Goal: Task Accomplishment & Management: Use online tool/utility

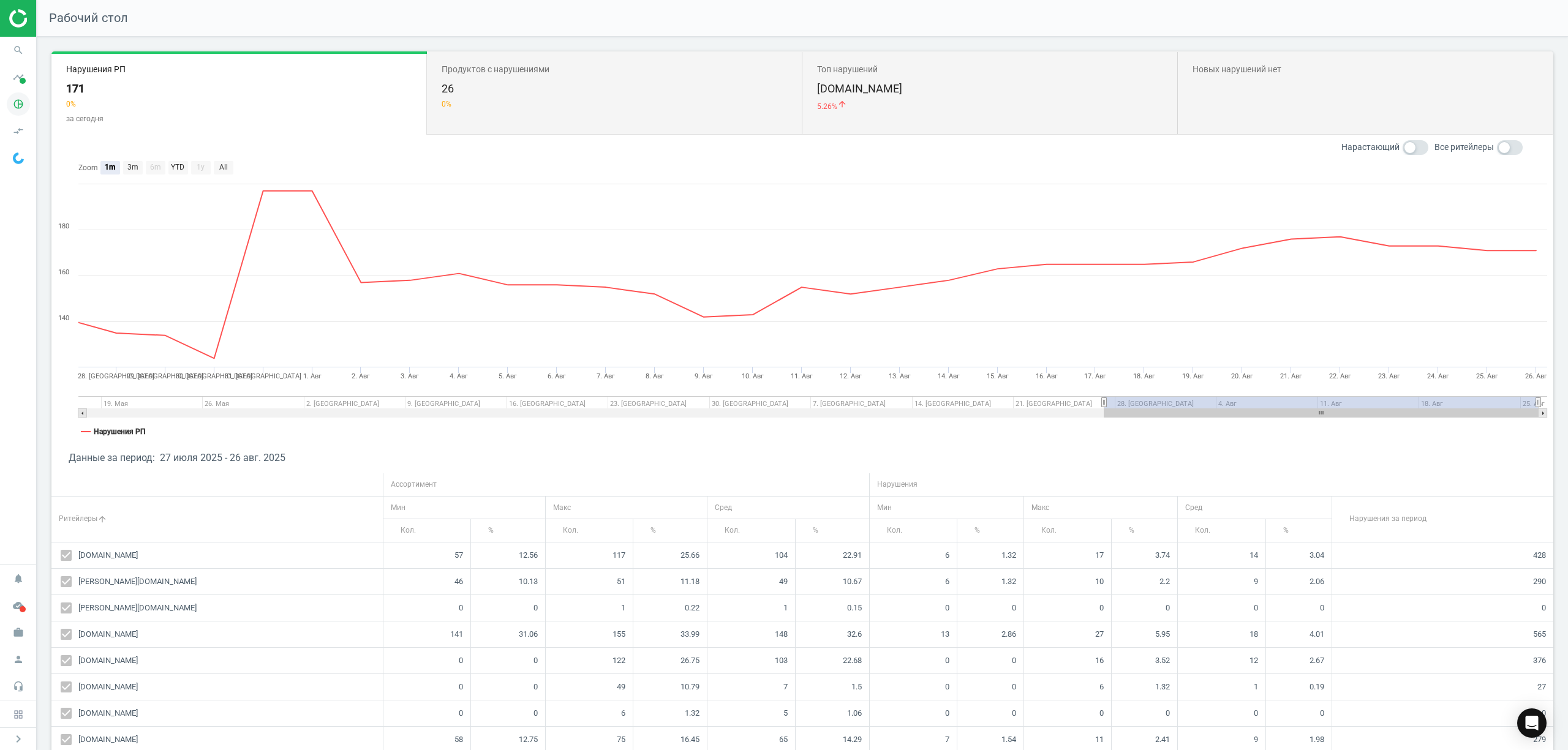
click at [17, 110] on icon "pie_chart_outlined" at bounding box center [18, 104] width 23 height 23
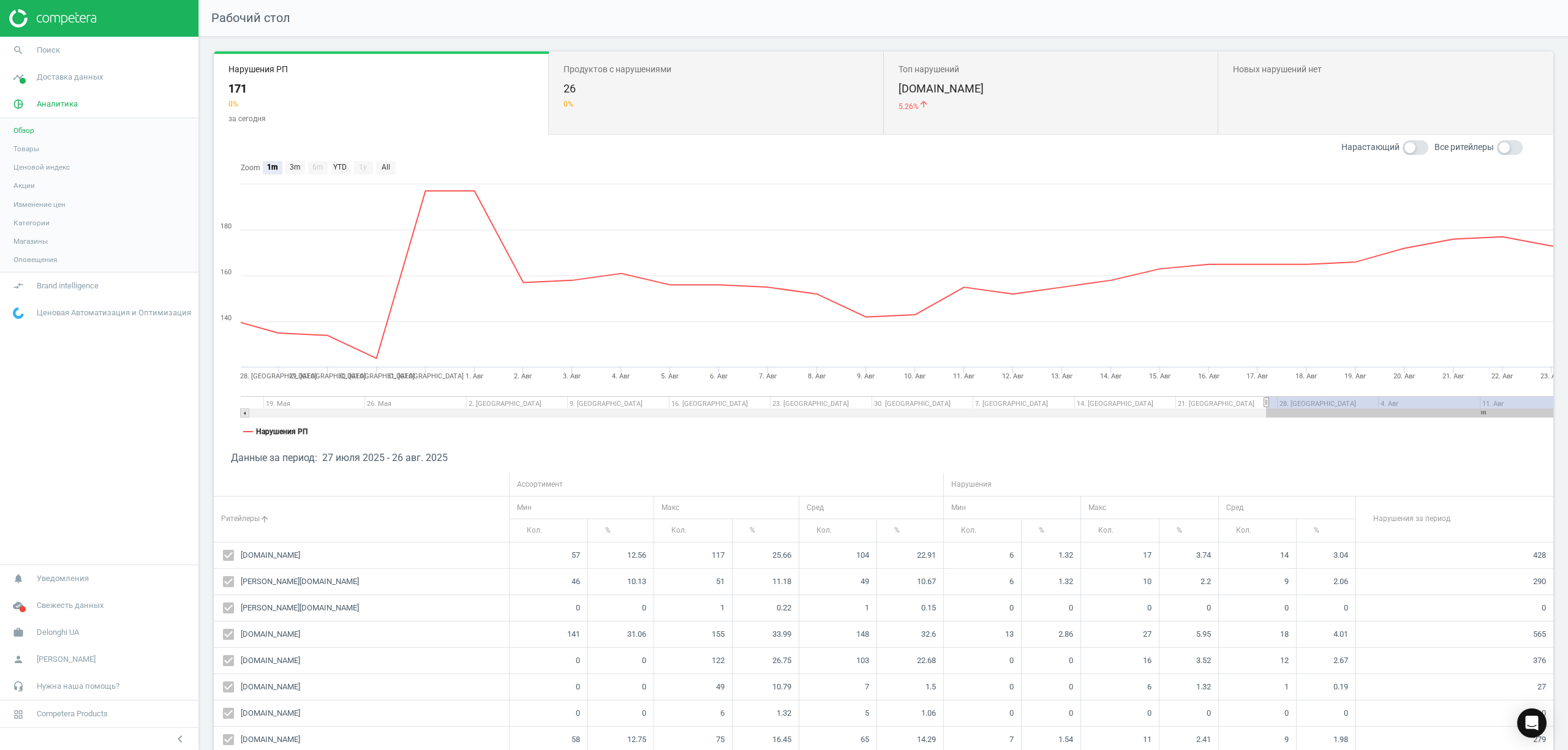
click at [45, 152] on link "Товары" at bounding box center [99, 149] width 199 height 18
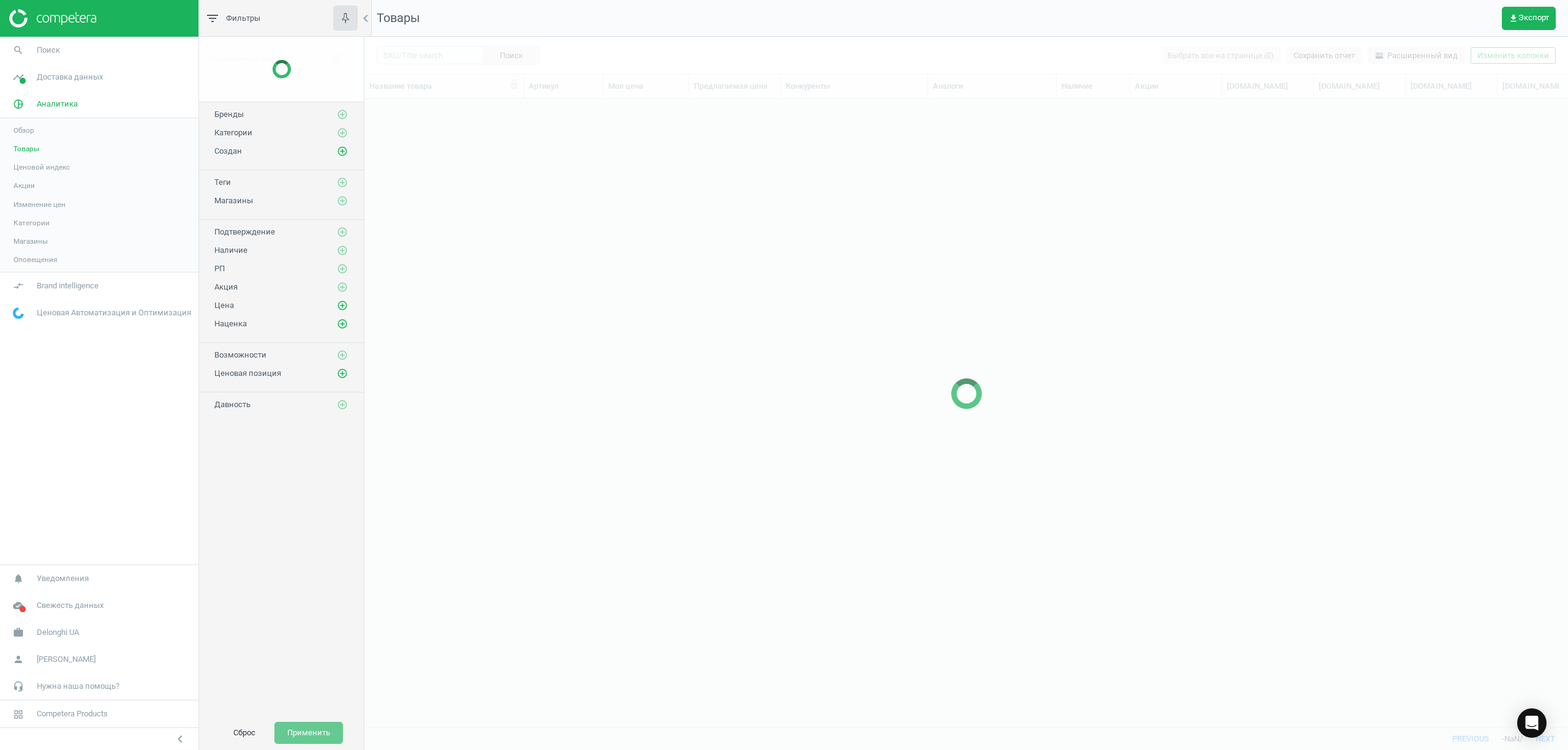
scroll to position [603, 1191]
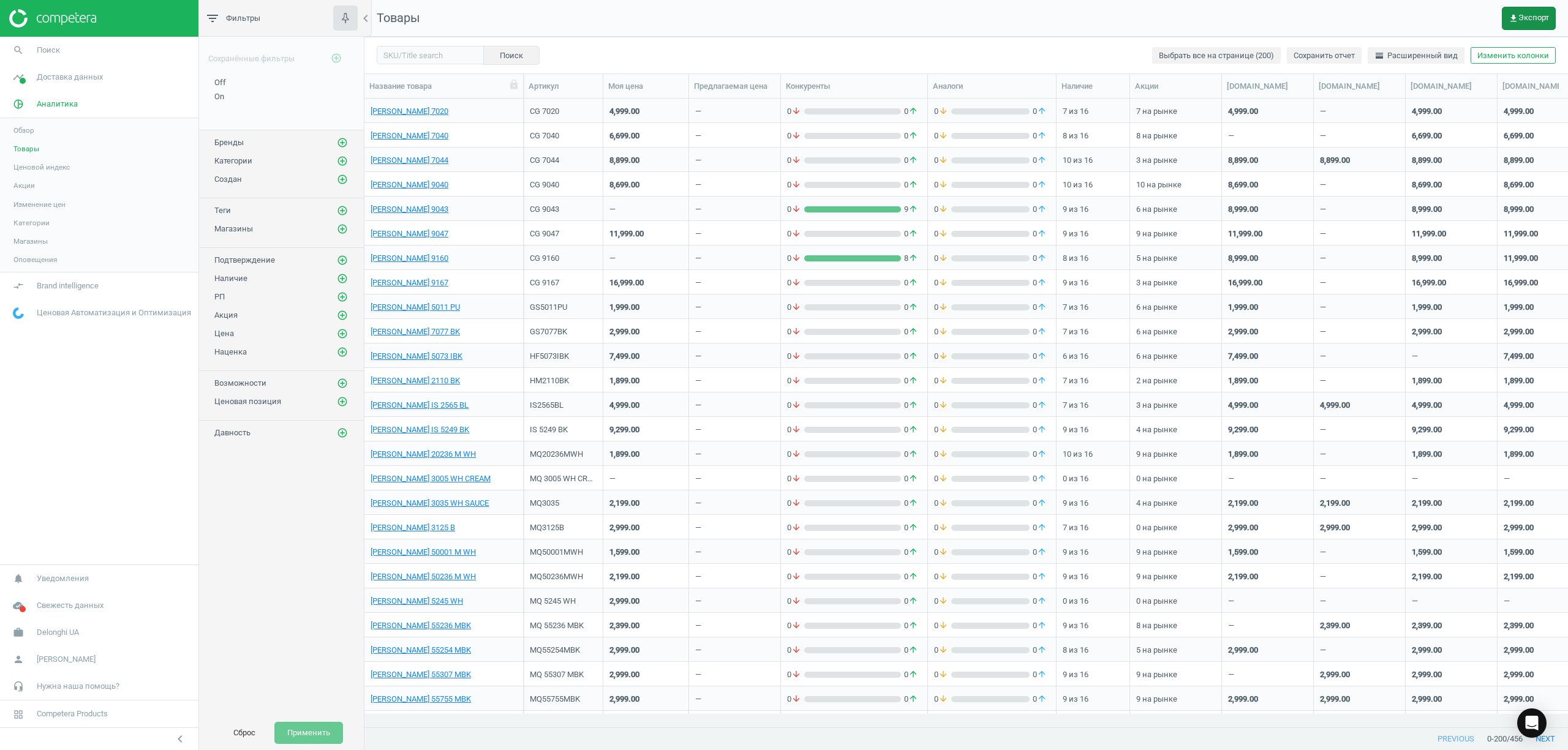
click at [1522, 20] on span "get_app Экспорт" at bounding box center [1528, 18] width 40 height 10
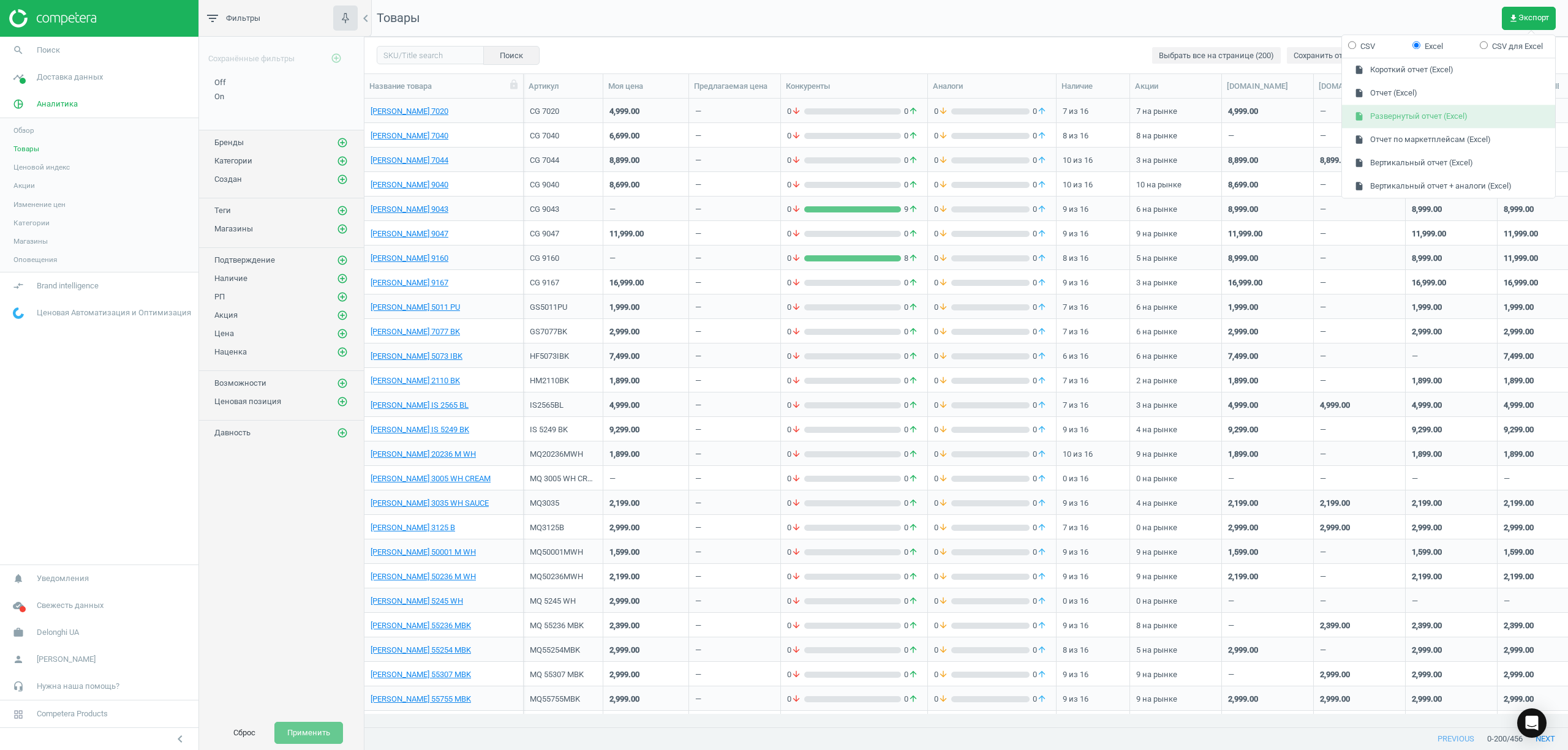
click at [1429, 110] on button "insert_drive_file Развернутый отчет (Excel)" at bounding box center [1449, 117] width 213 height 23
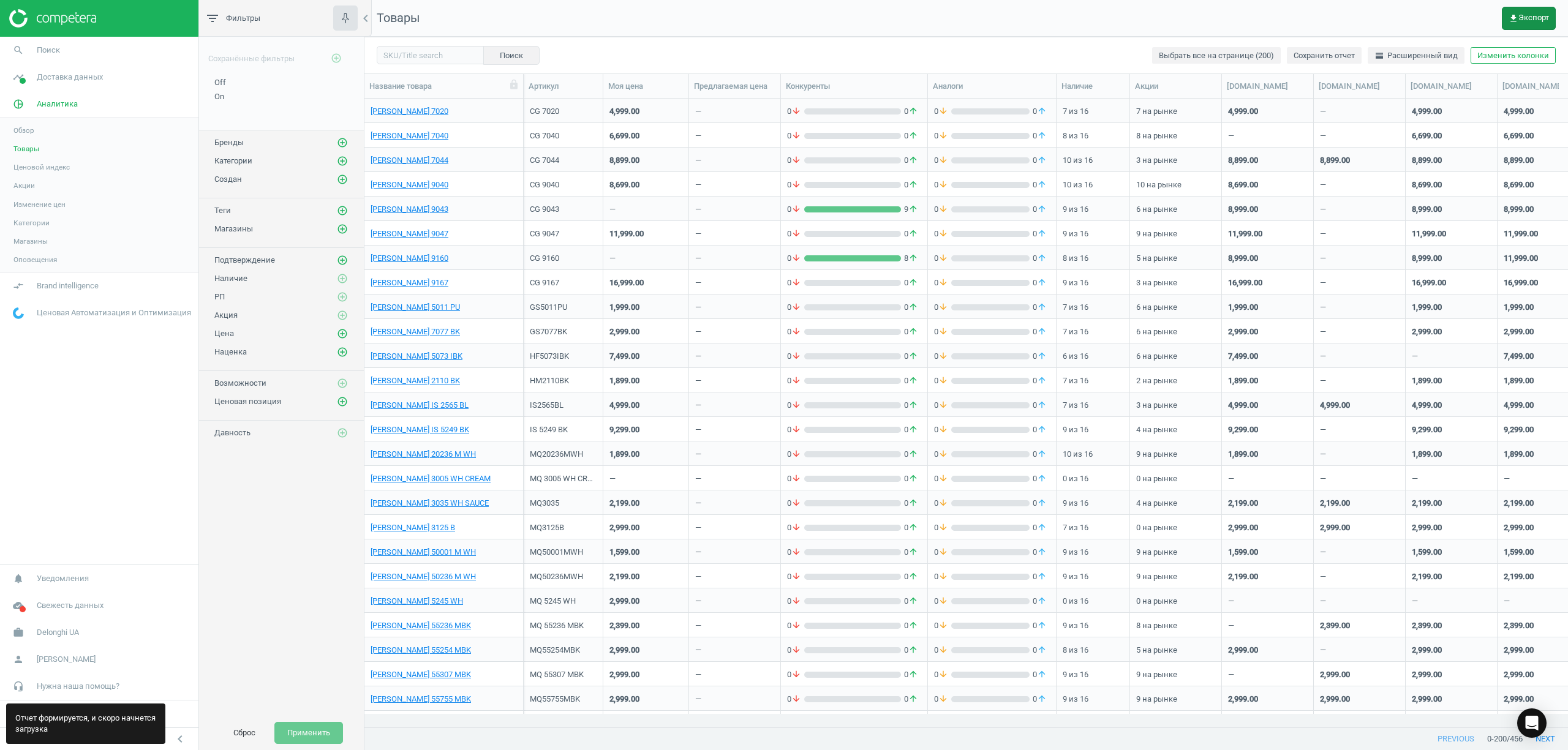
click at [1541, 15] on span "get_app Экспорт" at bounding box center [1528, 18] width 40 height 10
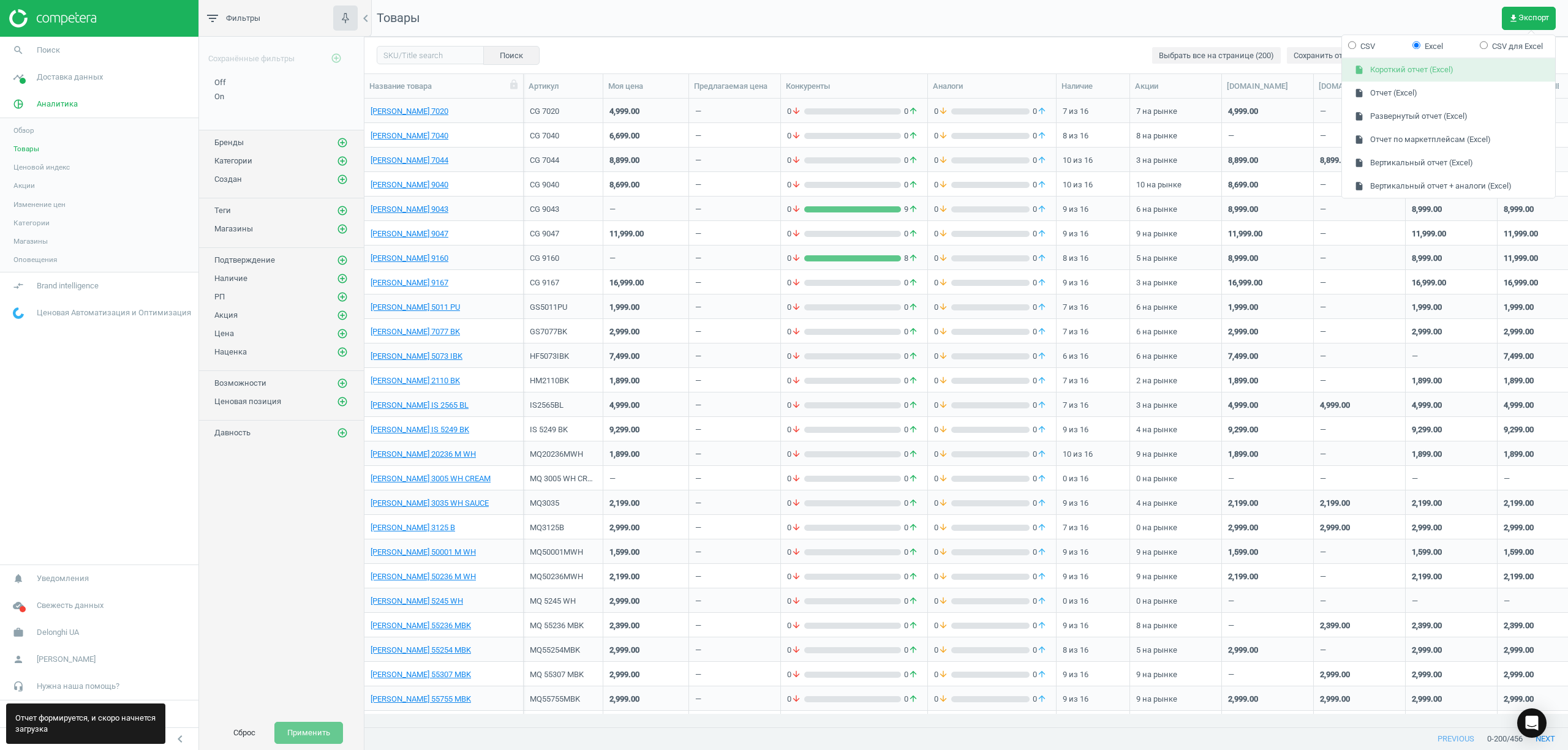
click at [1425, 81] on button "insert_drive_file Короткий отчет (Excel)" at bounding box center [1449, 70] width 213 height 23
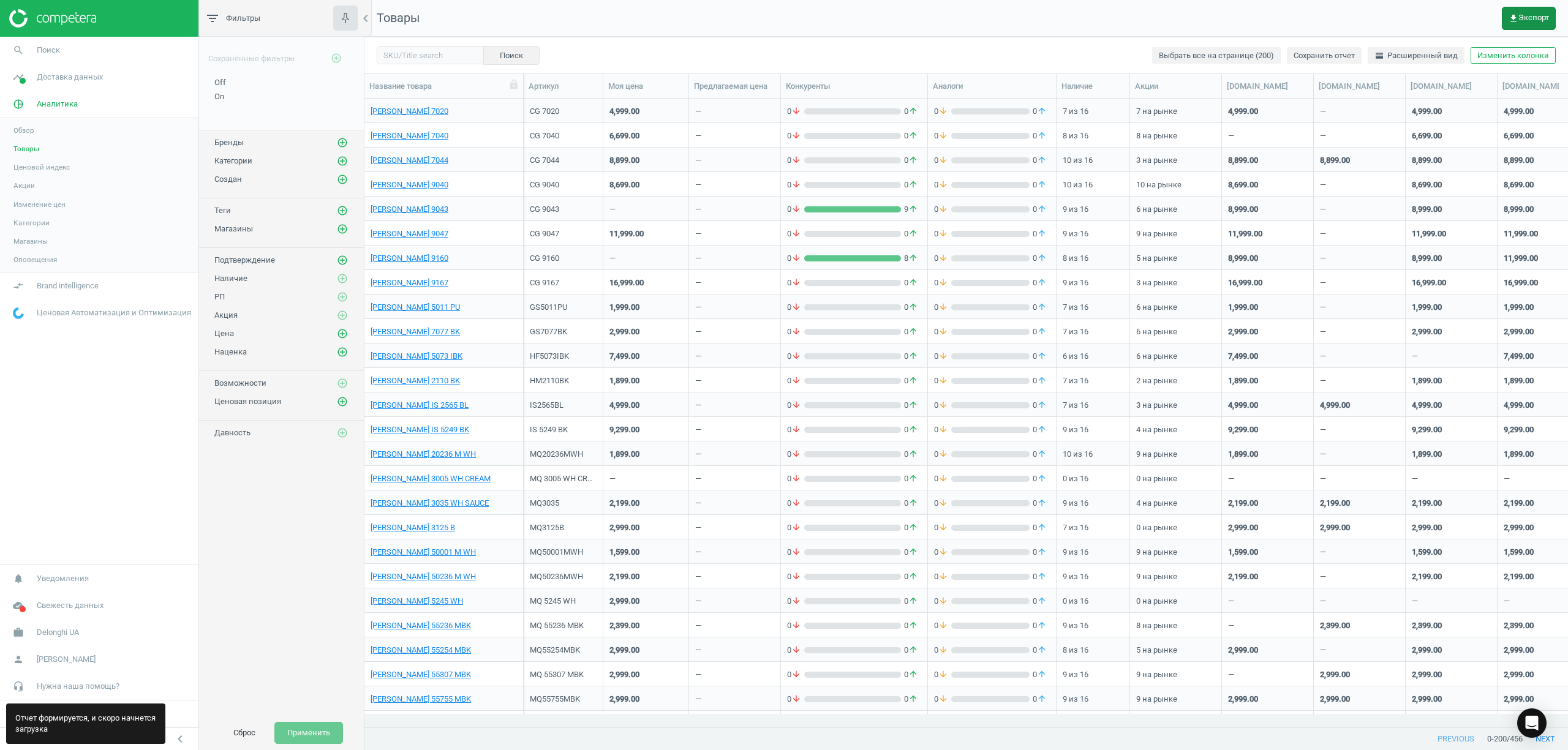
click at [1531, 15] on span "get_app Экспорт" at bounding box center [1528, 18] width 40 height 10
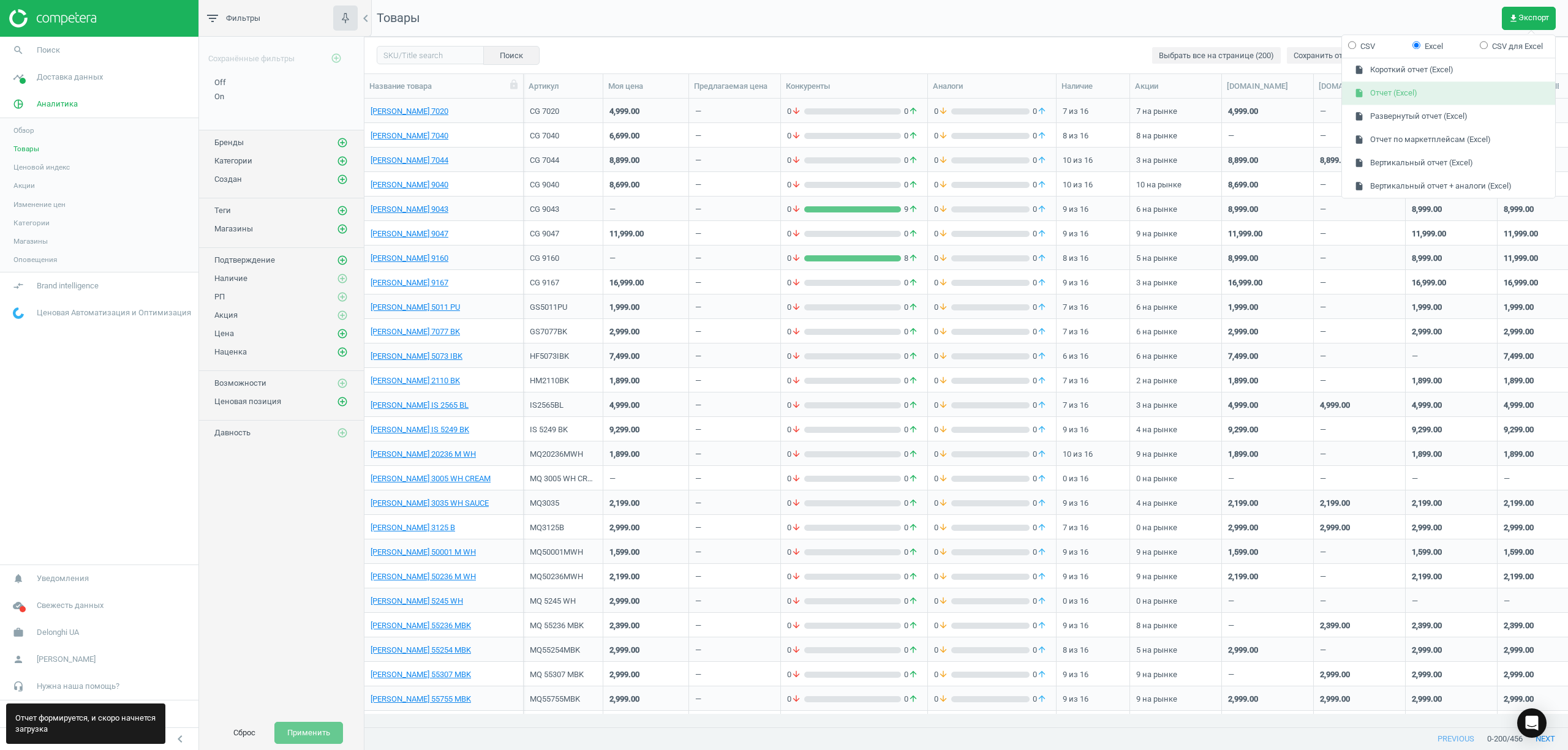
click at [1383, 94] on button "insert_drive_file Отчет (Excel)" at bounding box center [1449, 93] width 213 height 23
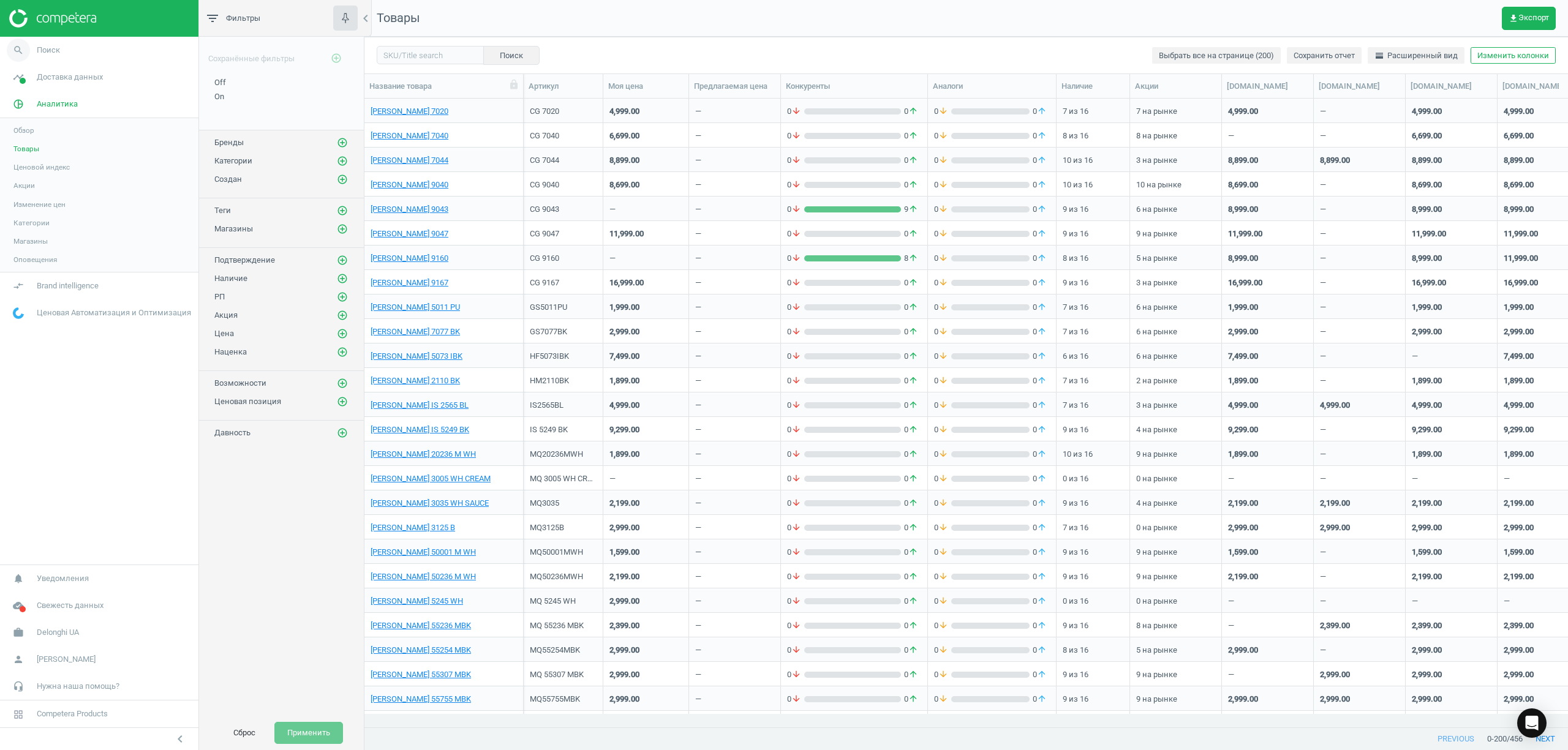
click at [11, 52] on icon "search" at bounding box center [18, 50] width 23 height 23
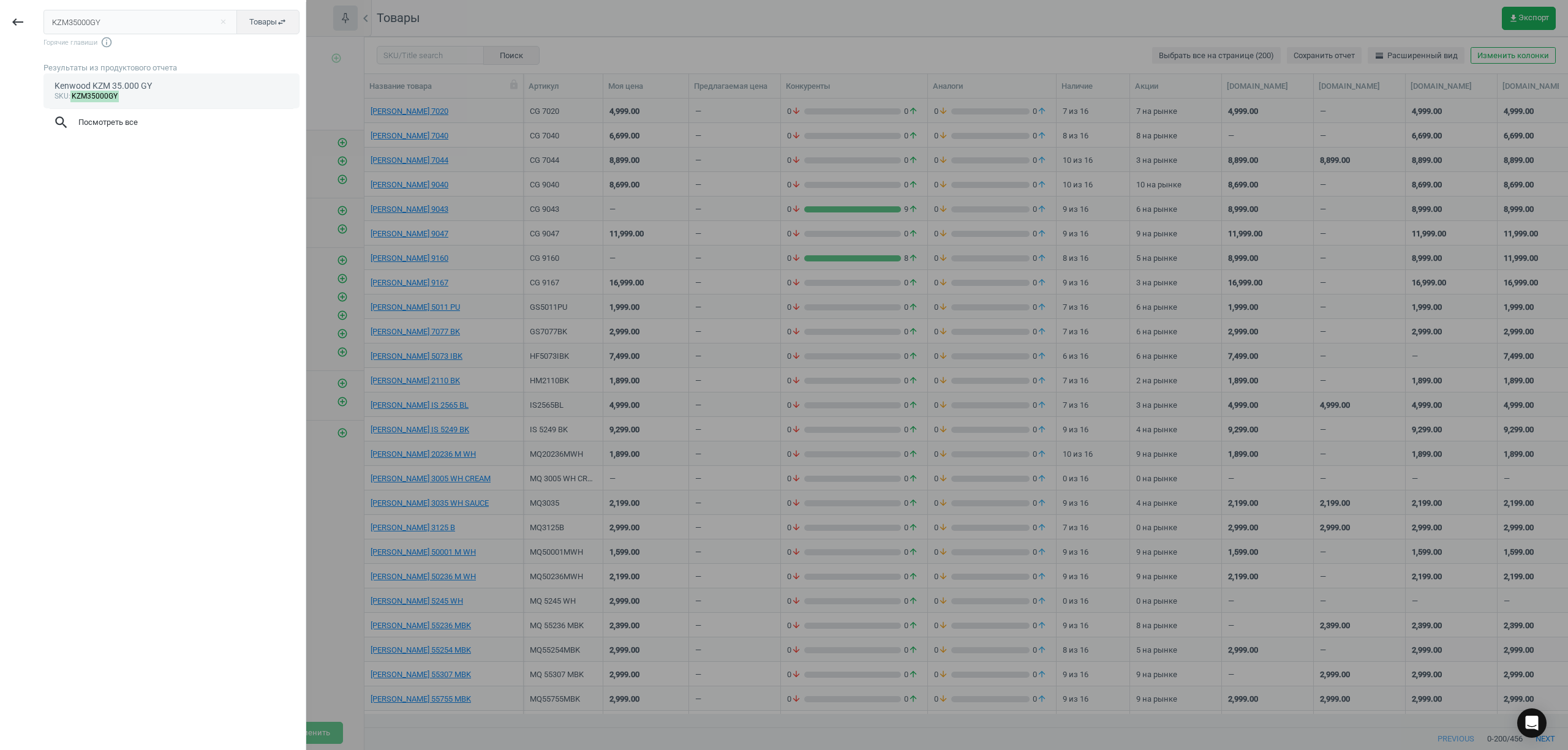
type input "KZM35000GY"
click at [81, 98] on mark "KZM35000GY" at bounding box center [95, 96] width 49 height 11
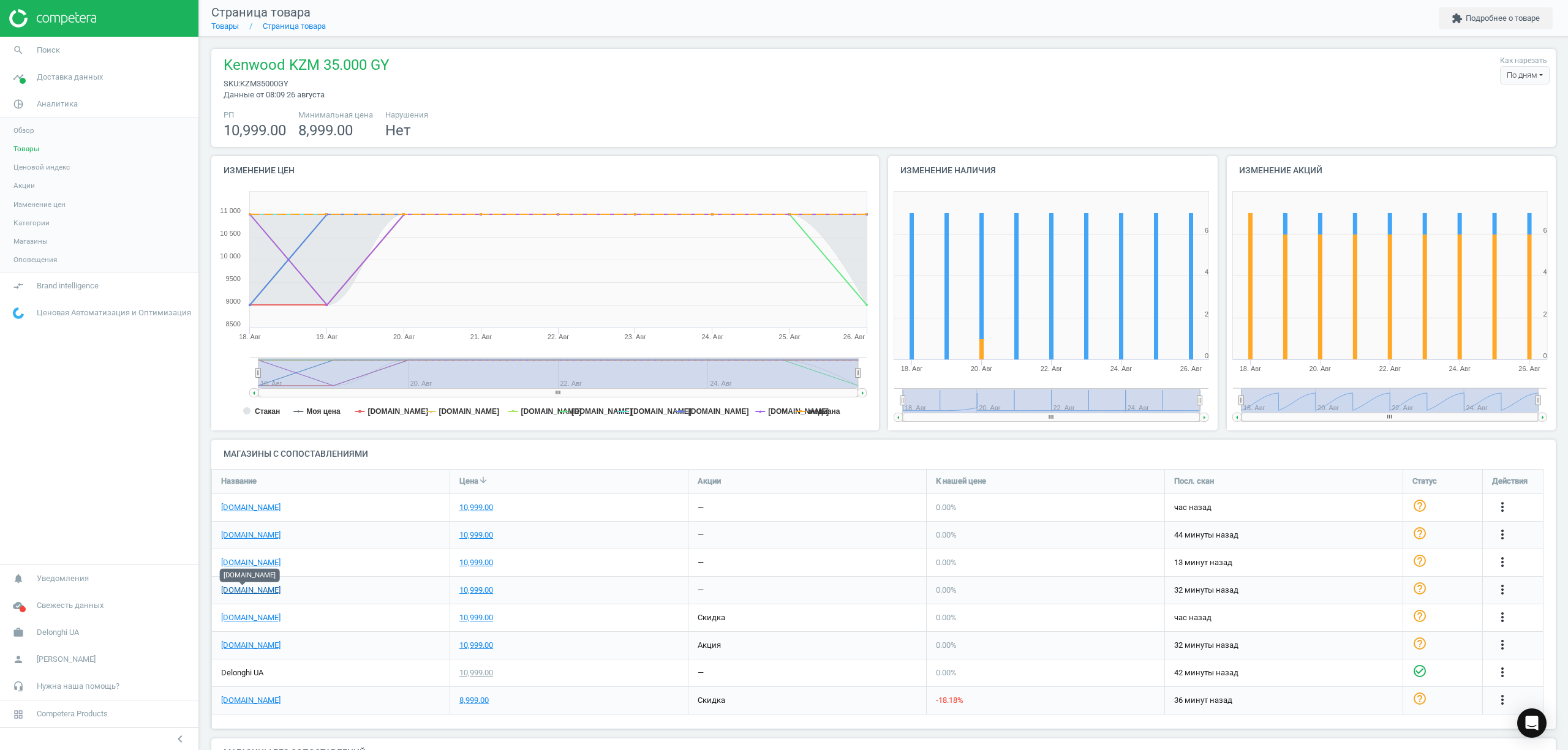
click at [251, 585] on link "[DOMAIN_NAME]" at bounding box center [251, 590] width 59 height 11
click at [23, 48] on icon "search" at bounding box center [18, 50] width 23 height 23
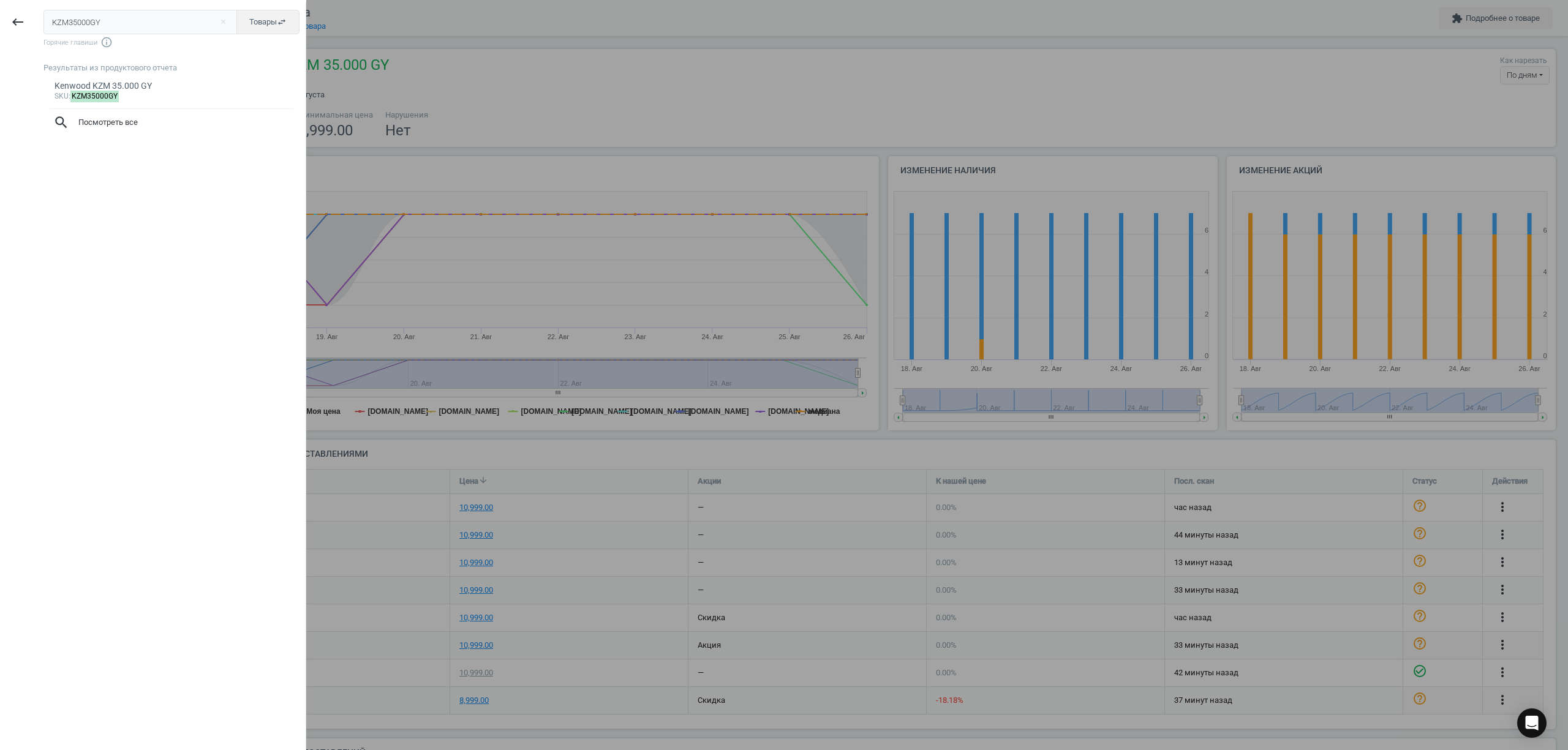
drag, startPoint x: 133, startPoint y: 32, endPoint x: 0, endPoint y: 17, distance: 133.8
click at [0, 17] on div "keyboard_backspace KZM35000GY close Товары swap_horiz Горячие главиши info_outl…" at bounding box center [153, 377] width 306 height 750
type input "KVL85.004SI"
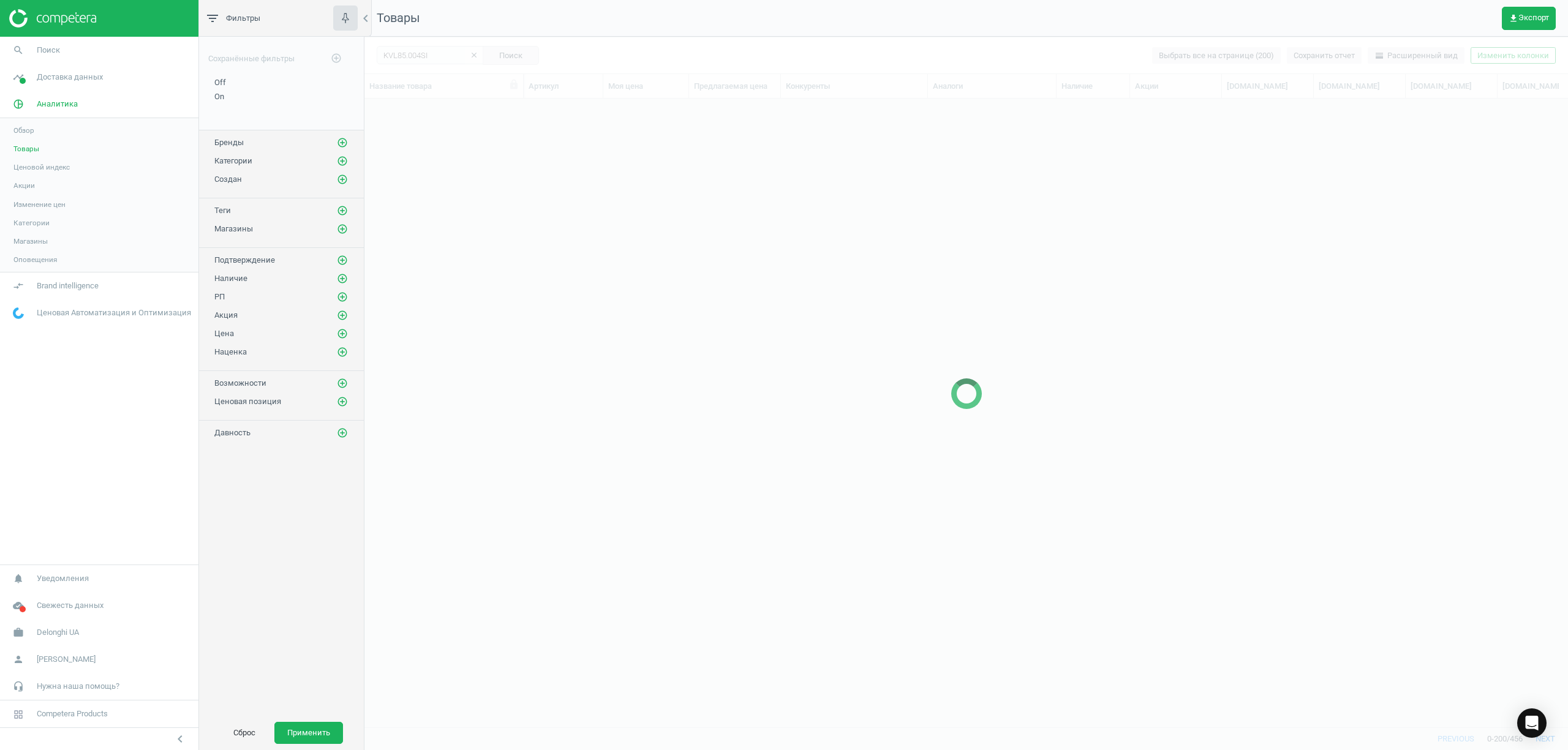
scroll to position [603, 1191]
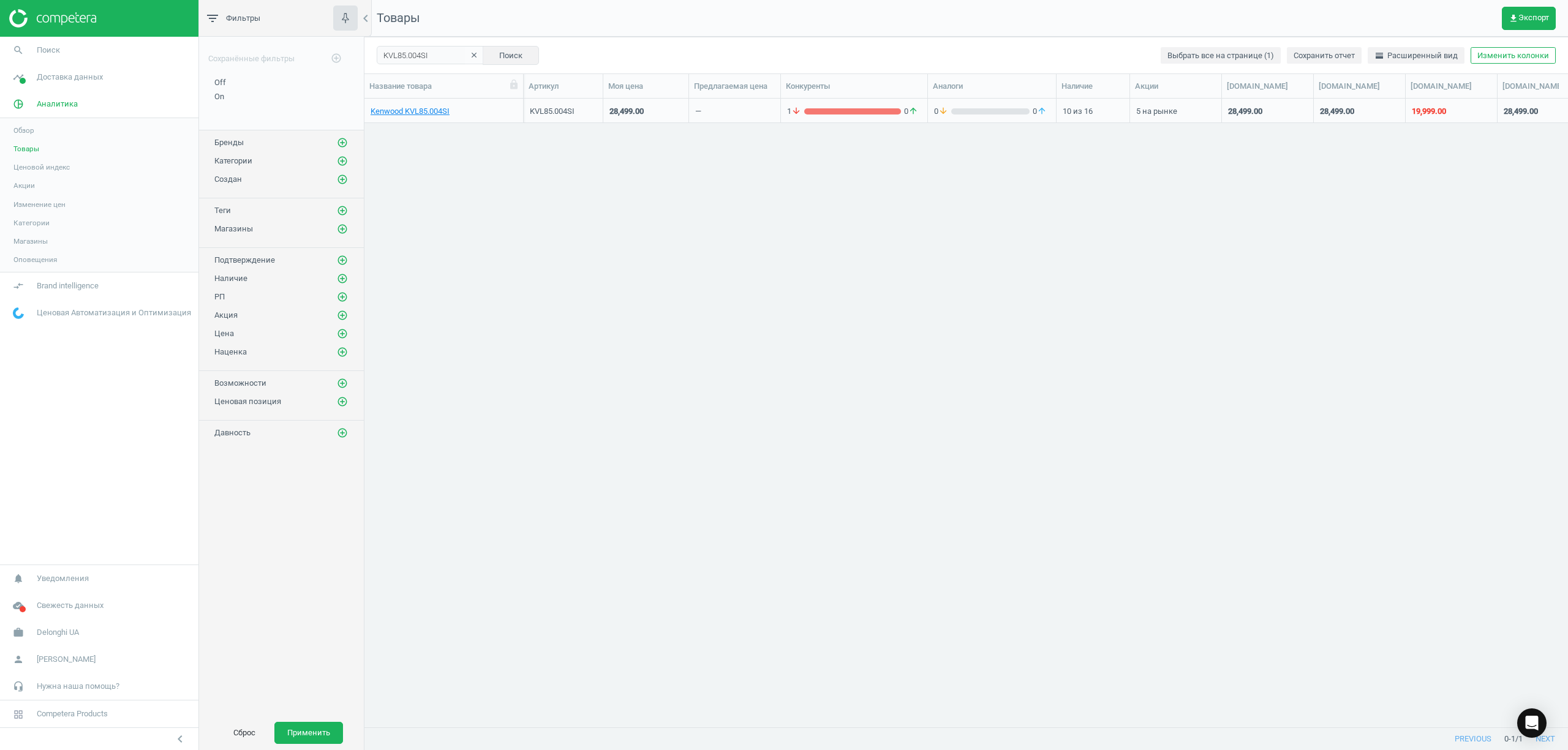
click at [413, 105] on div "Kenwood KVL85.004SI" at bounding box center [443, 110] width 146 height 21
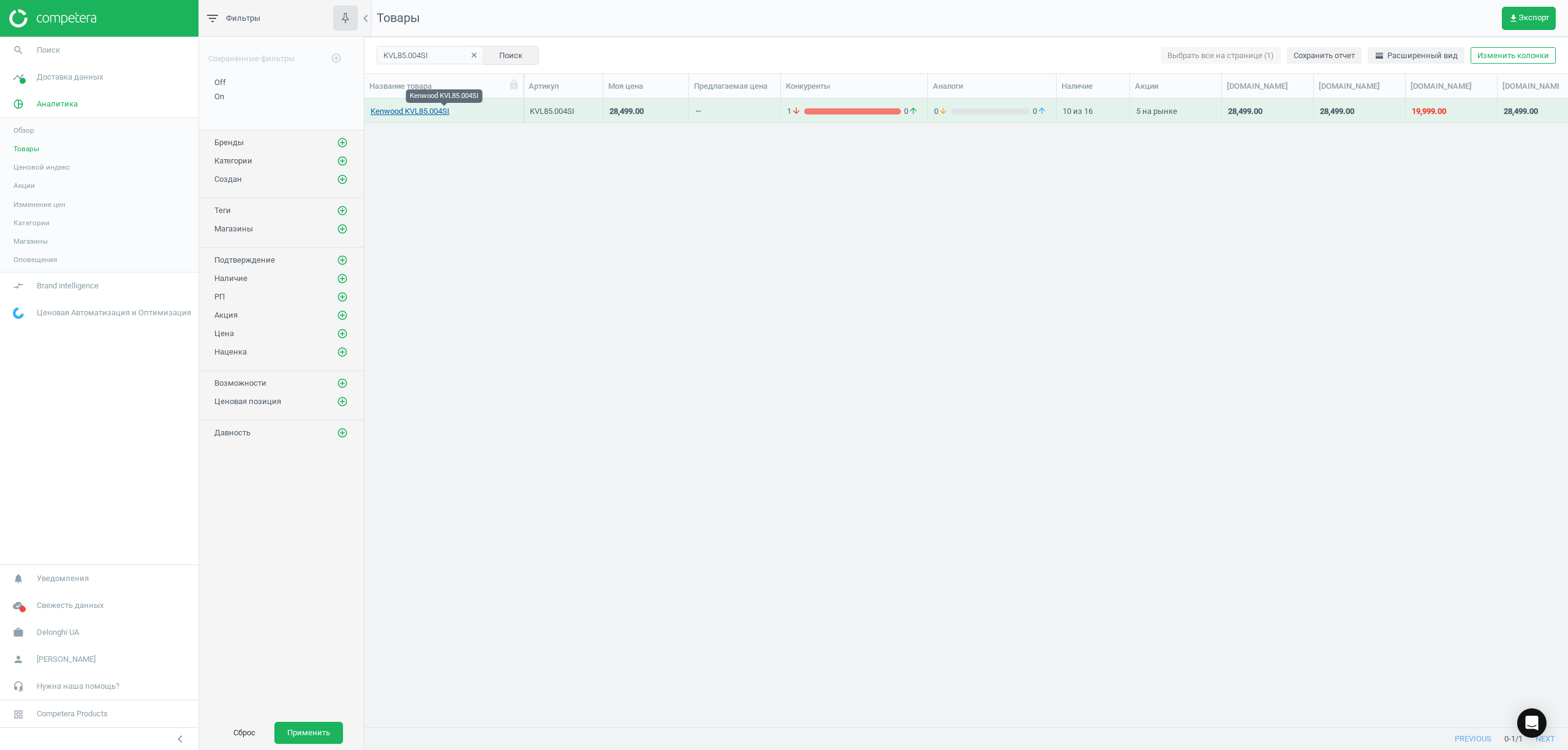
click at [414, 116] on link "Kenwood KVL85.004SI" at bounding box center [410, 112] width 79 height 11
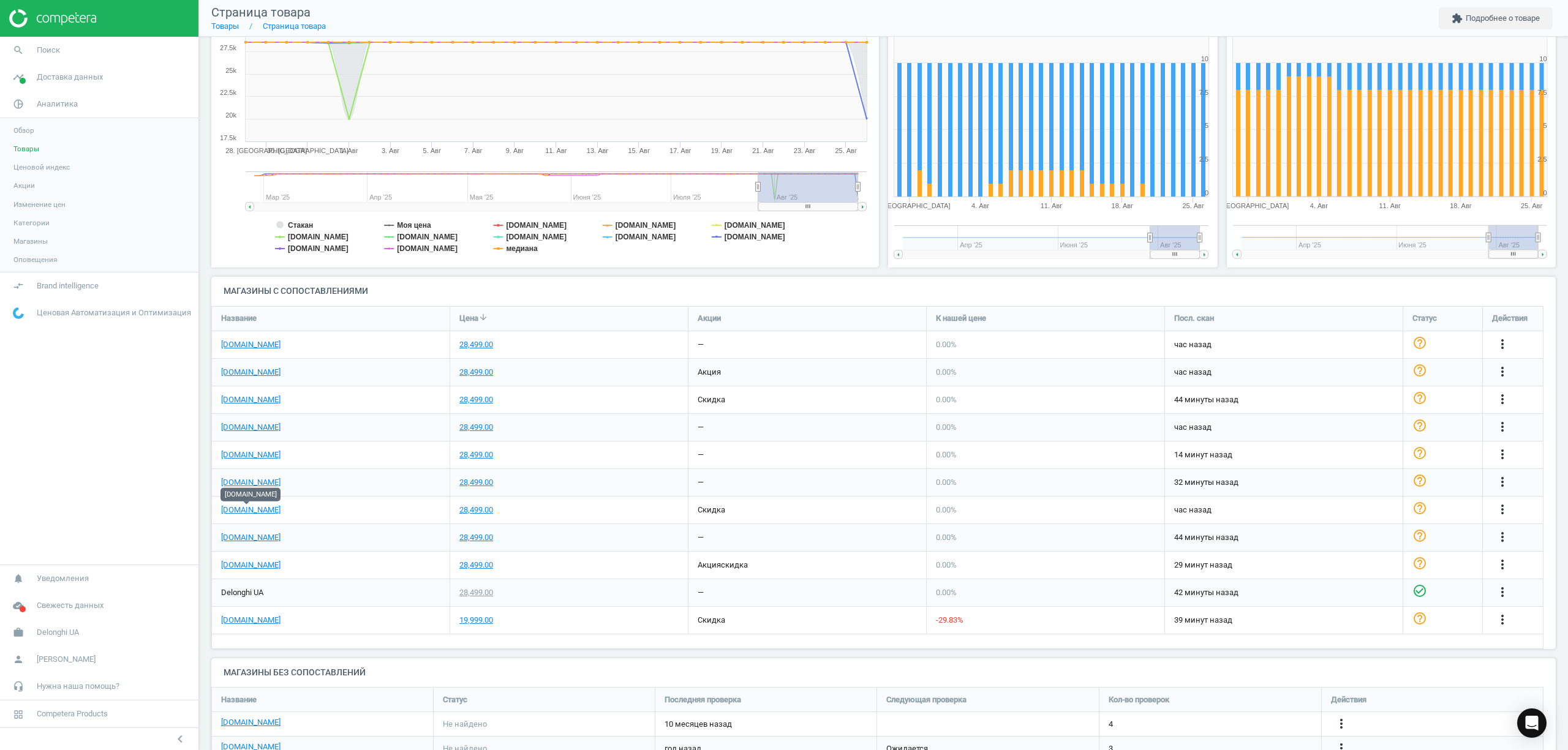
scroll to position [245, 0]
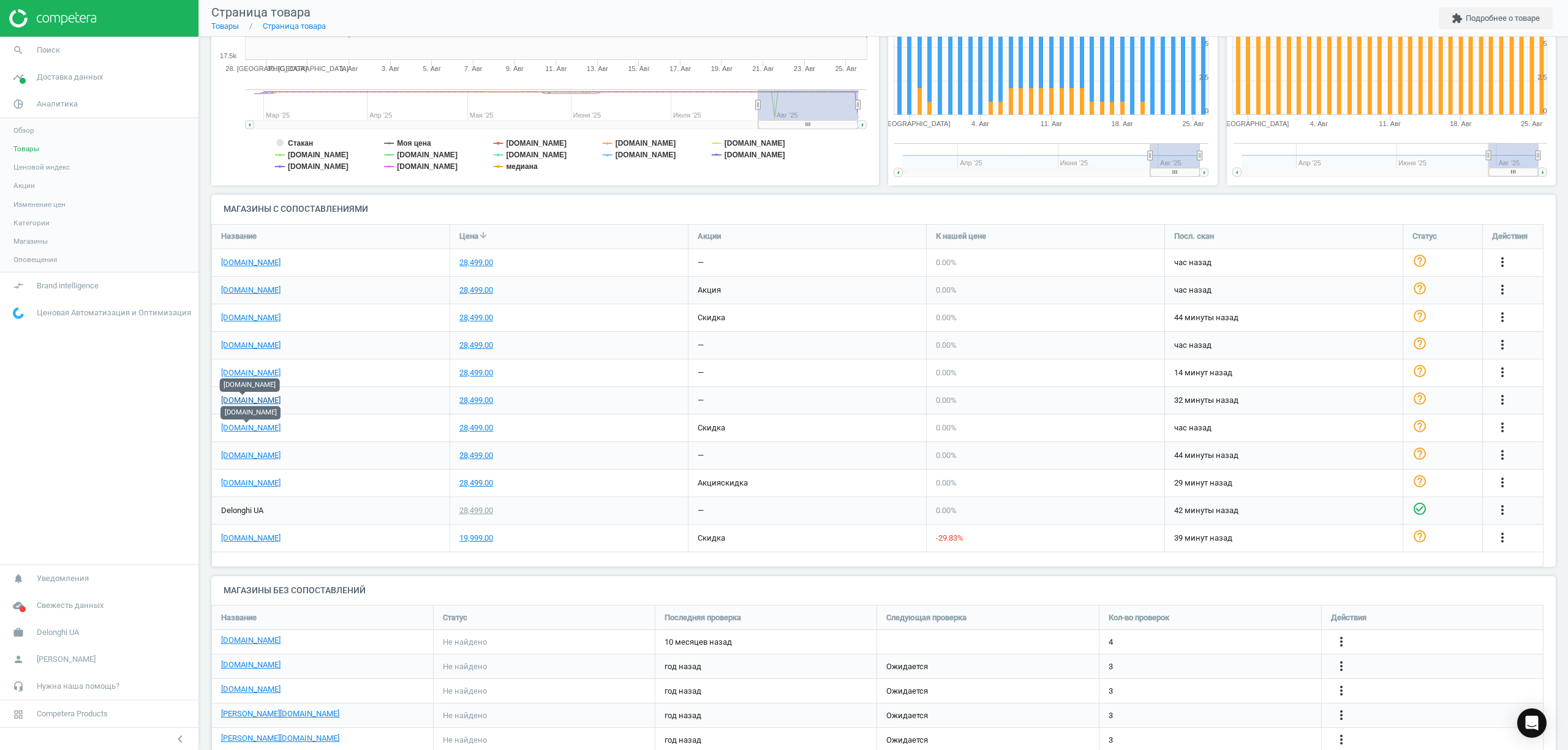
click at [245, 398] on link "[DOMAIN_NAME]" at bounding box center [251, 400] width 59 height 11
click at [40, 55] on span "Поиск" at bounding box center [48, 50] width 23 height 11
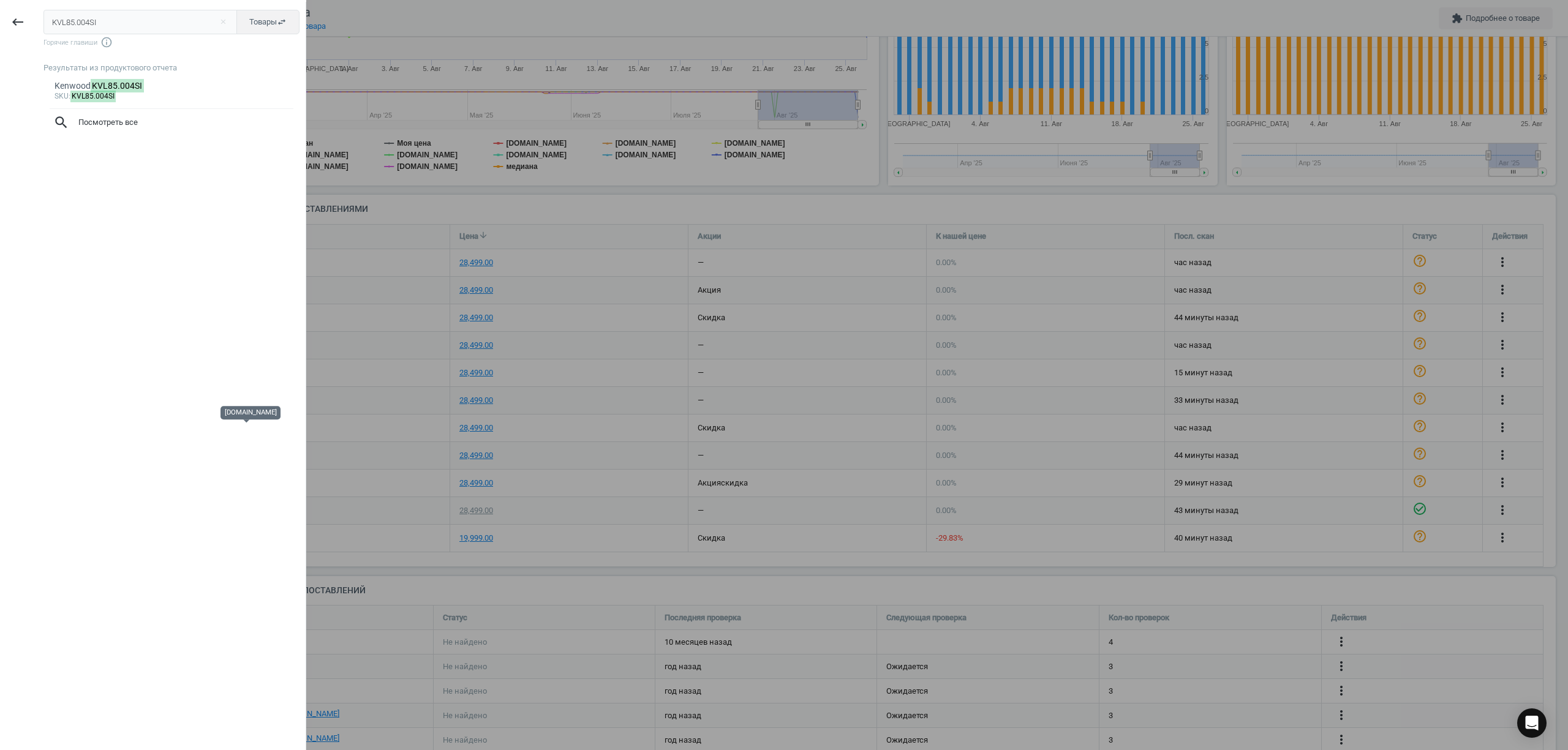
drag, startPoint x: 124, startPoint y: 30, endPoint x: 0, endPoint y: 22, distance: 124.3
click at [0, 22] on div "keyboard_backspace KVL85.004SI close Товары swap_horiz Горячие главиши info_out…" at bounding box center [153, 377] width 306 height 750
type input "KVC85.004SI"
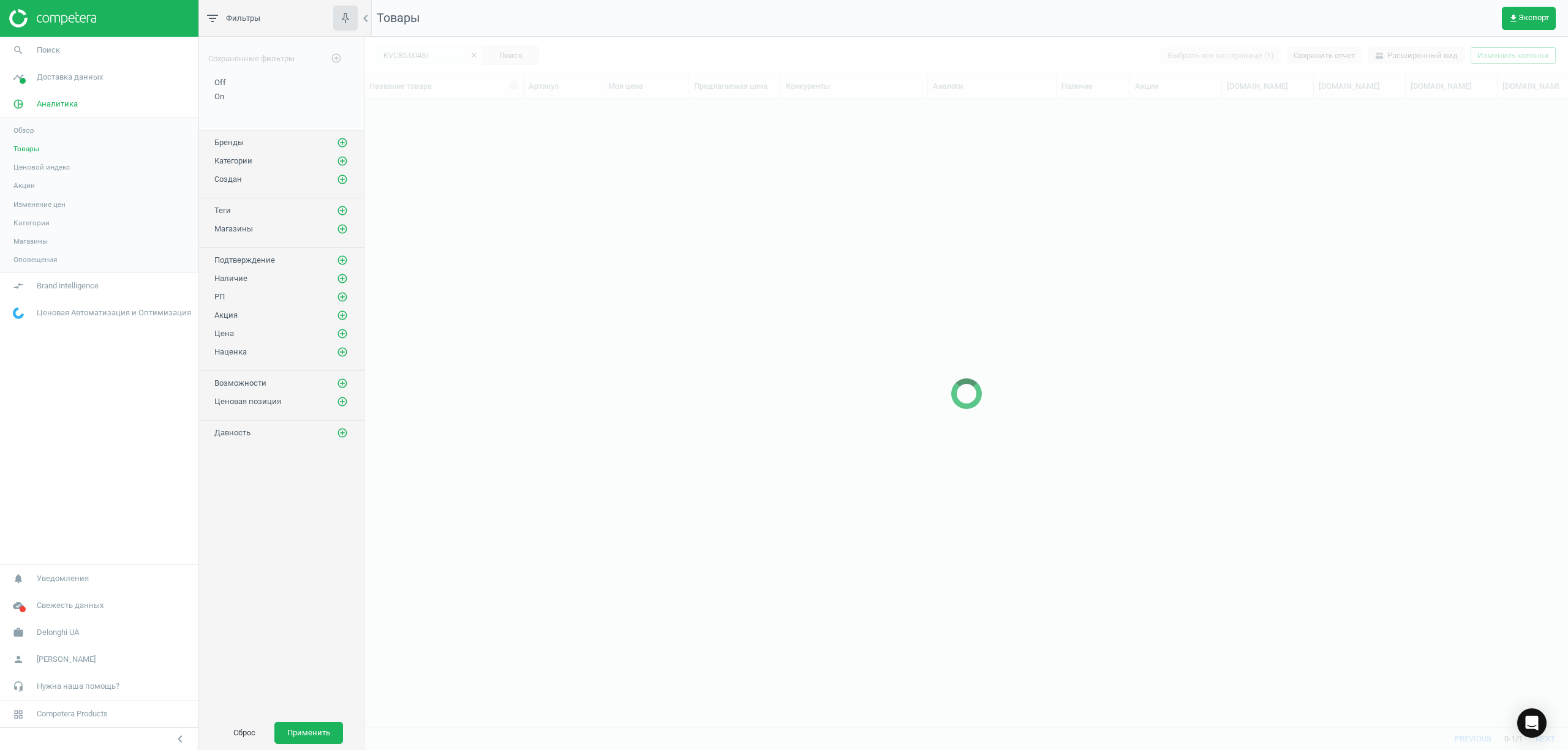
scroll to position [603, 1191]
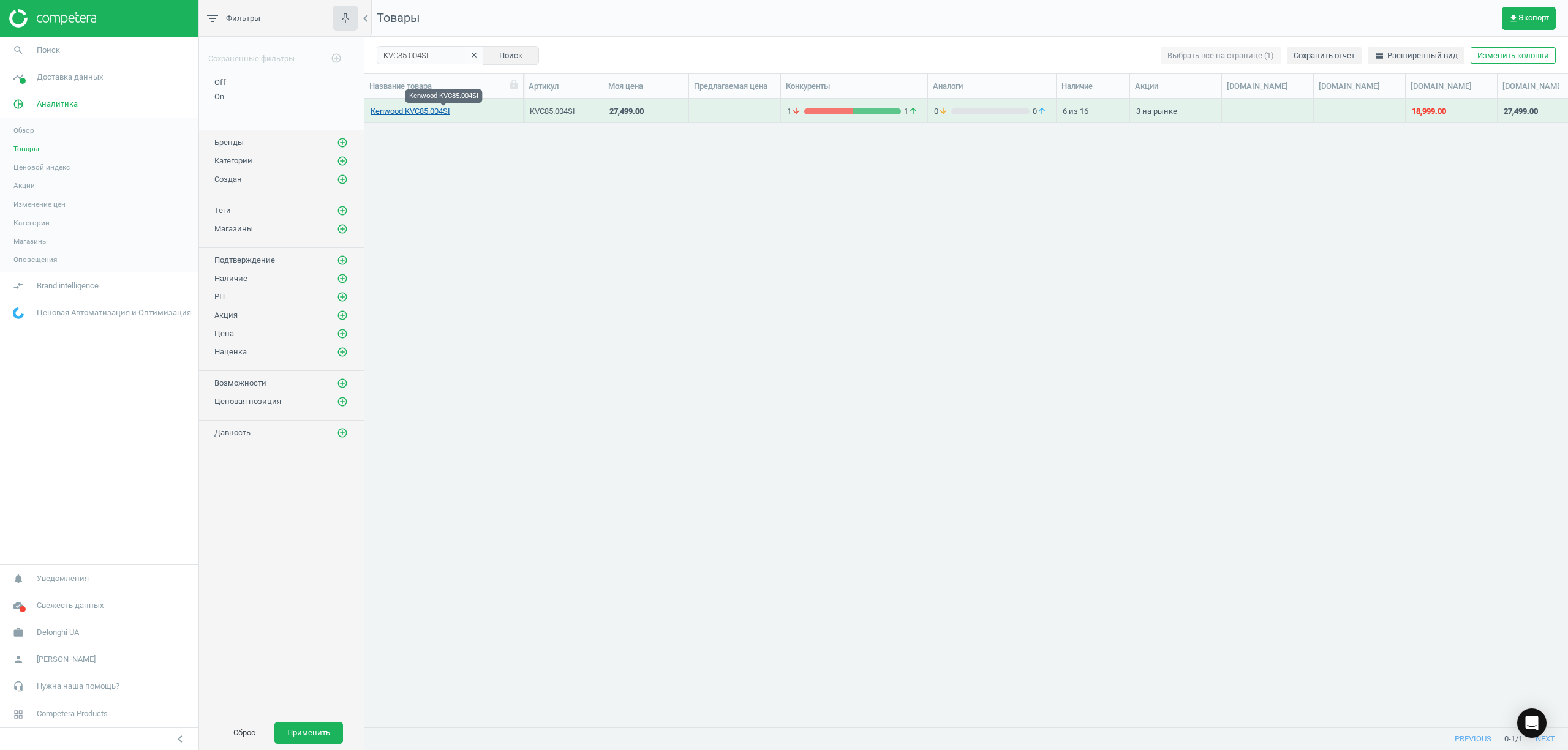
click at [381, 109] on link "Kenwood KVC85.004SI" at bounding box center [410, 112] width 80 height 11
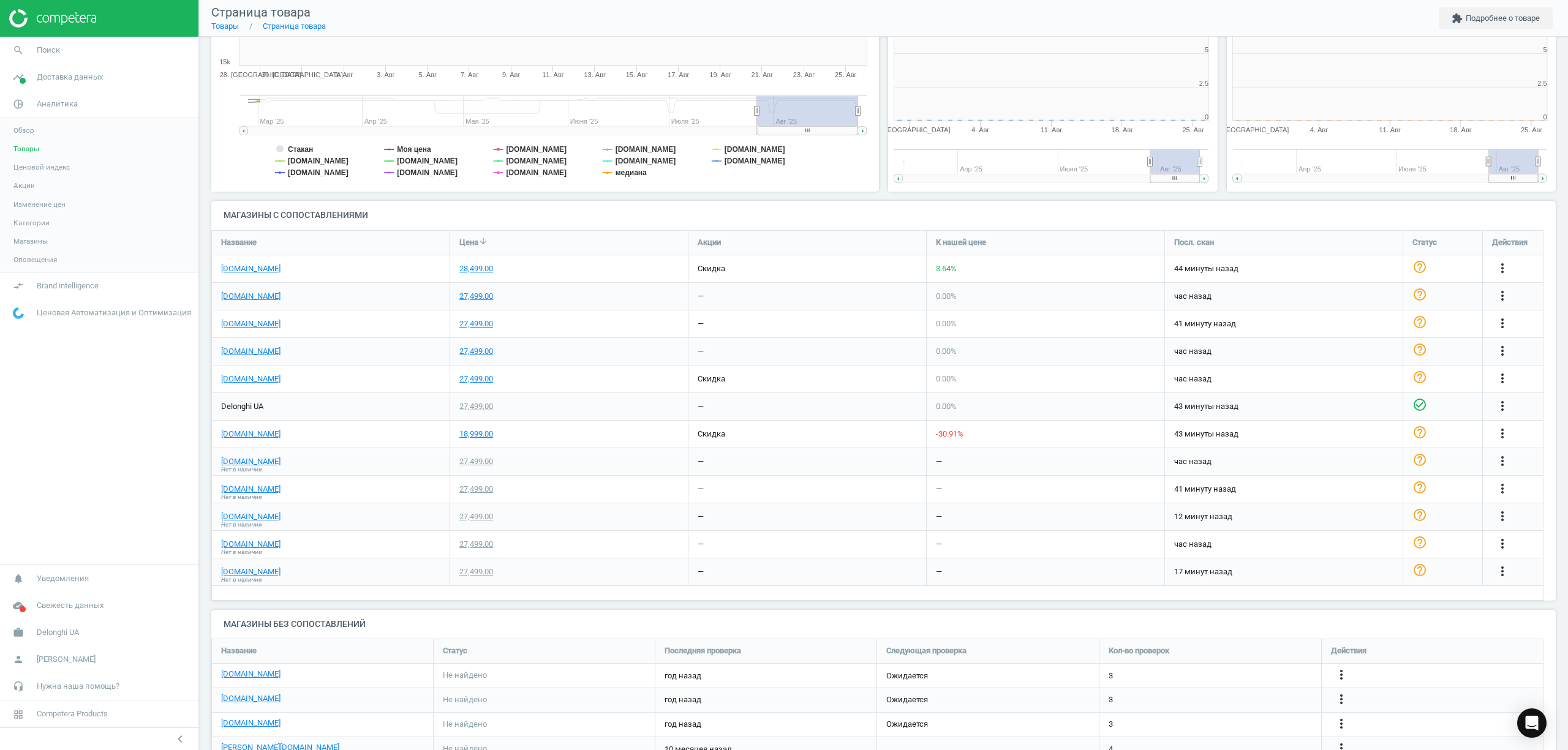
scroll to position [6, 6]
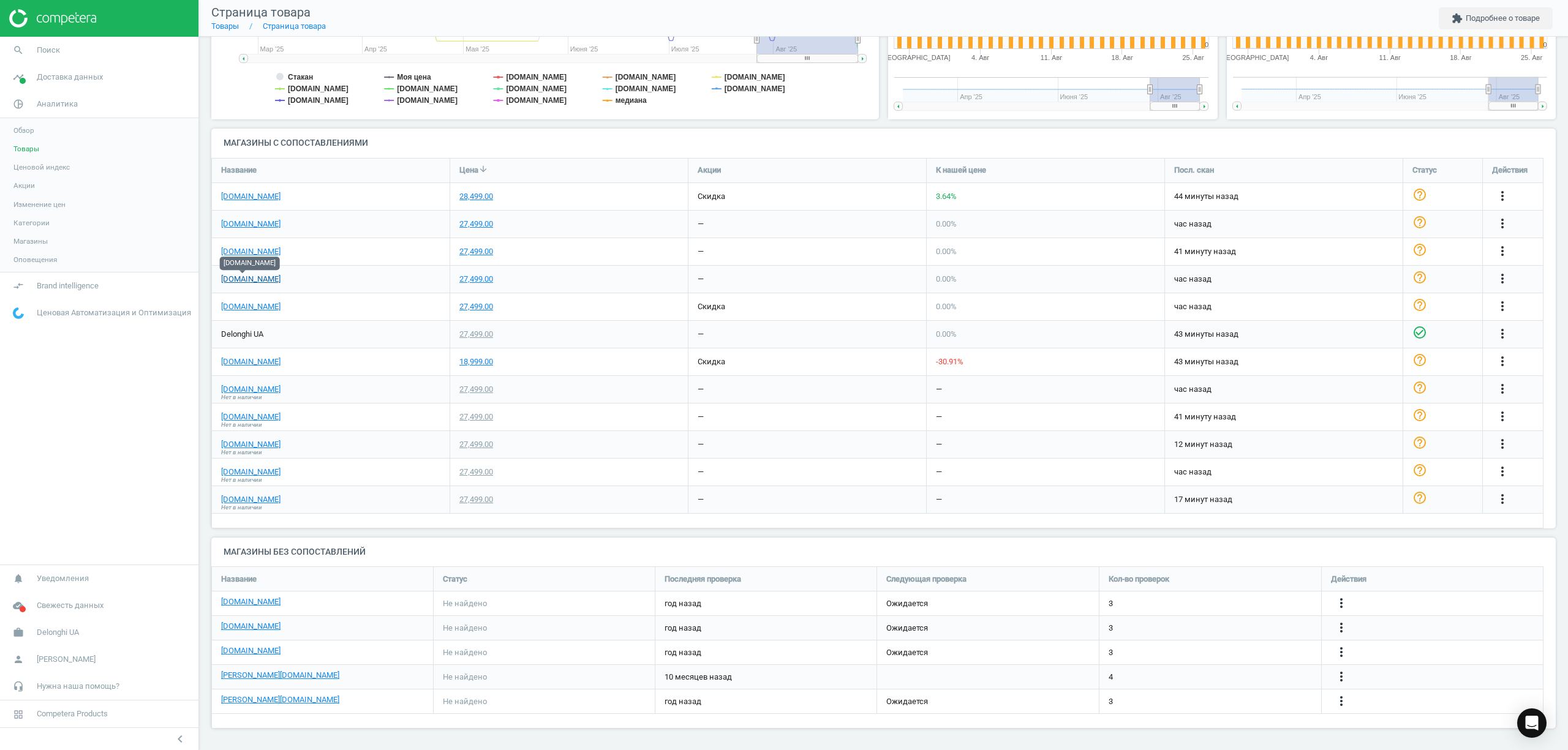
click at [226, 278] on link "[DOMAIN_NAME]" at bounding box center [251, 279] width 59 height 11
click at [250, 277] on link "[DOMAIN_NAME]" at bounding box center [251, 279] width 59 height 11
click at [42, 54] on span "Поиск" at bounding box center [48, 50] width 23 height 11
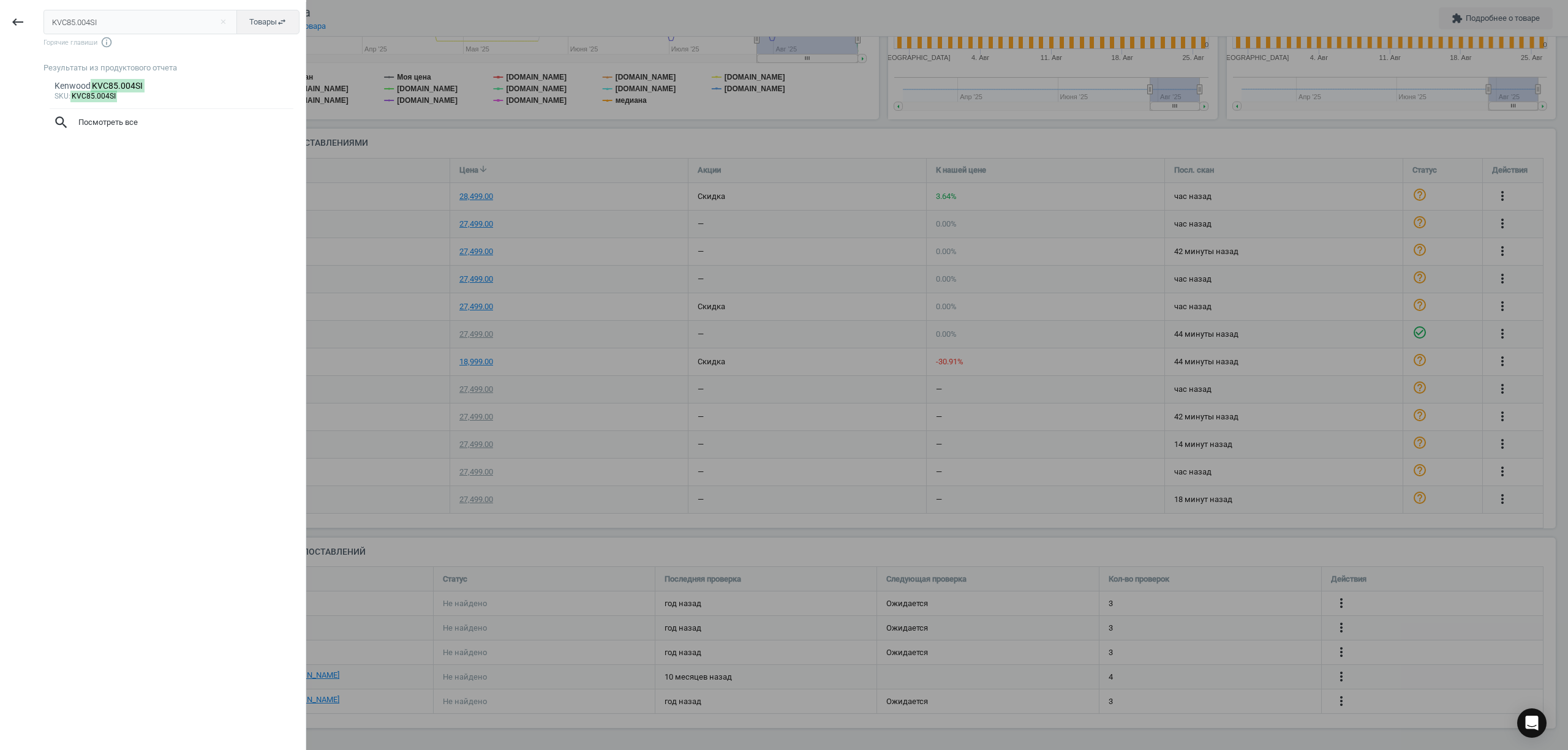
drag, startPoint x: 123, startPoint y: 25, endPoint x: 0, endPoint y: 20, distance: 123.1
click at [0, 20] on div "keyboard_backspace KVC85.004SI close Товары swap_horiz Горячие главиши info_out…" at bounding box center [153, 377] width 306 height 750
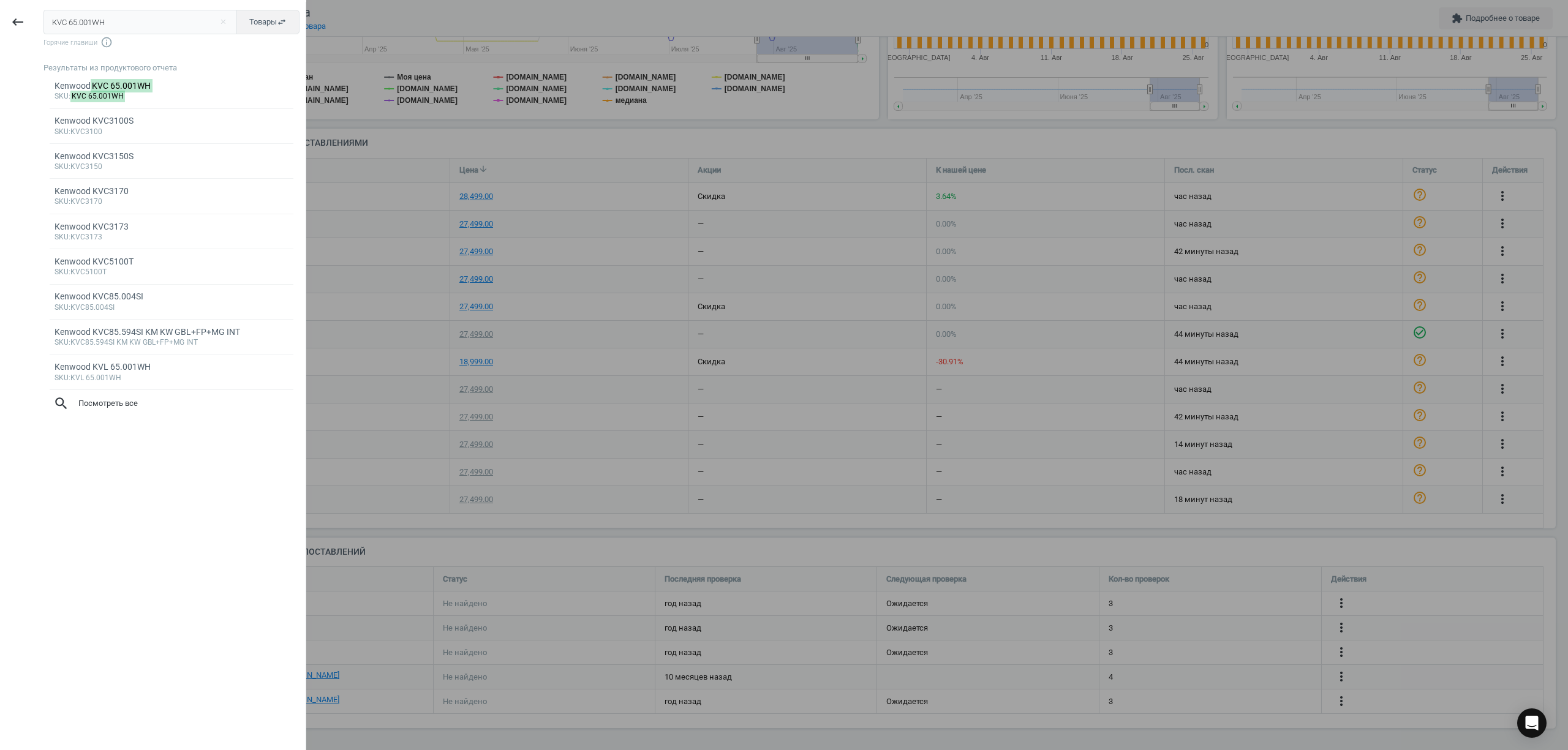
type input "KVC 65.001WH"
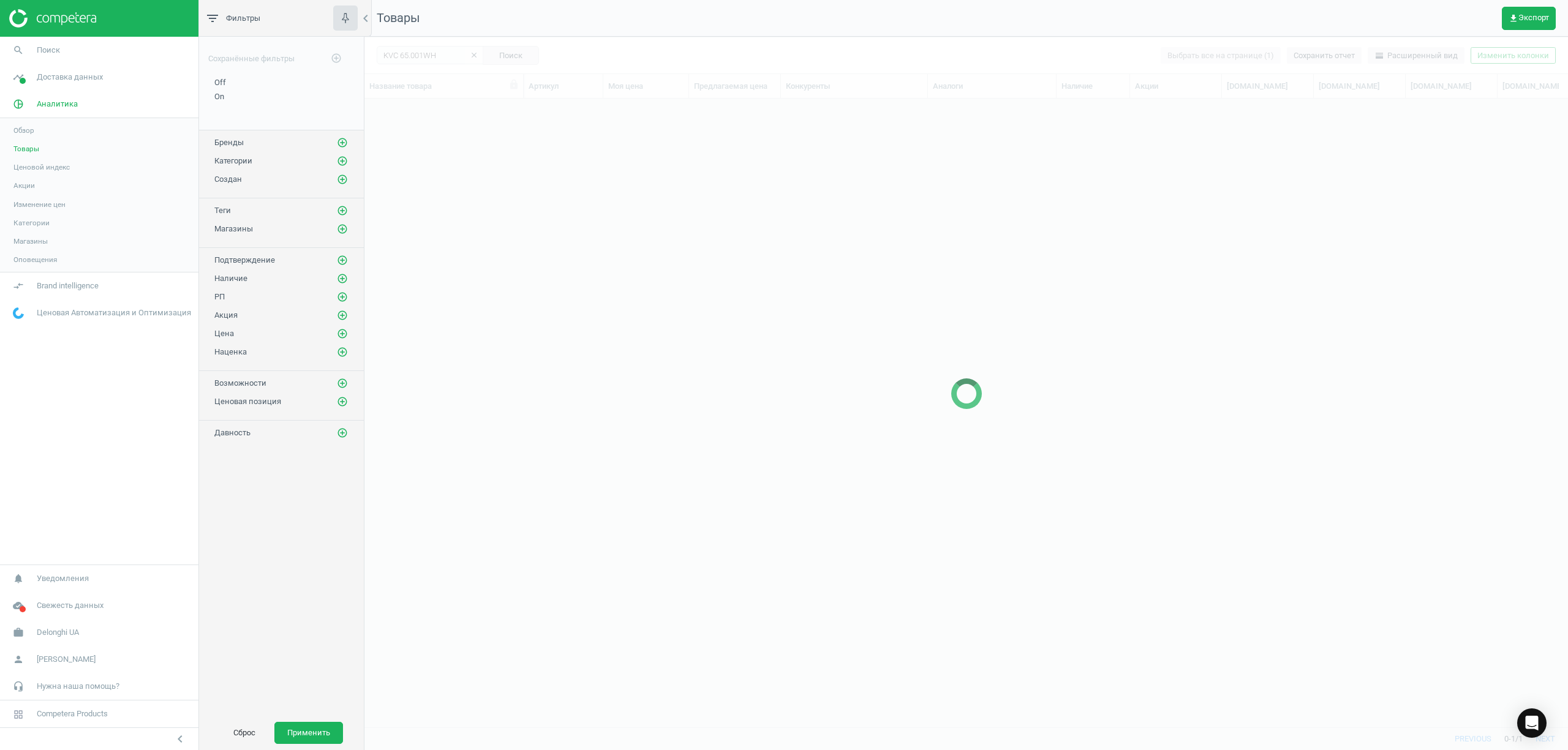
scroll to position [603, 1191]
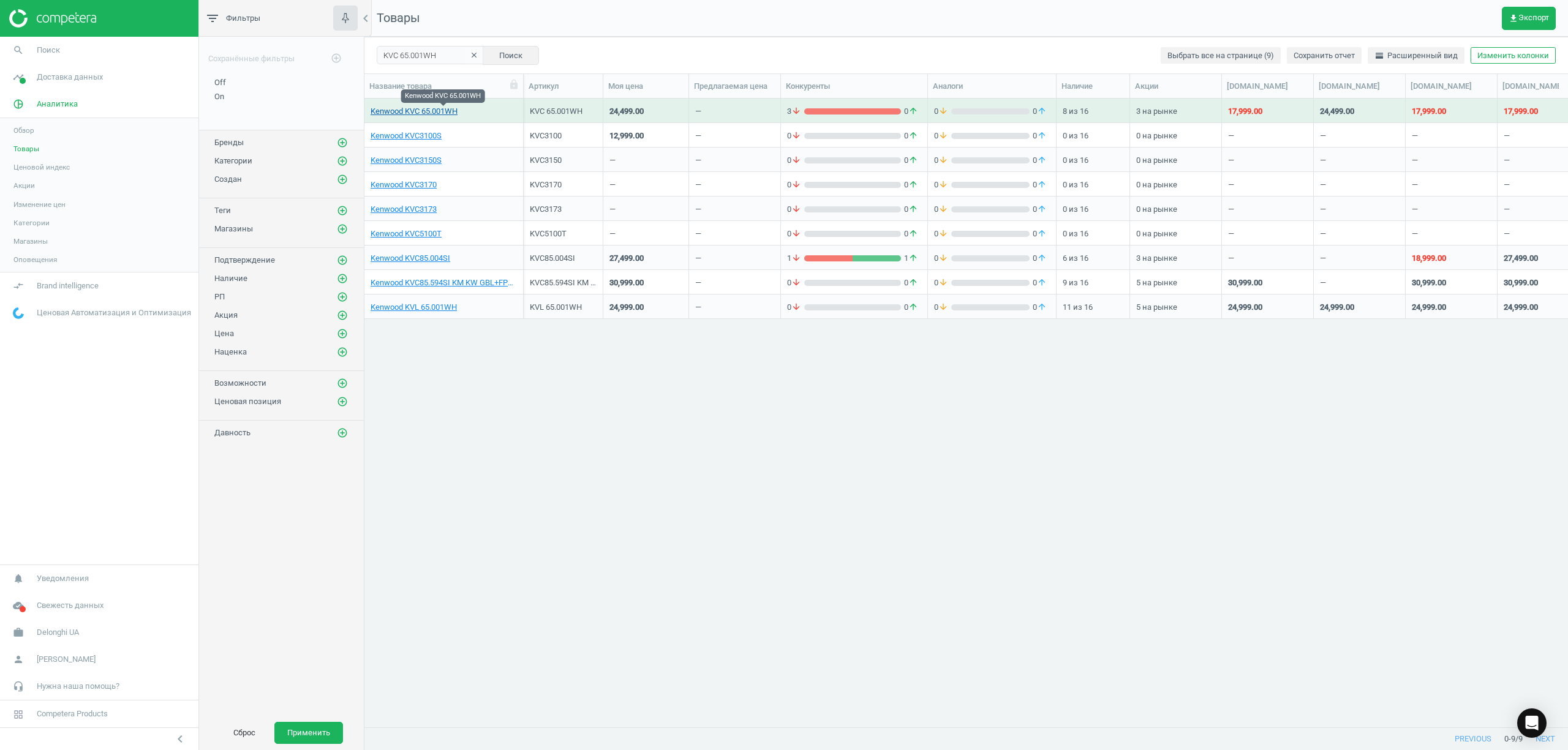
click at [435, 111] on link "Kenwood KVC 65.001WH" at bounding box center [413, 112] width 87 height 11
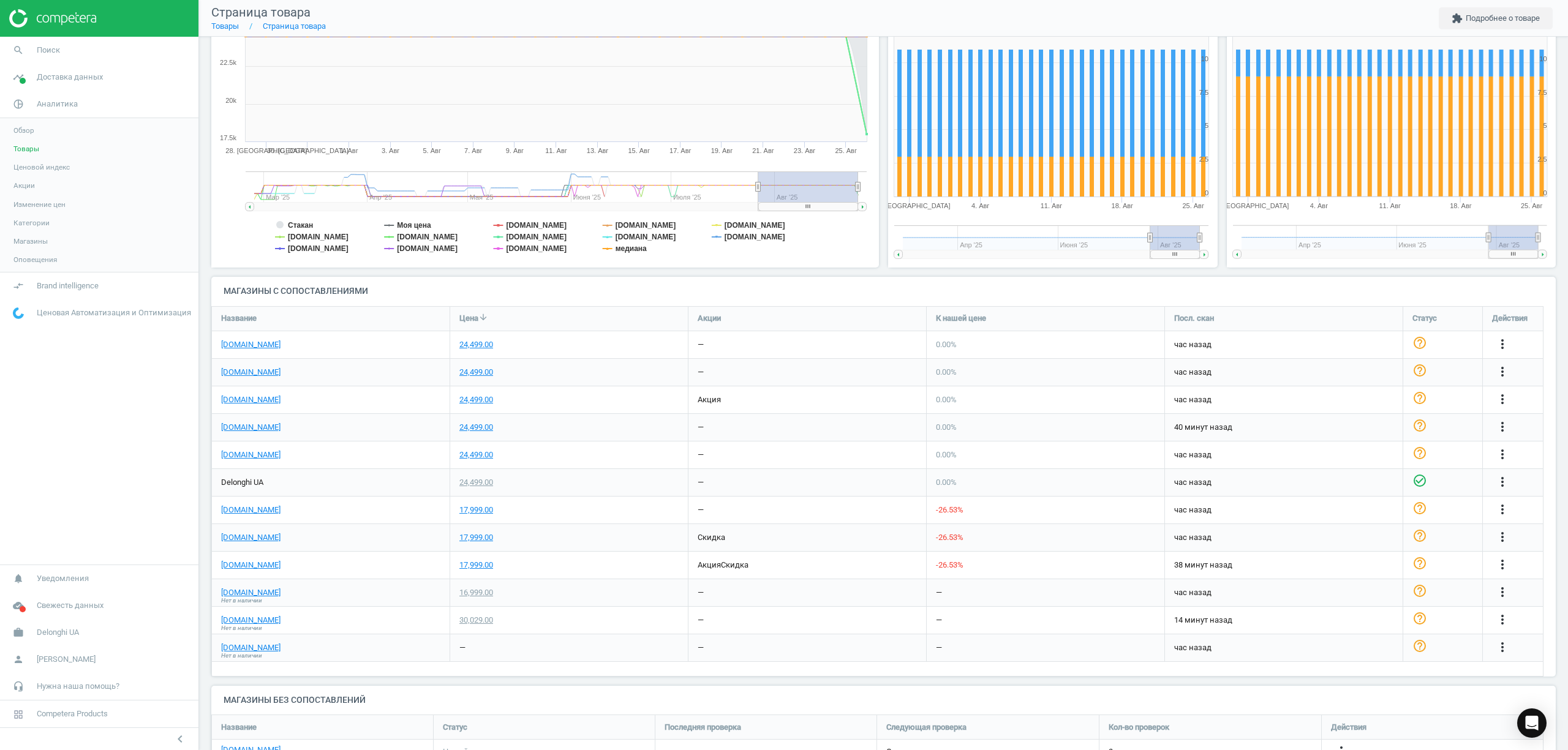
scroll to position [245, 0]
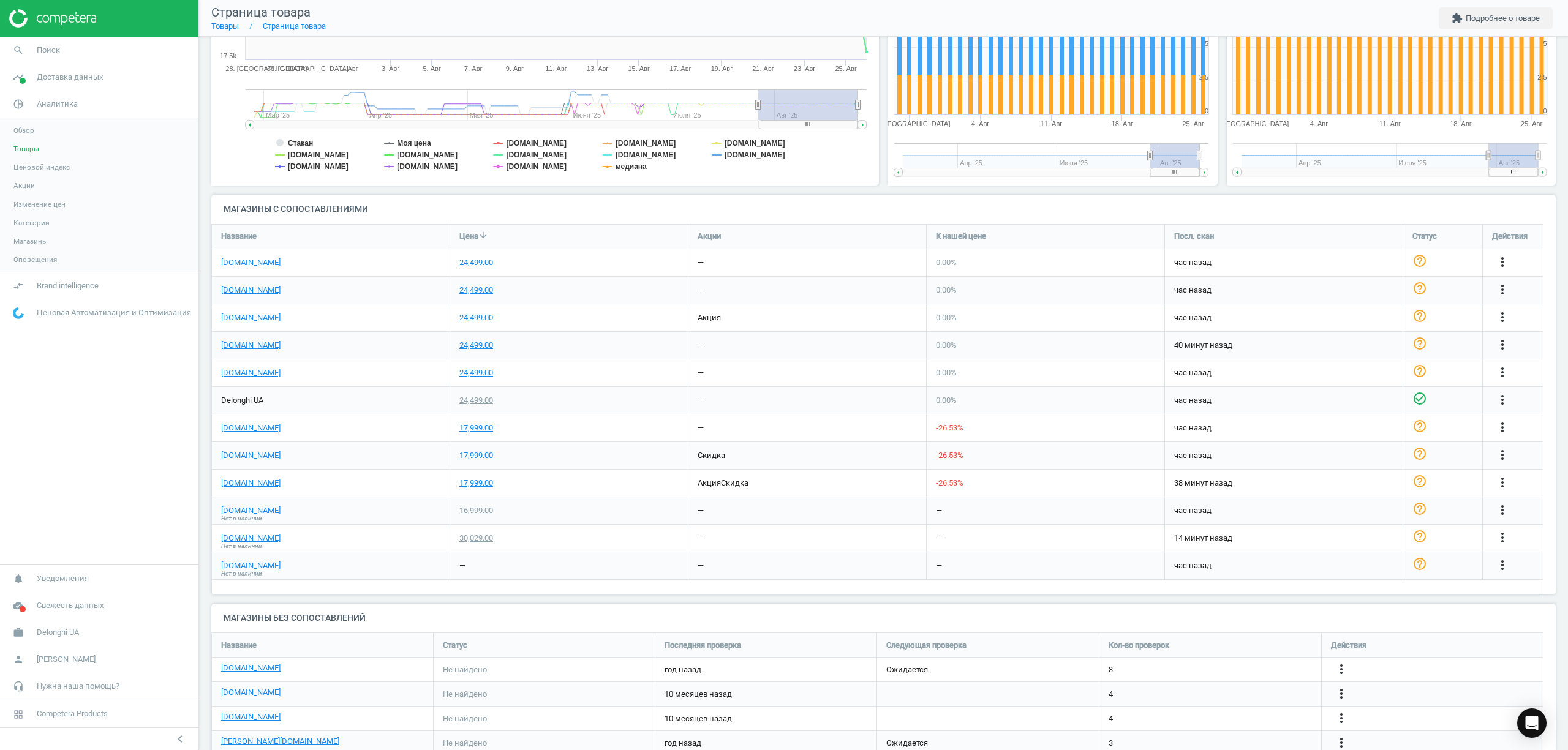
click at [249, 571] on span "Нет в наличии" at bounding box center [242, 573] width 41 height 8
click at [249, 564] on link "[DOMAIN_NAME]" at bounding box center [251, 566] width 59 height 11
click at [1500, 568] on icon "more_vert" at bounding box center [1502, 565] width 15 height 15
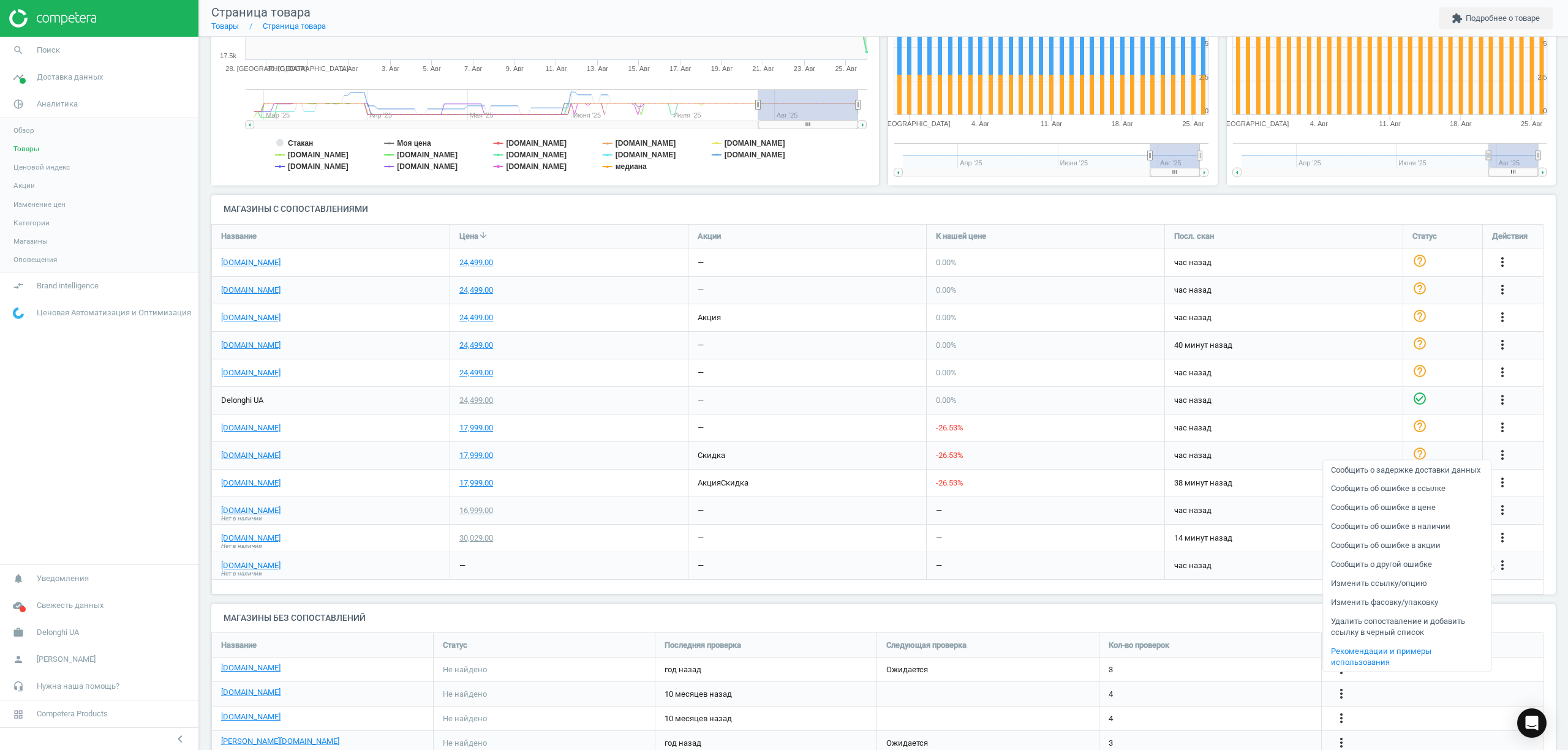
click at [1348, 584] on link "Изменить ссылку/опцию" at bounding box center [1406, 583] width 167 height 19
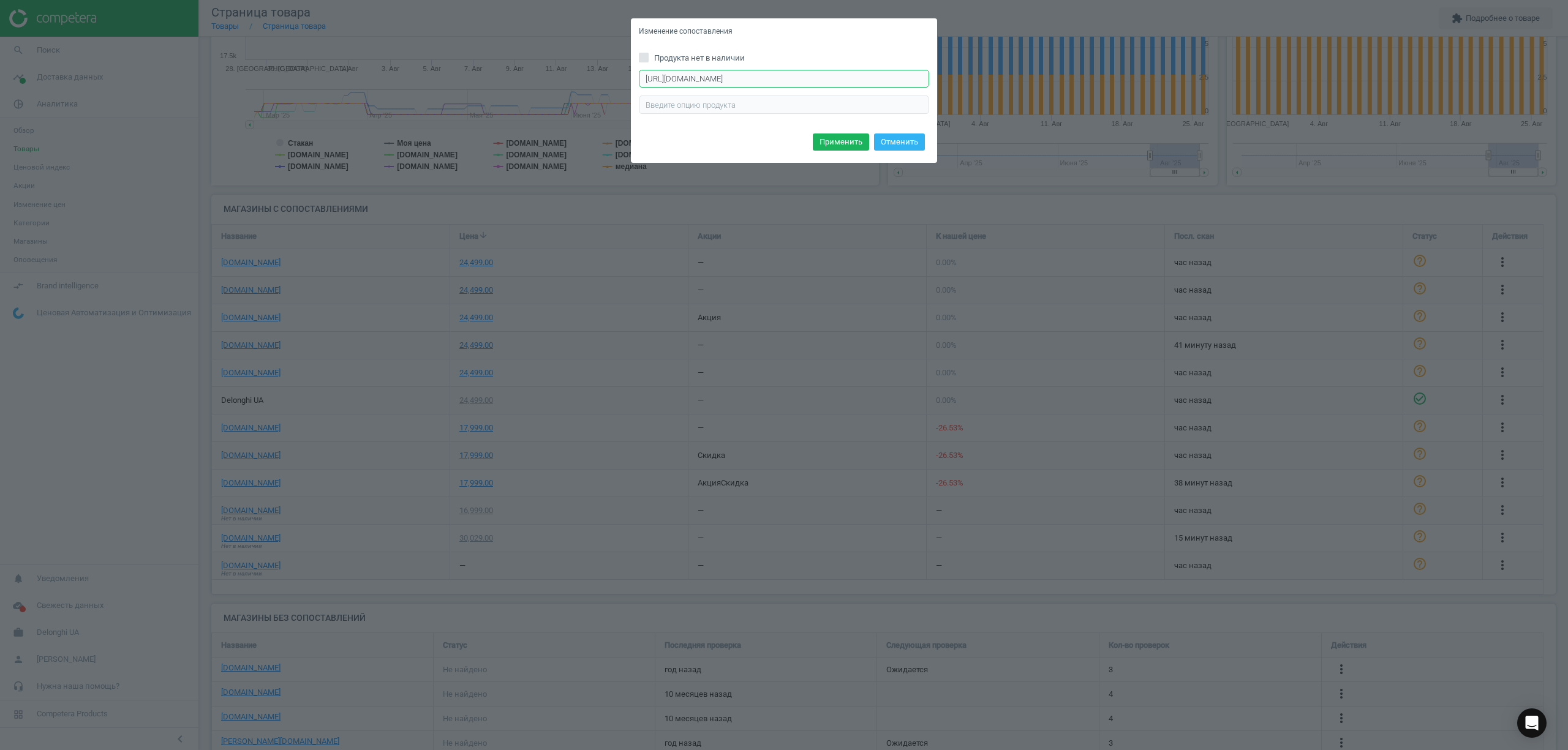
click at [697, 73] on input "https://epicentrk.ua/shop/kukhonna-mashyna-kenwood-kvc65-001wh.html" at bounding box center [784, 79] width 290 height 18
drag, startPoint x: 907, startPoint y: 79, endPoint x: 371, endPoint y: 69, distance: 536.1
click at [371, 69] on div "Изменение сопоставления Продукта нет в наличии https://epicentrk.ua/shop/kukhon…" at bounding box center [784, 375] width 1568 height 750
paste input "ya-mashina-kenwood-kvc65-001wh-titanium-chef-baker"
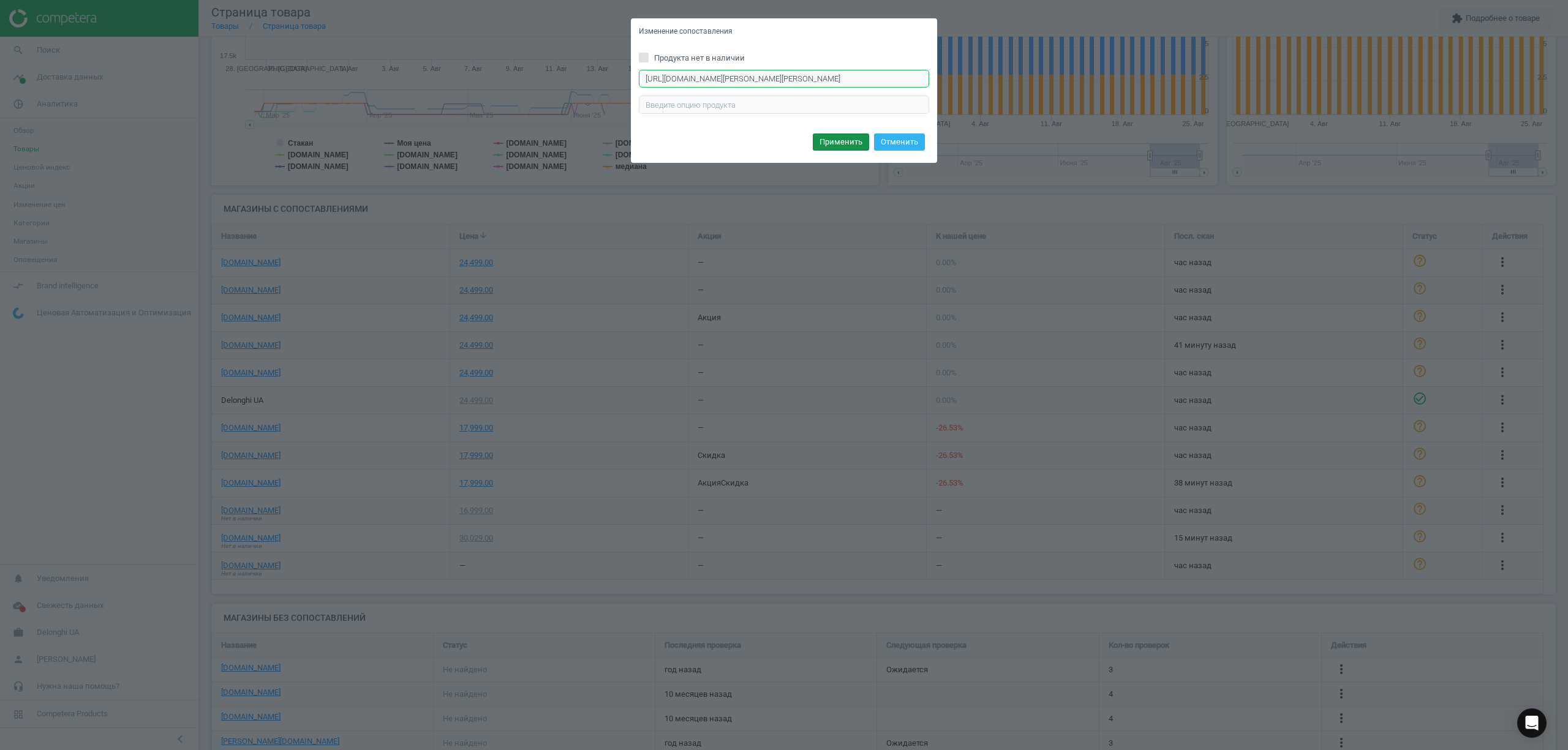
type input "https://epicentrk.ua/shop/kukhonnaya-mashina-kenwood-kvc65-001wh-titanium-chef-…"
click at [850, 145] on button "Применить" at bounding box center [841, 142] width 57 height 17
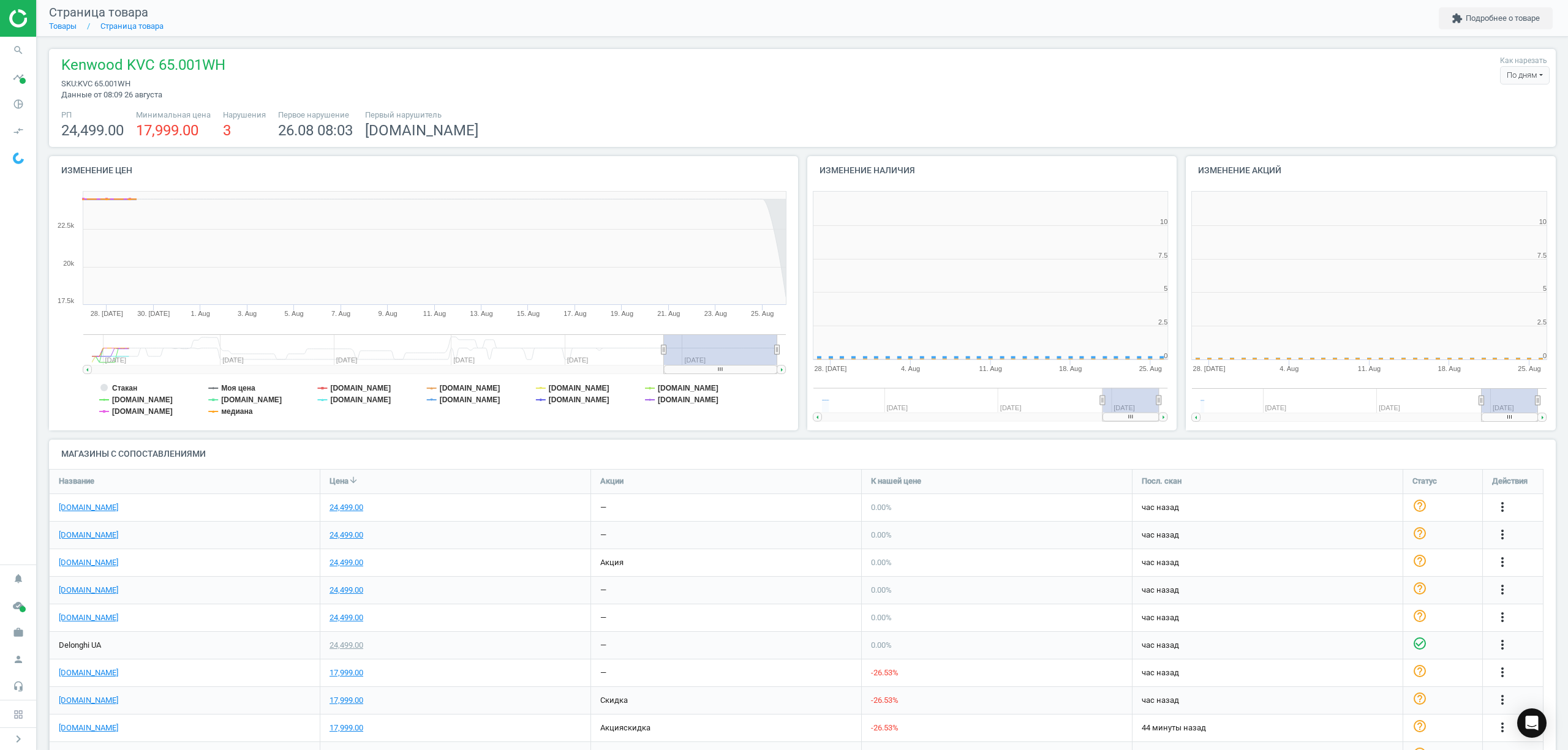
scroll to position [270, 392]
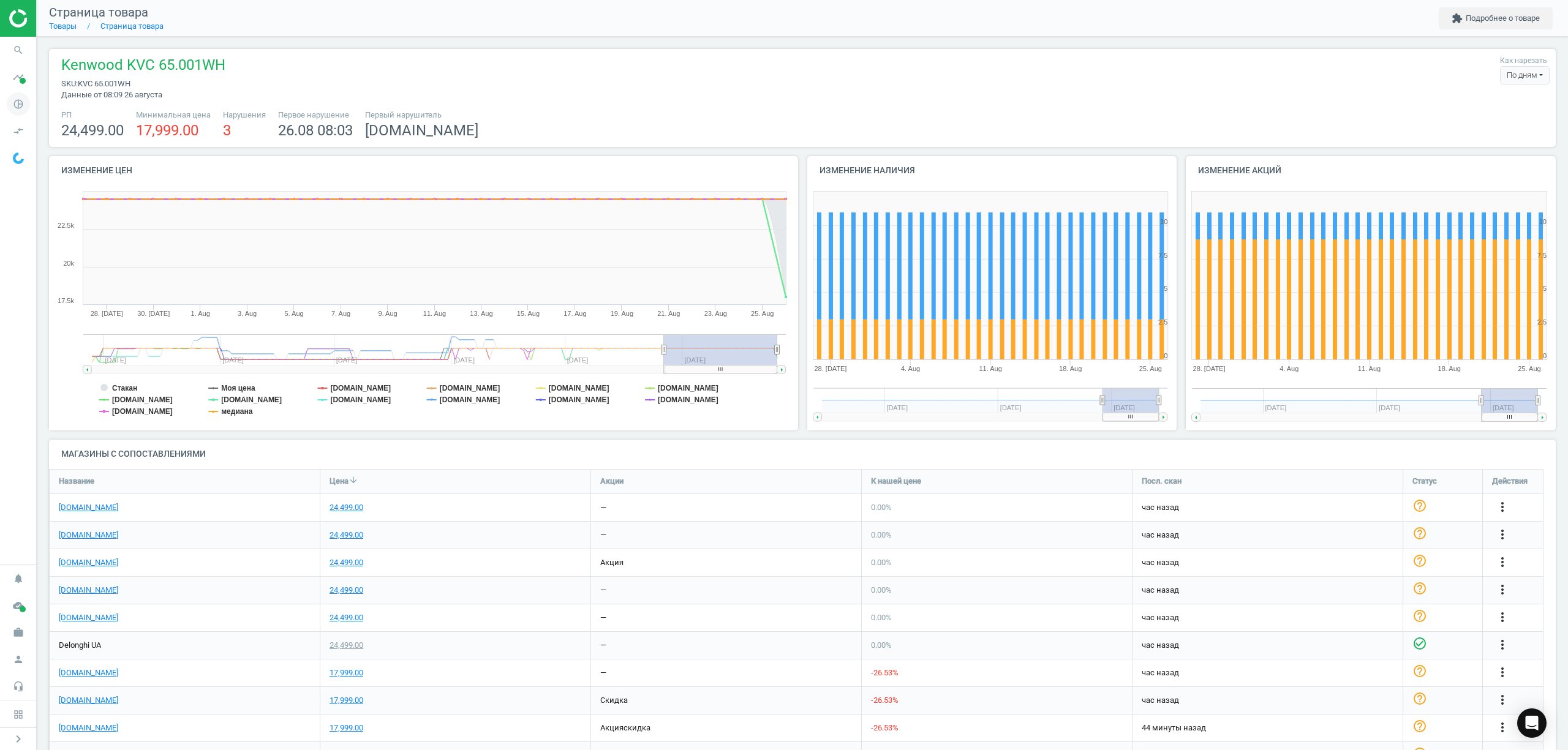
click at [20, 103] on icon "pie_chart_outlined" at bounding box center [18, 104] width 23 height 23
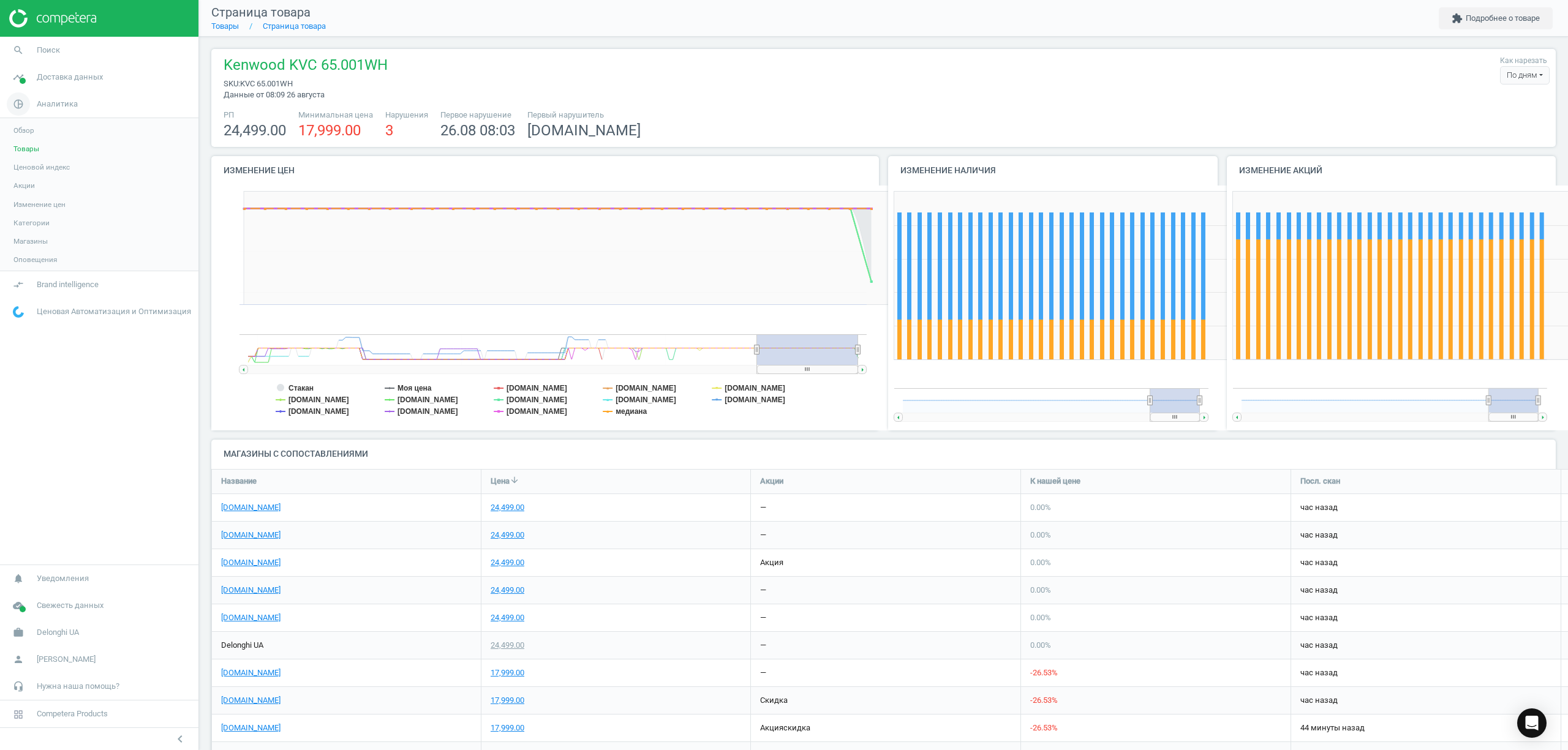
scroll to position [6, 6]
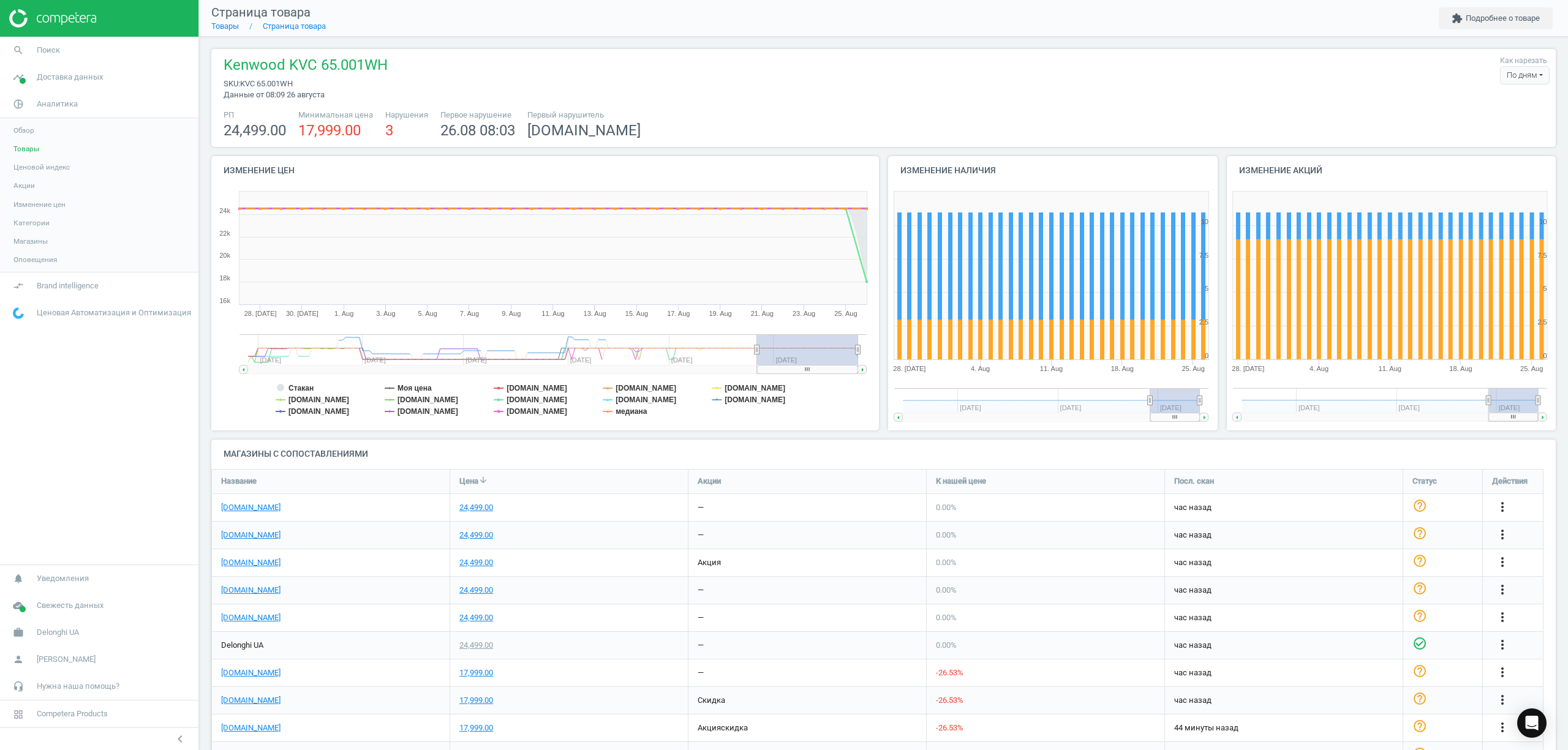
click at [952, 82] on div "Kenwood KVC 65.001WH sku : KVC 65.001WH Данные от 08:09 26 августа Как нарезать…" at bounding box center [883, 78] width 1332 height 45
click at [28, 150] on span "Товары" at bounding box center [26, 149] width 25 height 10
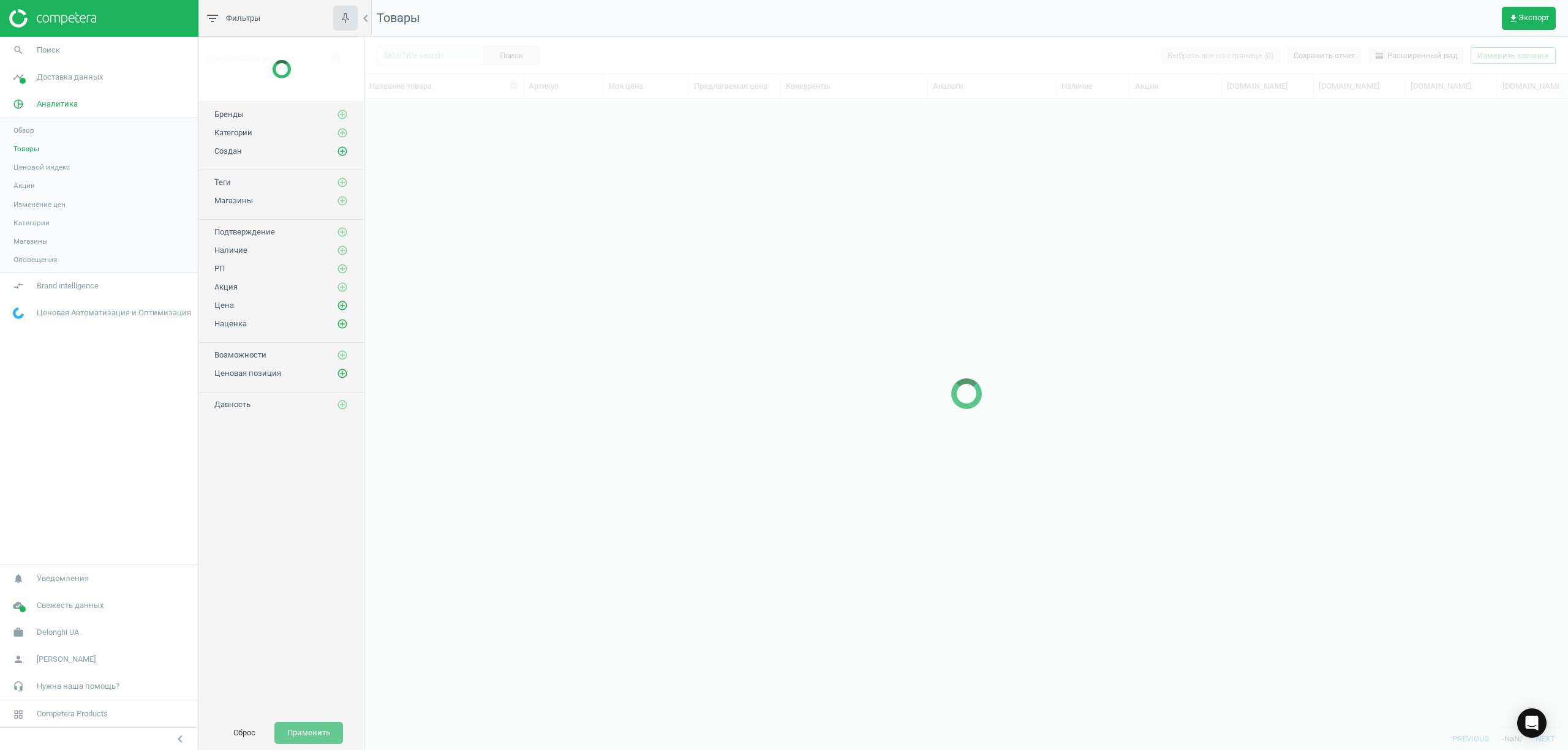
scroll to position [603, 1191]
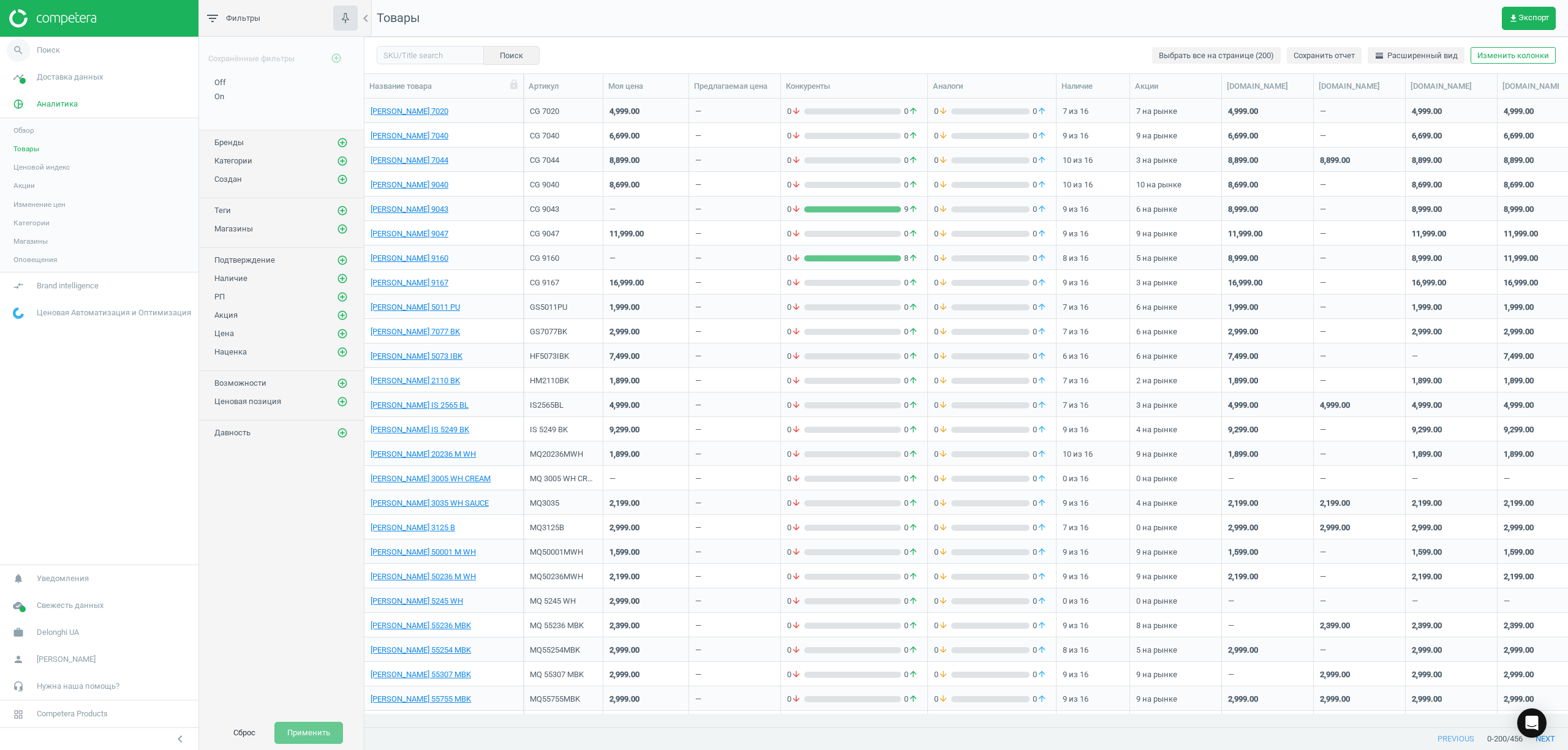
click at [45, 50] on span "Поиск" at bounding box center [48, 50] width 23 height 11
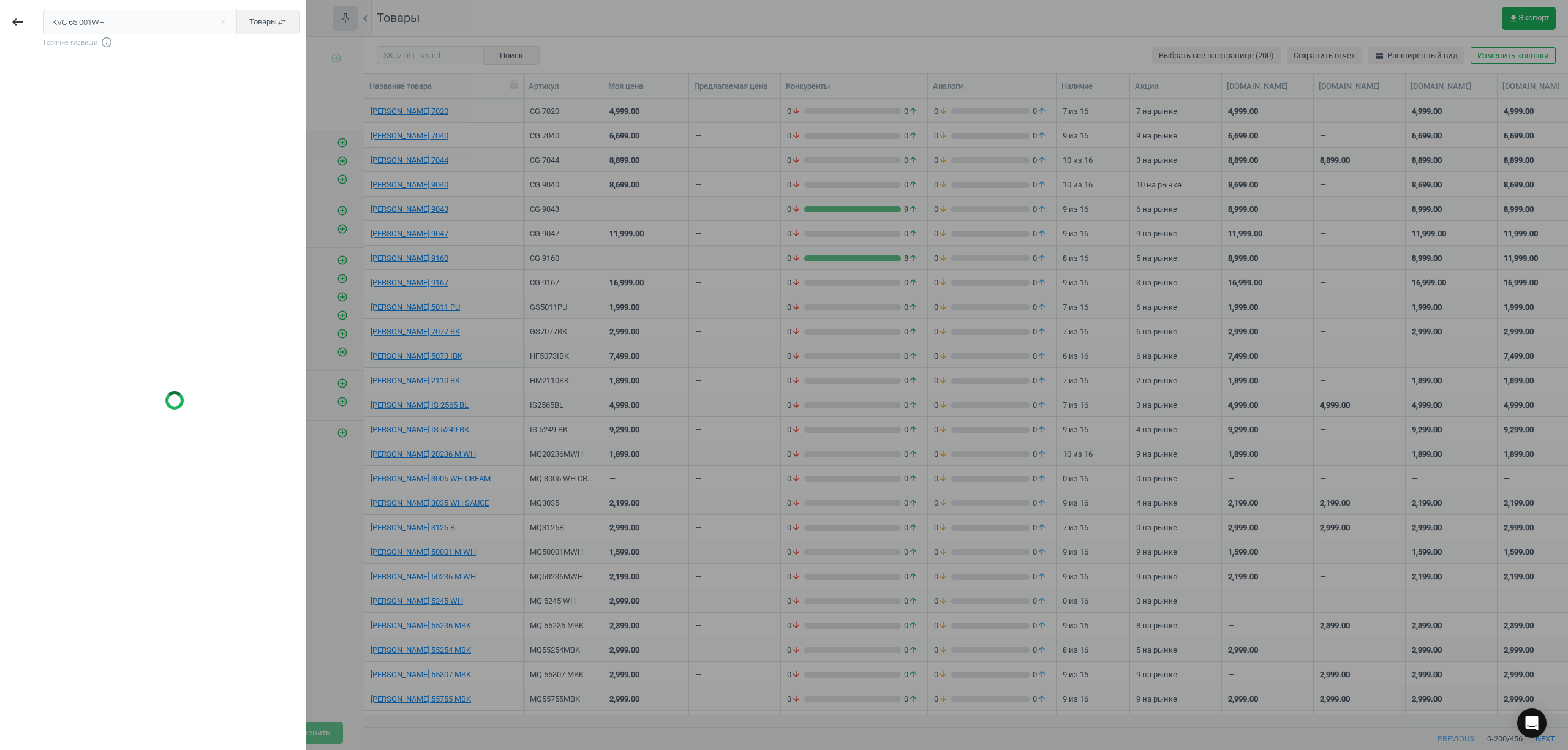
type input "KVC 65.001WH"
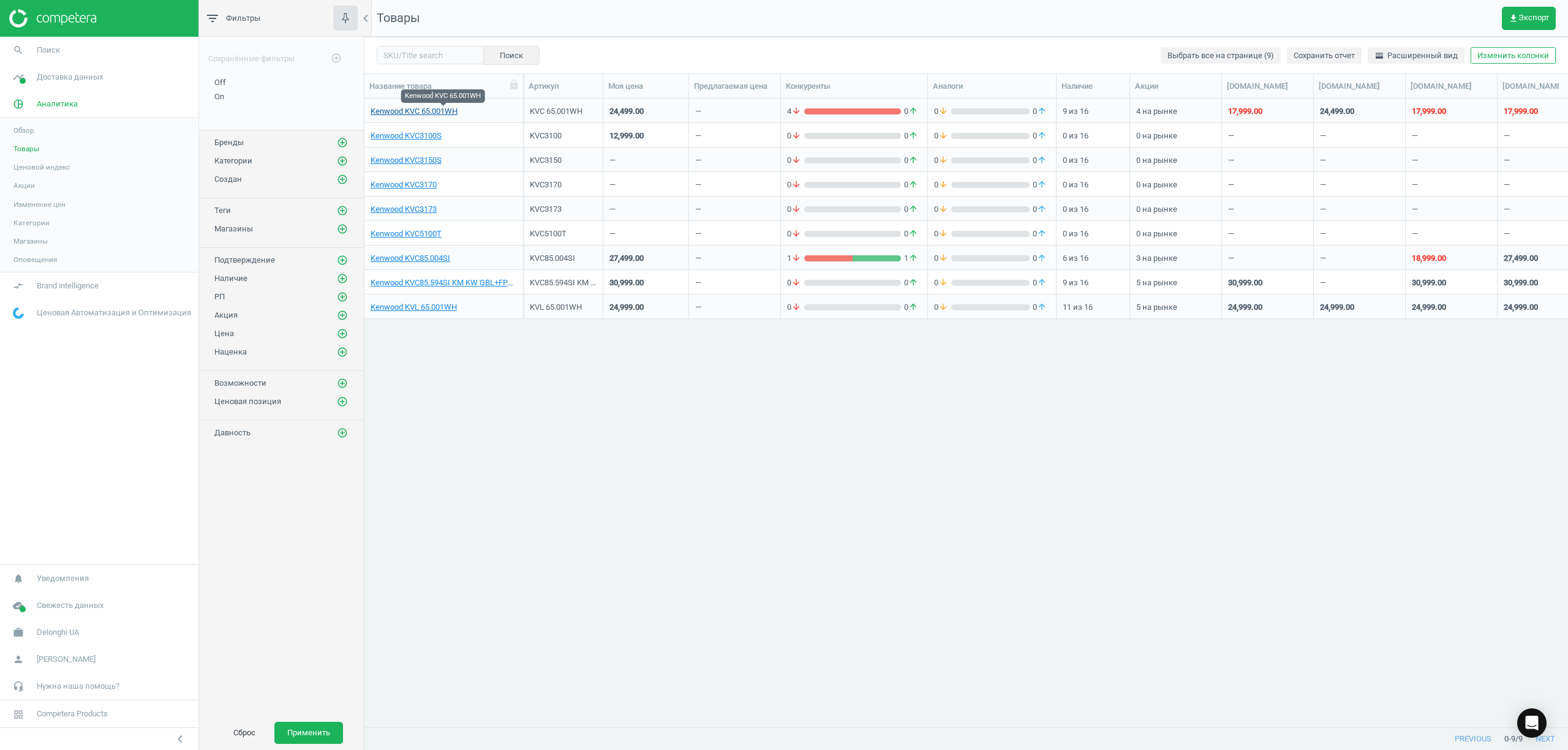
click at [423, 109] on link "Kenwood KVC 65.001WH" at bounding box center [413, 112] width 87 height 11
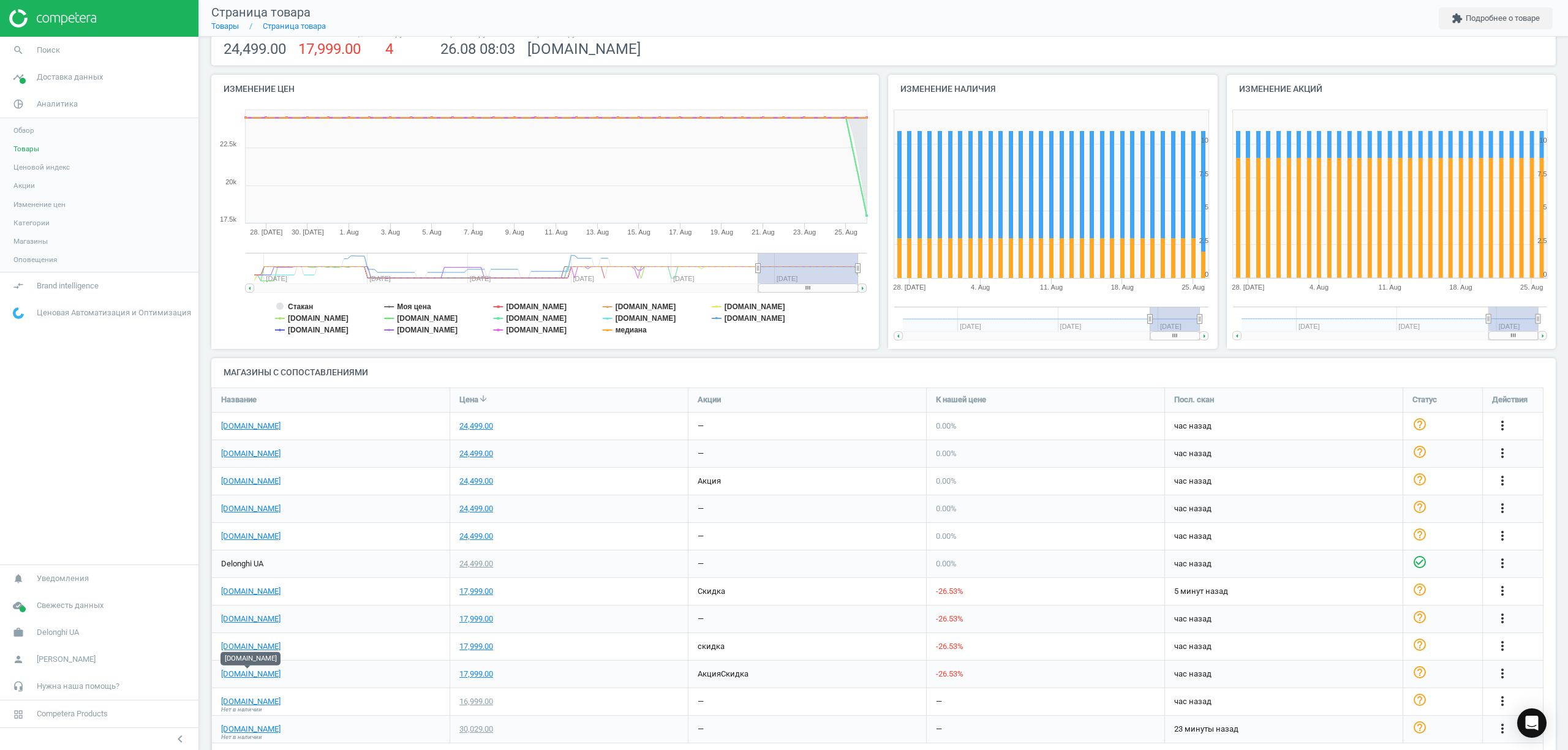
scroll to position [163, 0]
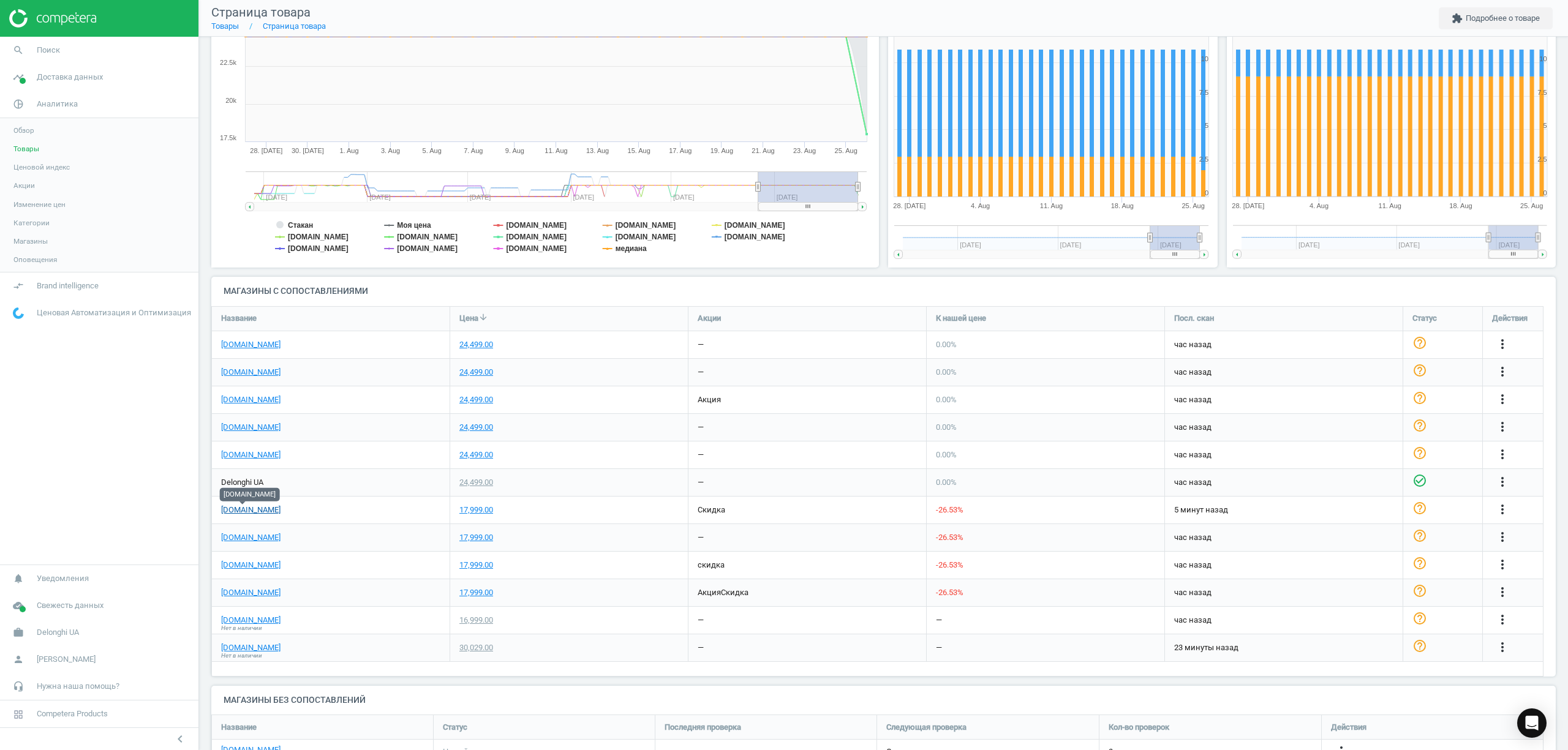
click at [254, 509] on link "[DOMAIN_NAME]" at bounding box center [251, 510] width 59 height 11
click at [25, 54] on icon "search" at bounding box center [18, 50] width 23 height 23
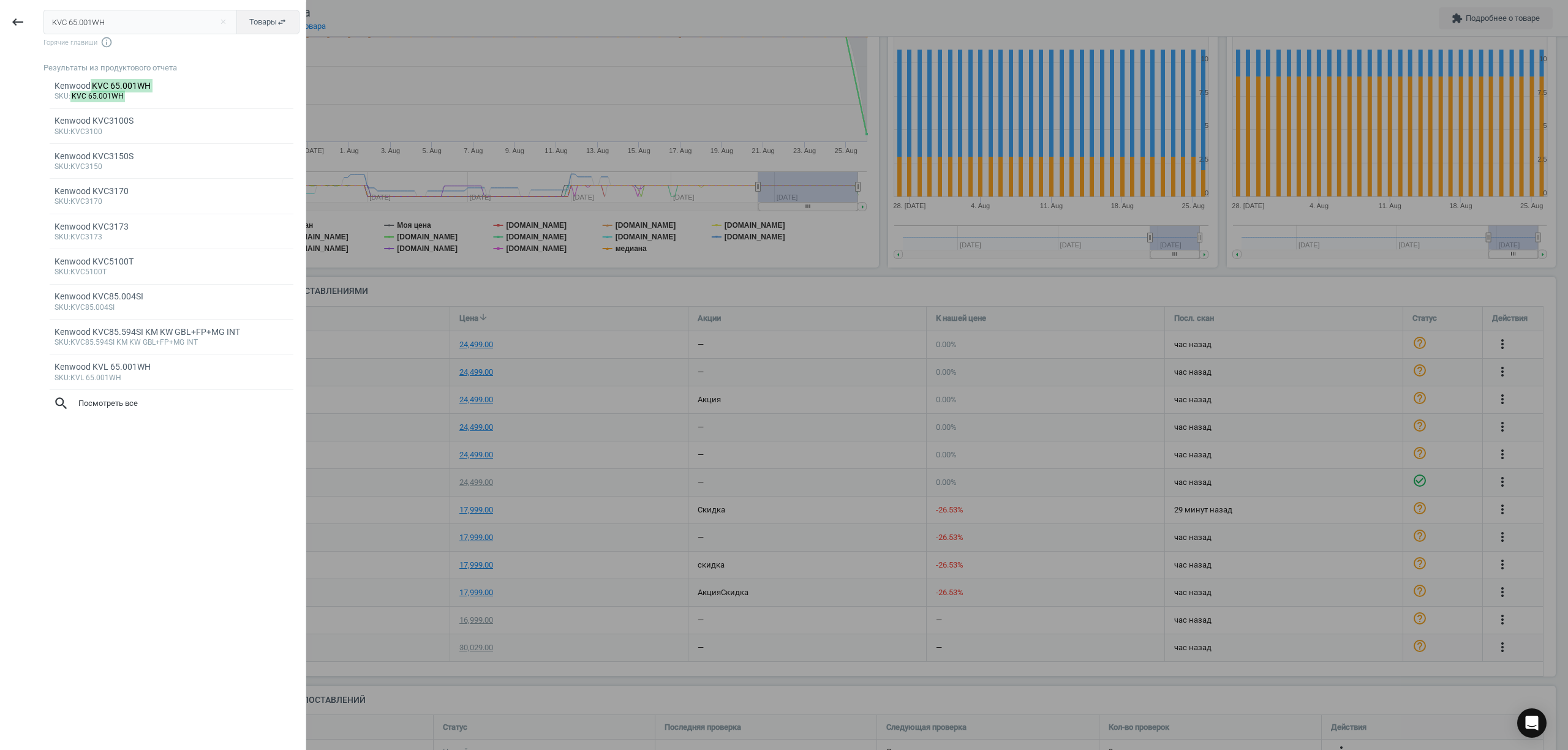
drag, startPoint x: 136, startPoint y: 30, endPoint x: 0, endPoint y: 44, distance: 136.7
click at [0, 44] on div "keyboard_backspace KVC 65.001WH close Товары swap_horiz Горячие главиши info_ou…" at bounding box center [153, 377] width 306 height 750
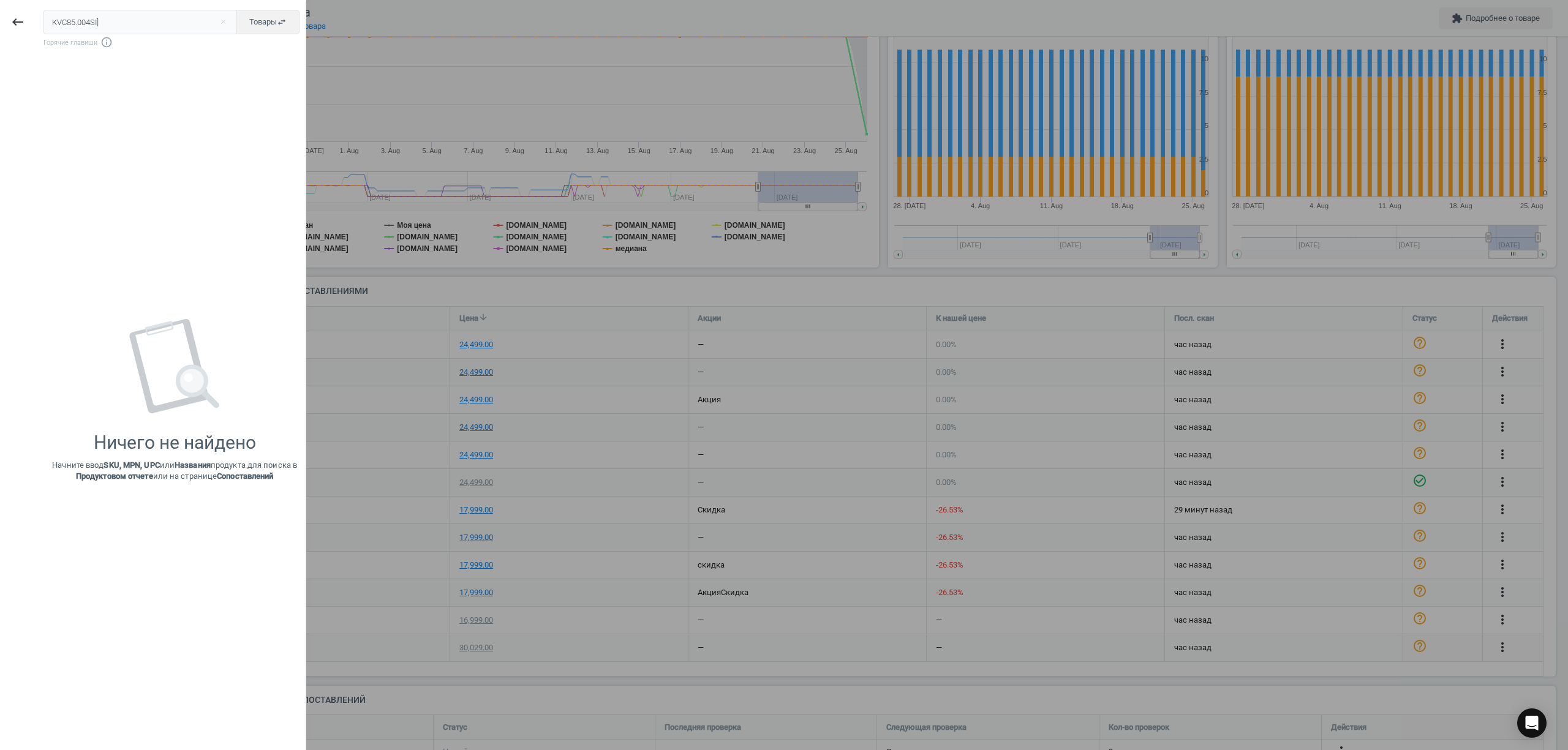
click at [130, 20] on input "KVC85.004SI]" at bounding box center [141, 22] width 194 height 25
type input "KVC85.004SI"
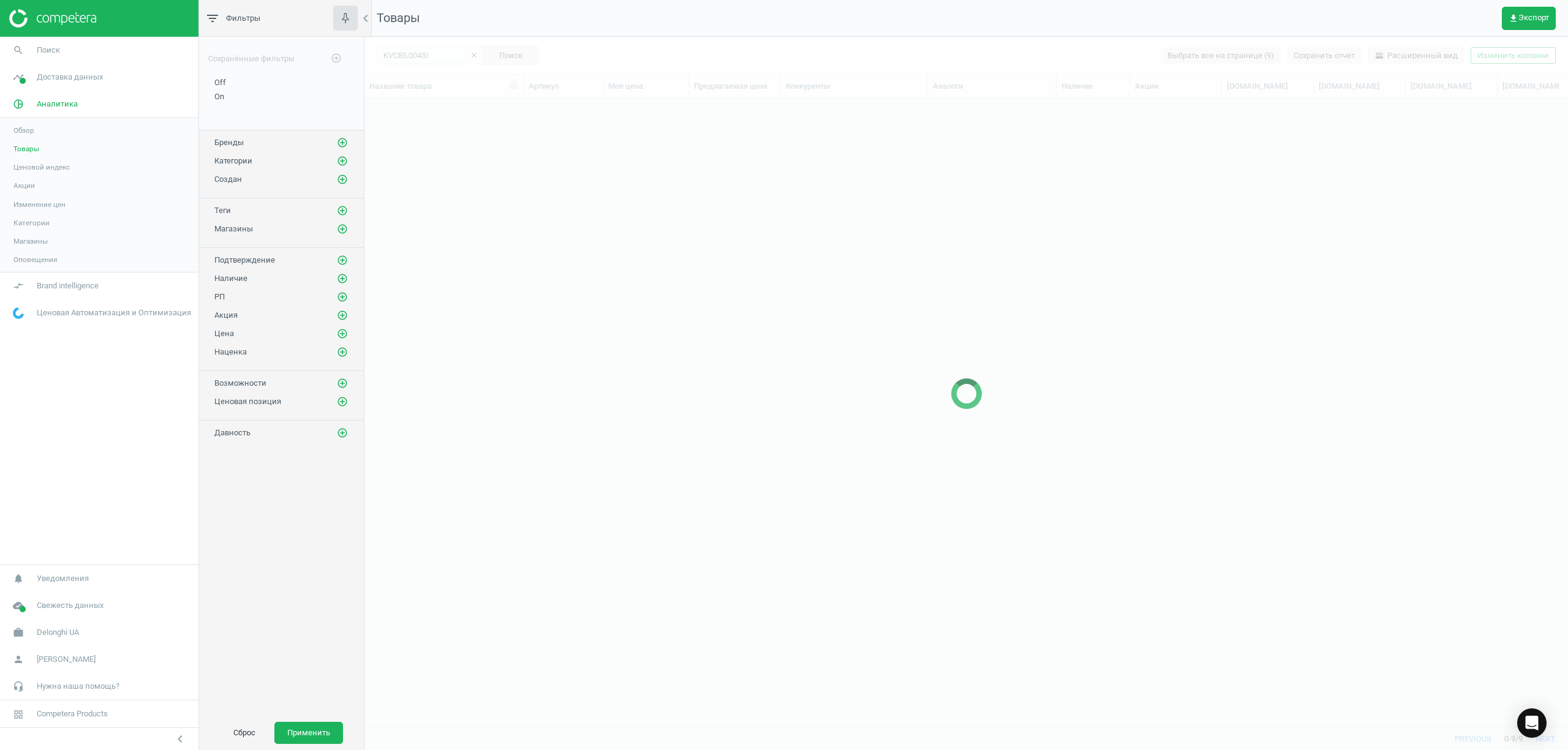
scroll to position [603, 1191]
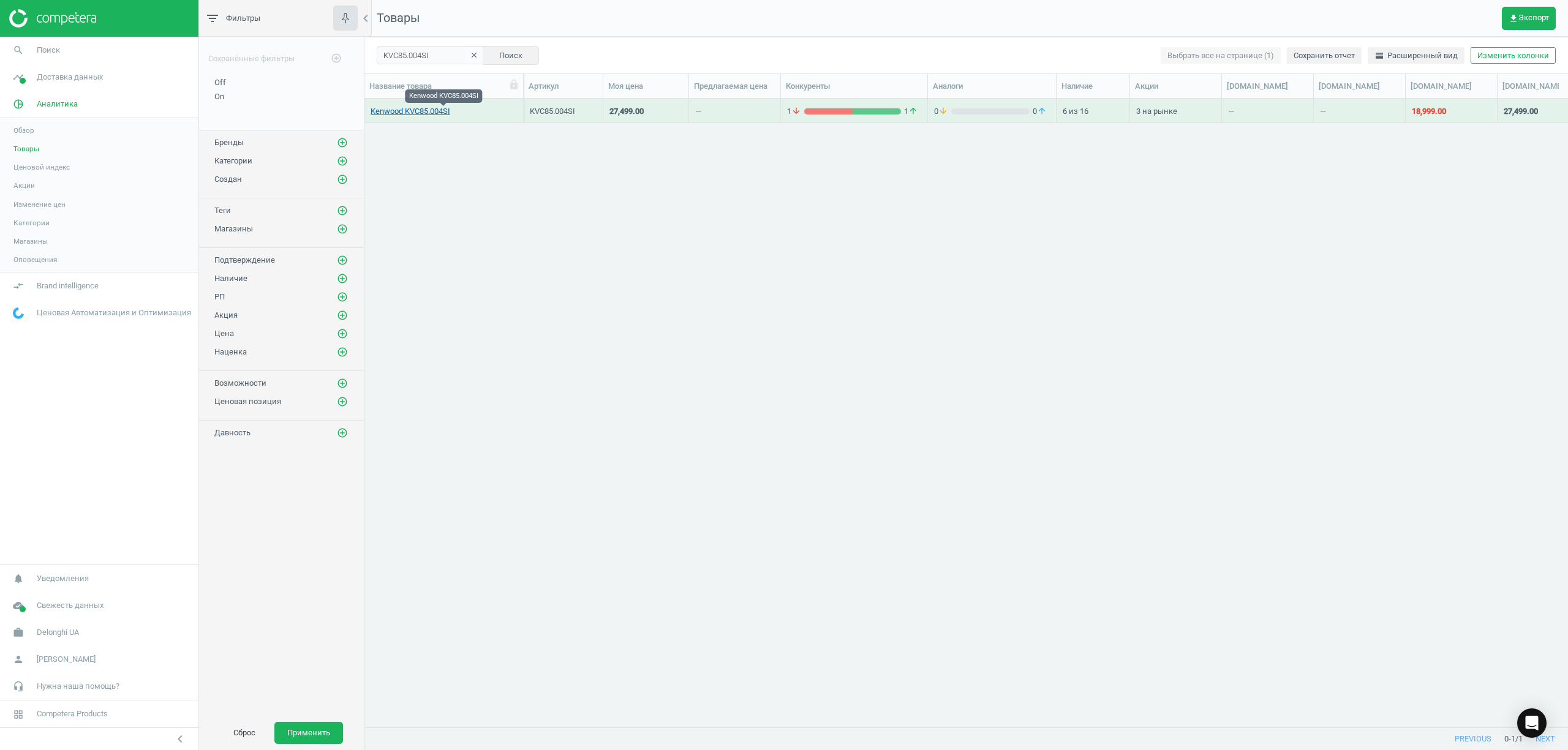
click at [415, 113] on link "Kenwood KVC85.004SI" at bounding box center [410, 112] width 80 height 11
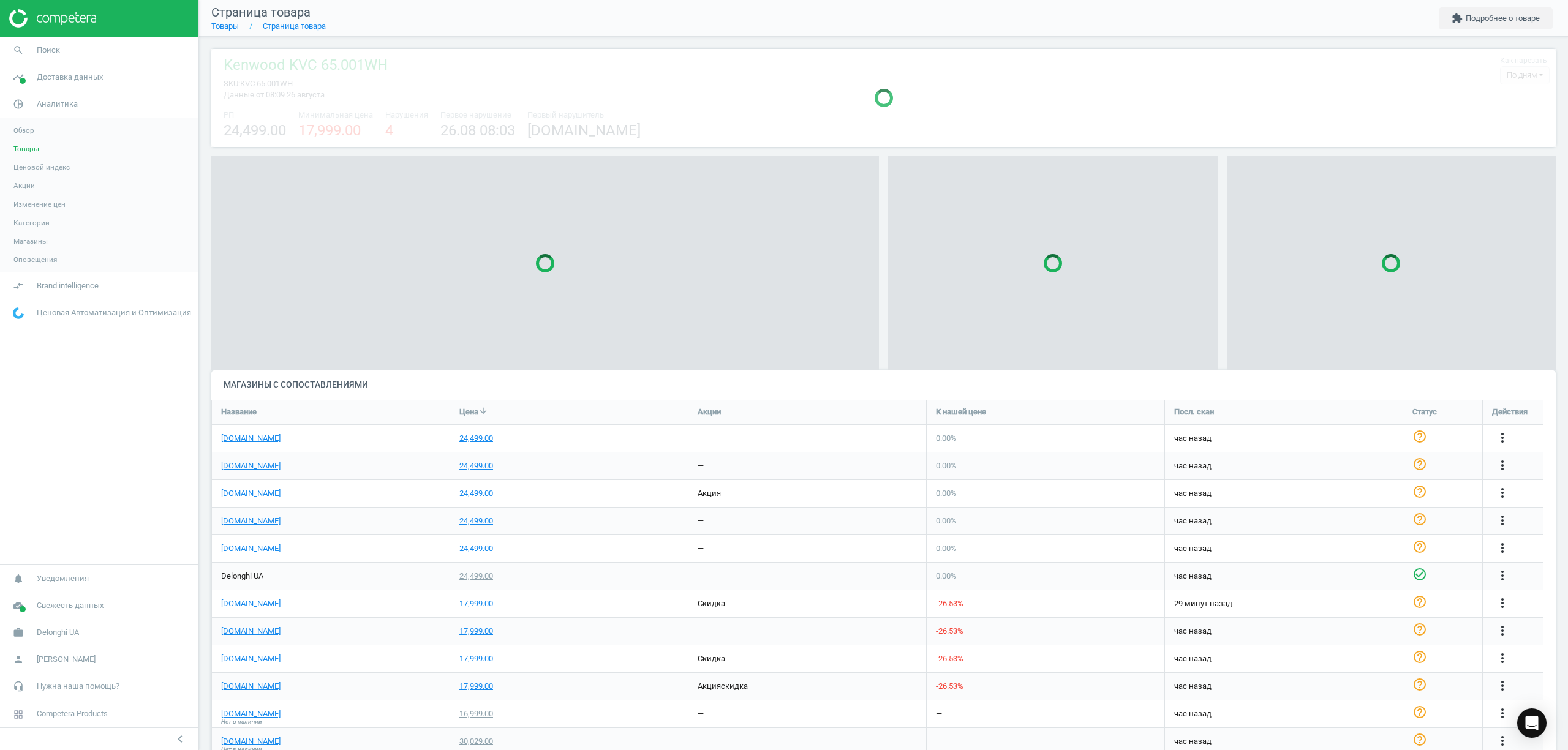
scroll to position [186, 1357]
click at [249, 562] on div "[DOMAIN_NAME]" at bounding box center [331, 549] width 237 height 27
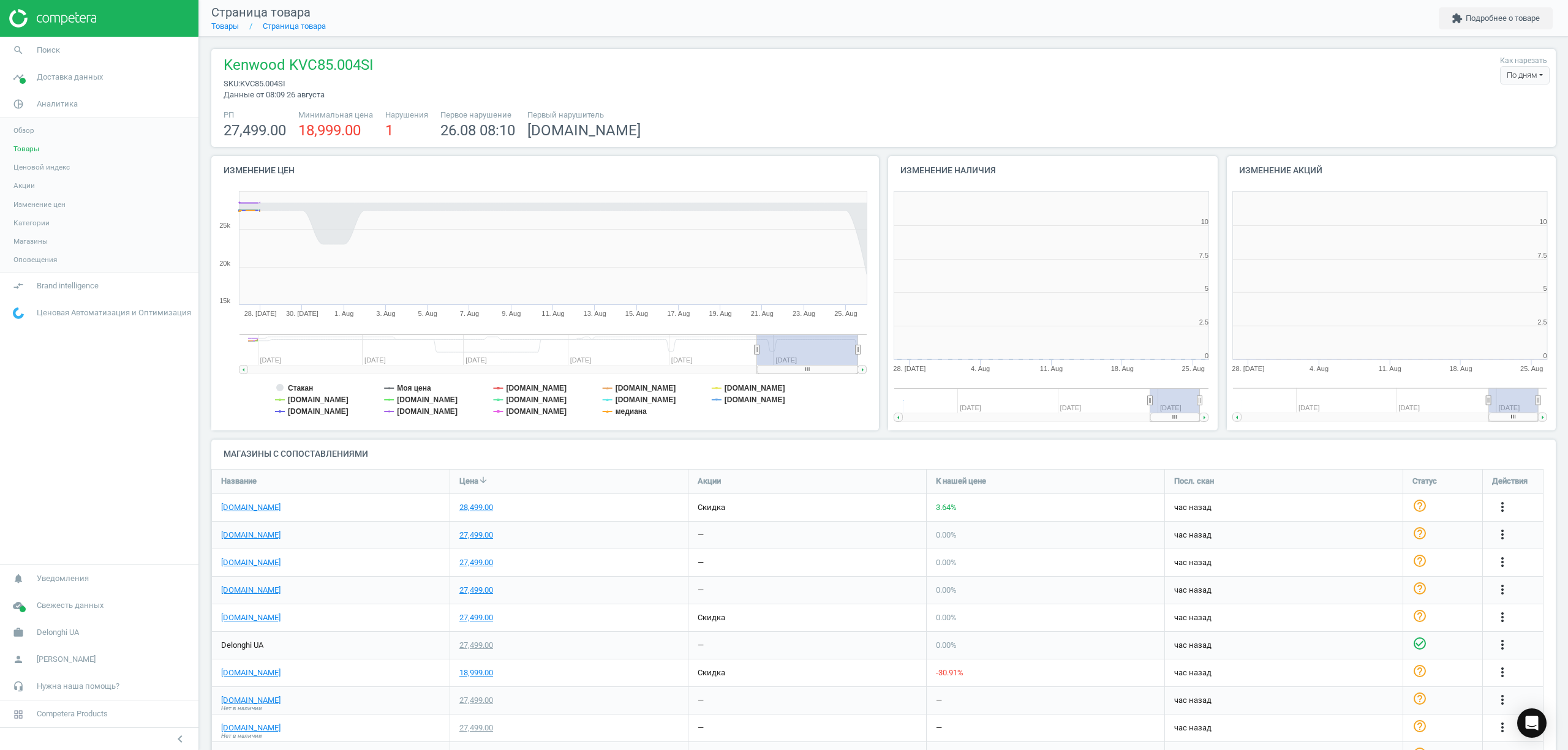
scroll to position [270, 351]
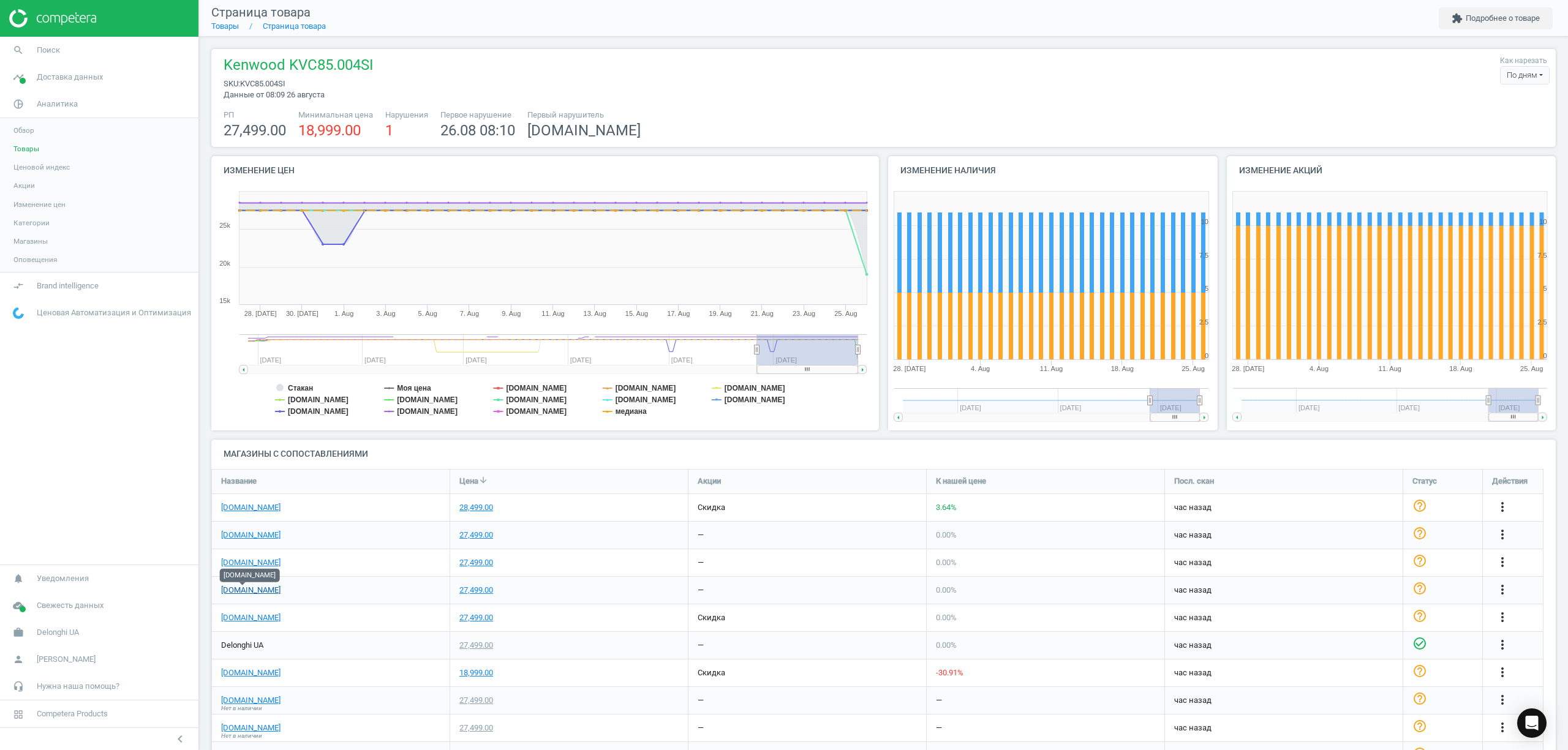
click at [254, 590] on link "[DOMAIN_NAME]" at bounding box center [251, 590] width 59 height 11
click at [57, 119] on div "Обзор Товары Ценовой индекс Акции Изменение цен Категории Магазины Оповещения" at bounding box center [99, 195] width 199 height 154
click at [55, 110] on link "pie_chart_outlined Аналитика" at bounding box center [99, 104] width 199 height 27
click at [62, 107] on span "Аналитика" at bounding box center [57, 105] width 41 height 11
click at [20, 98] on icon "pie_chart_outlined" at bounding box center [18, 104] width 23 height 23
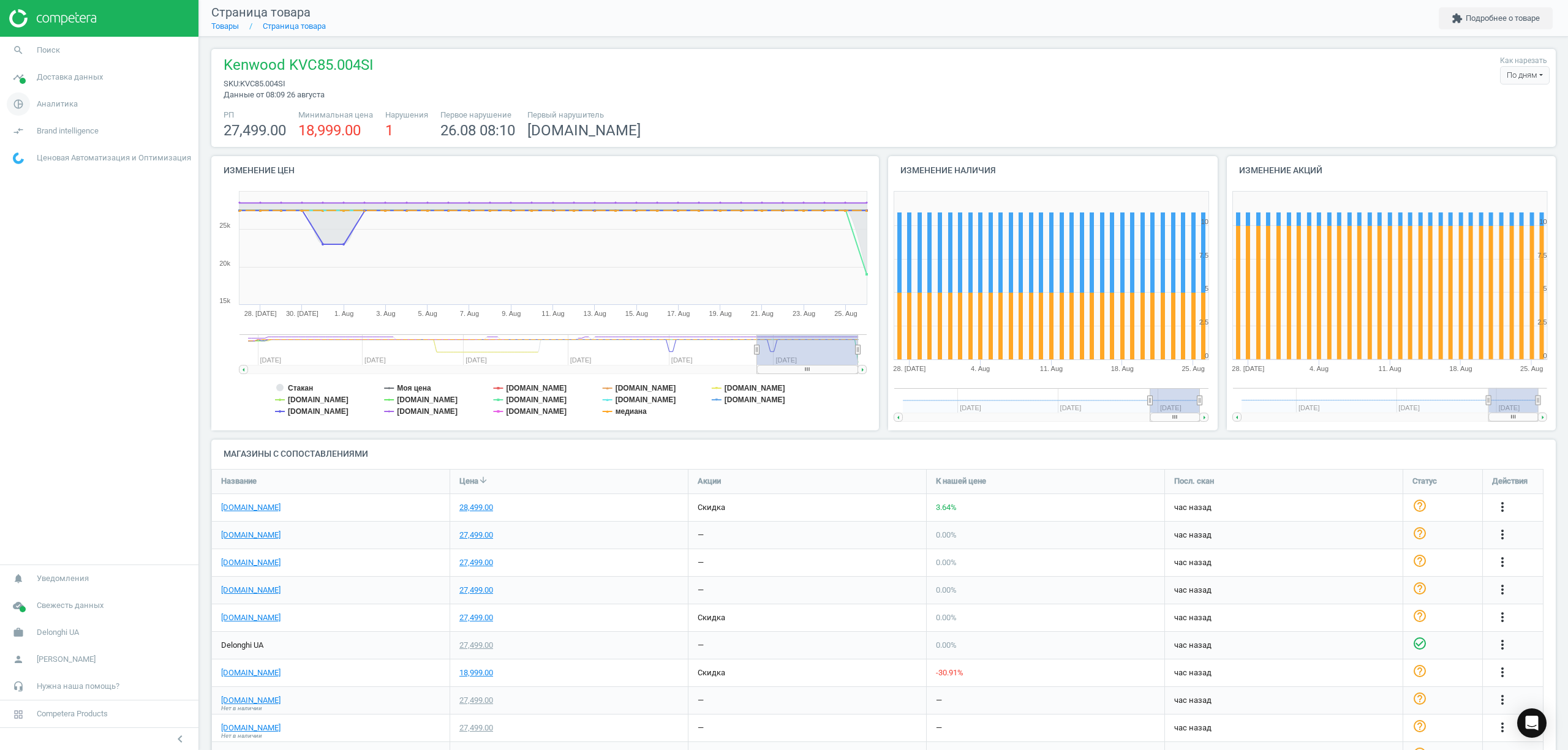
click at [20, 96] on icon "pie_chart_outlined" at bounding box center [18, 104] width 23 height 23
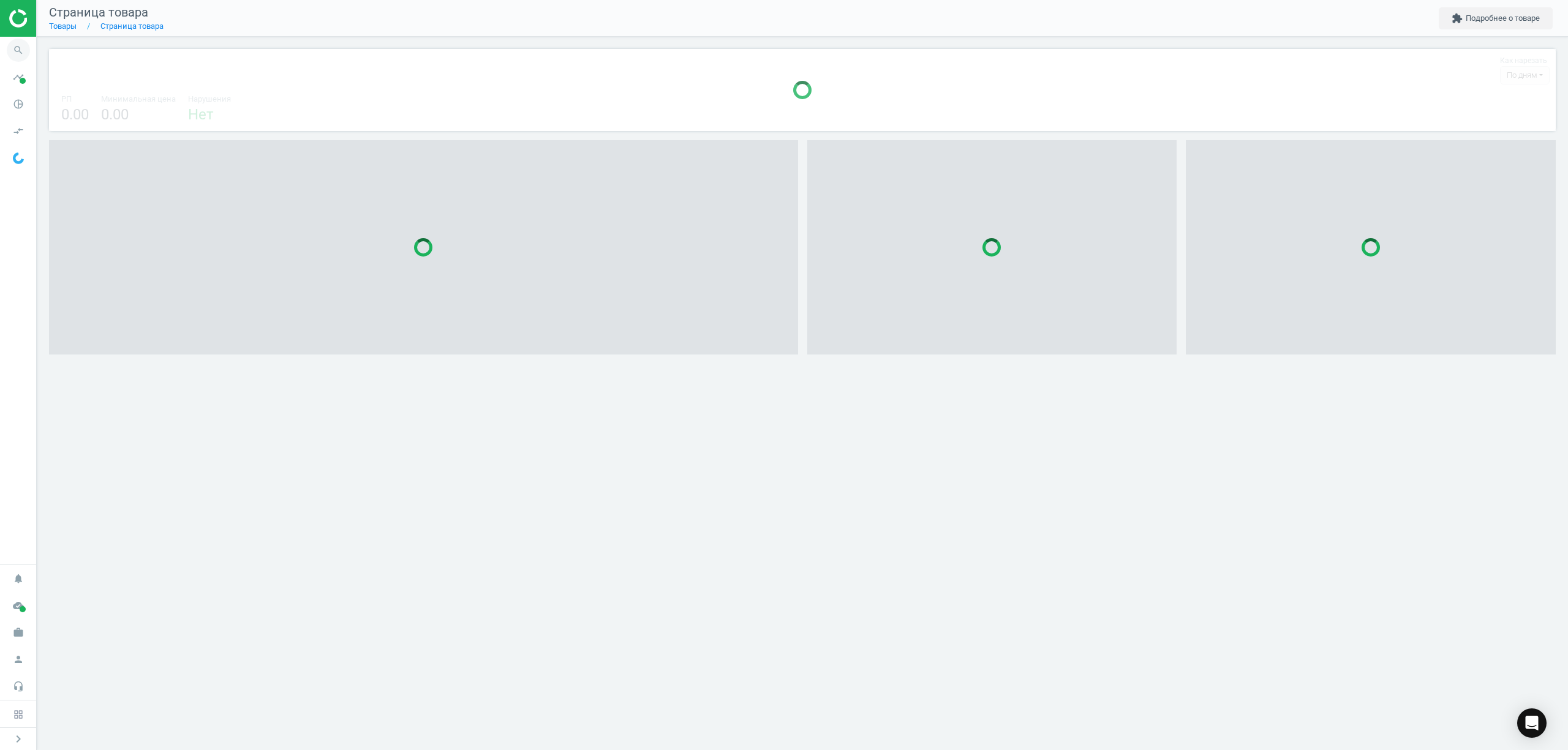
click at [18, 52] on icon "search" at bounding box center [18, 50] width 23 height 23
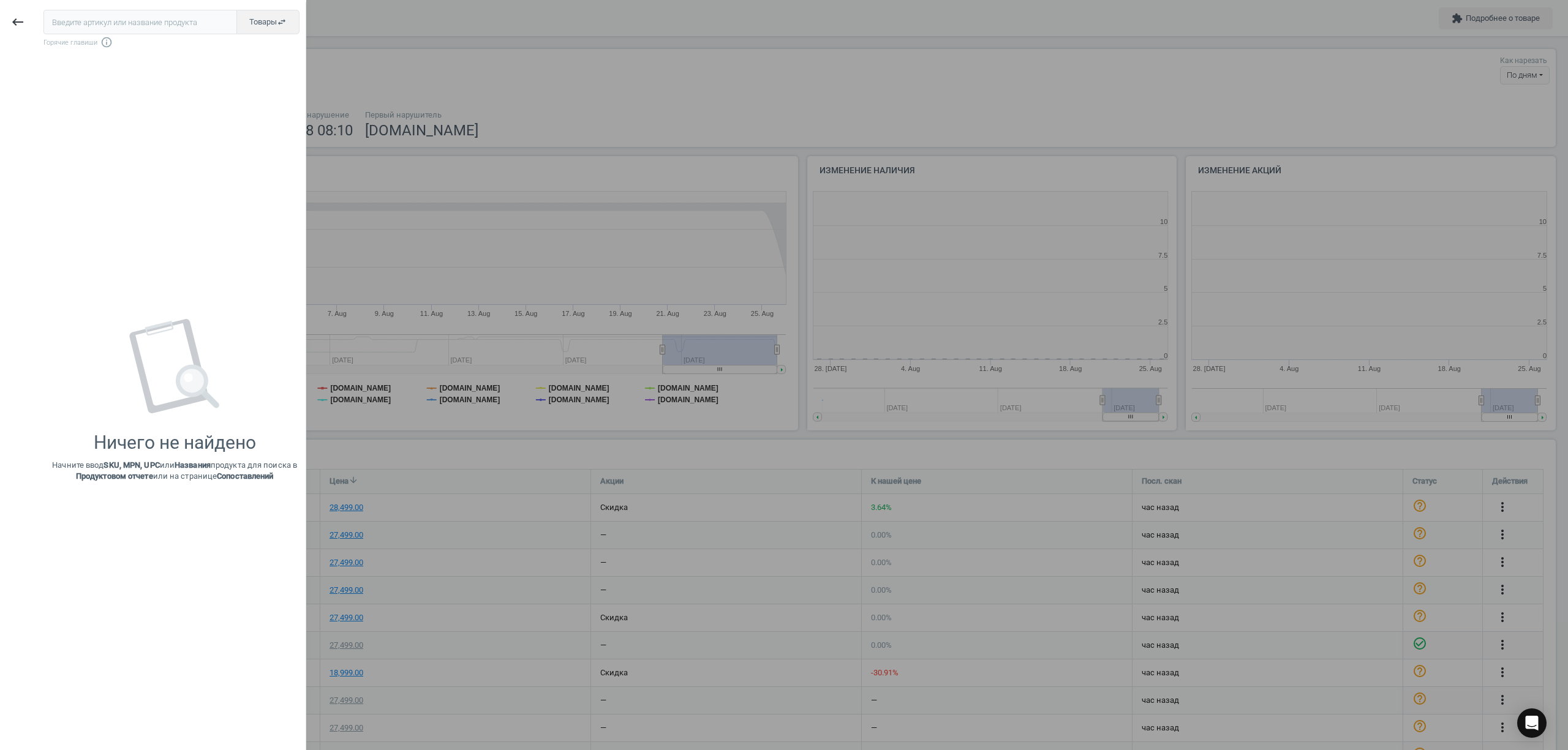
scroll to position [270, 392]
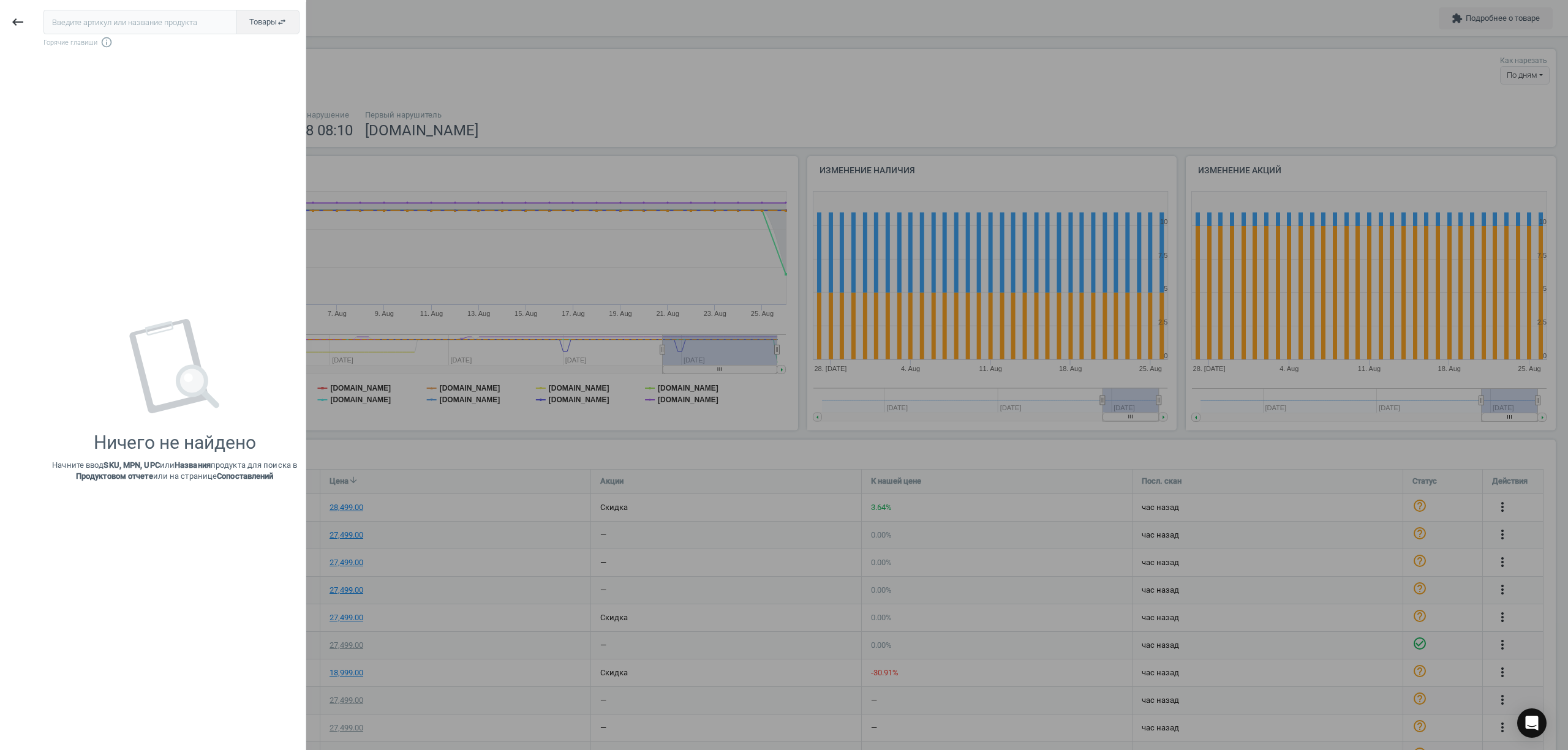
click at [78, 22] on input "text" at bounding box center [141, 22] width 194 height 25
paste input "KVL85.004SI"
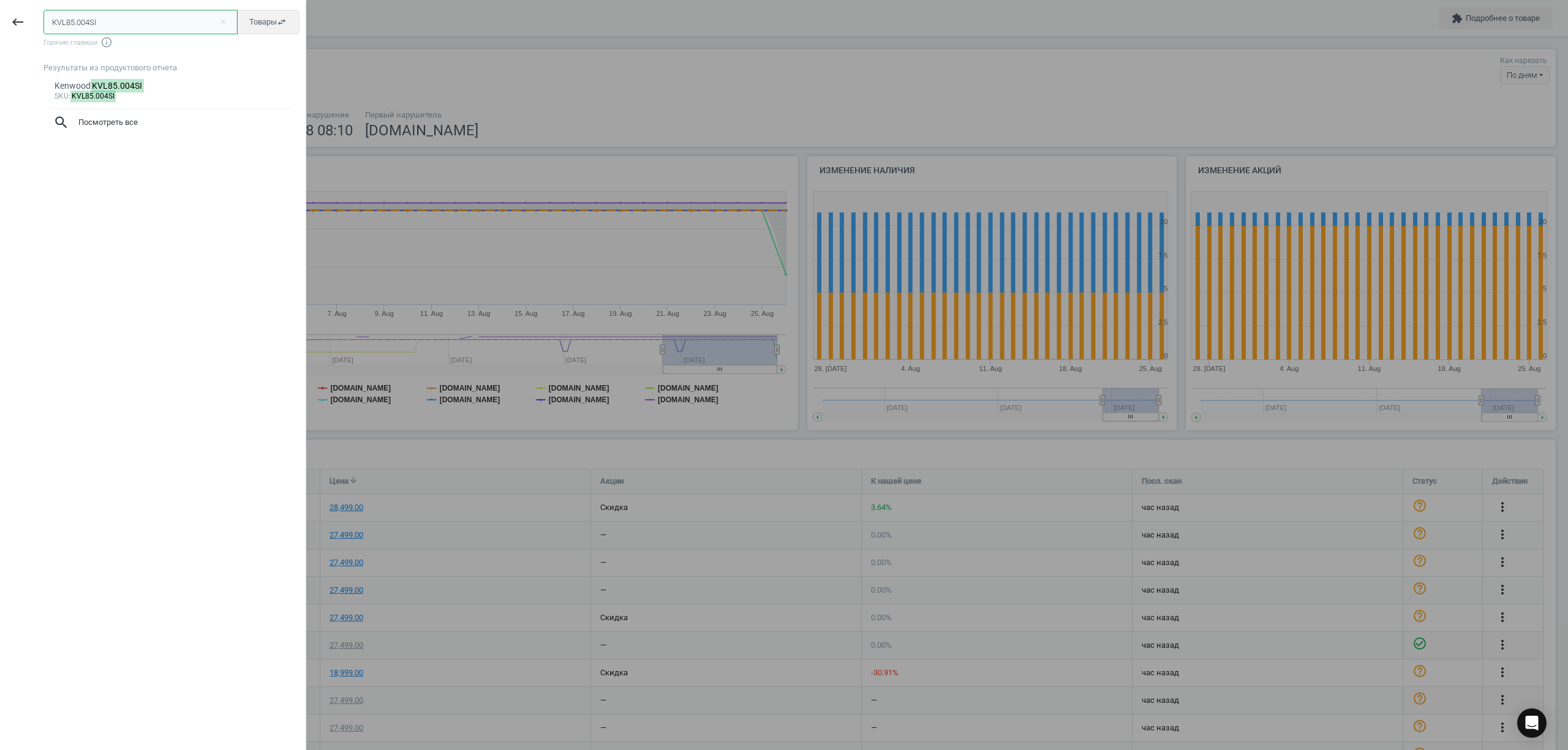
type input "KVL85.004SI"
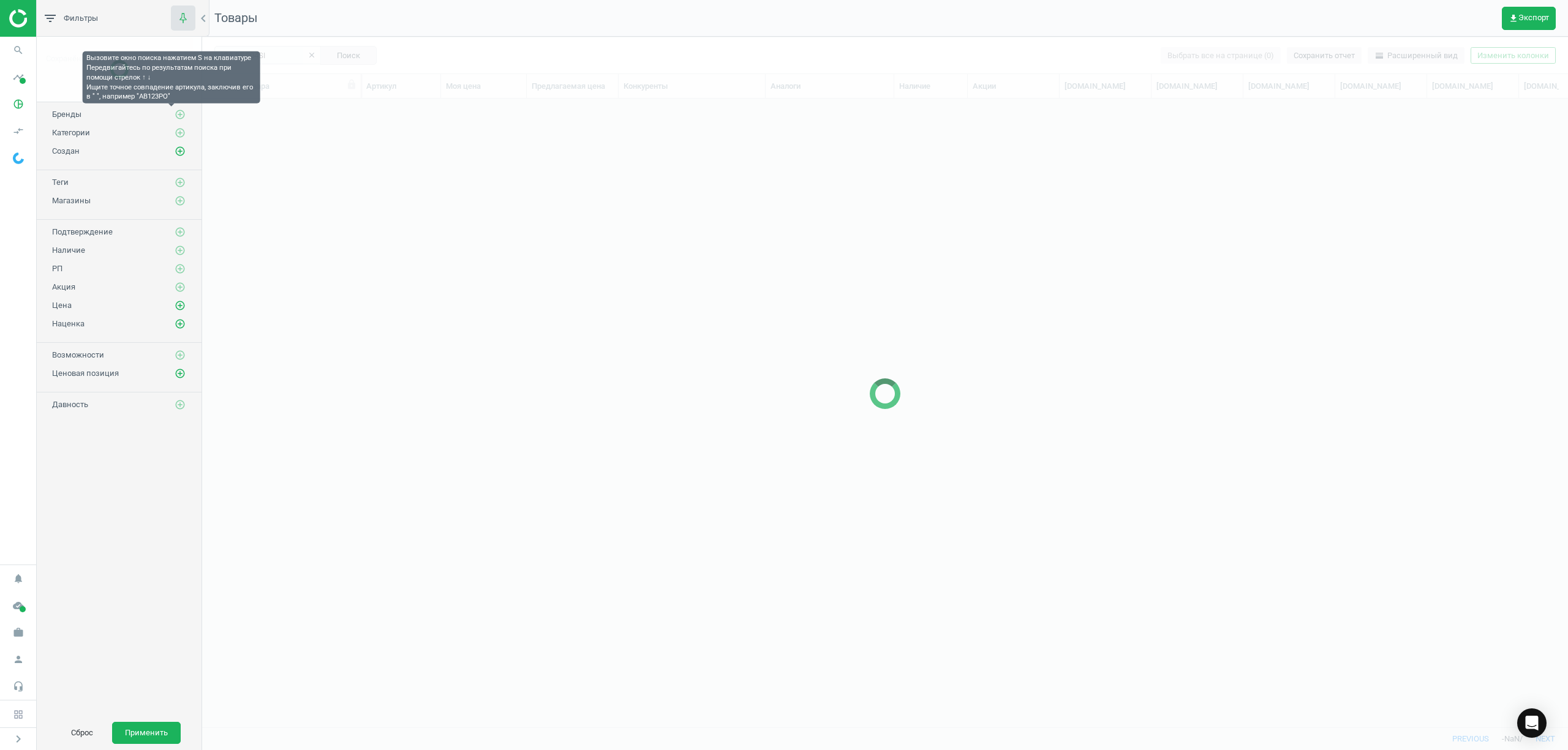
scroll to position [603, 1353]
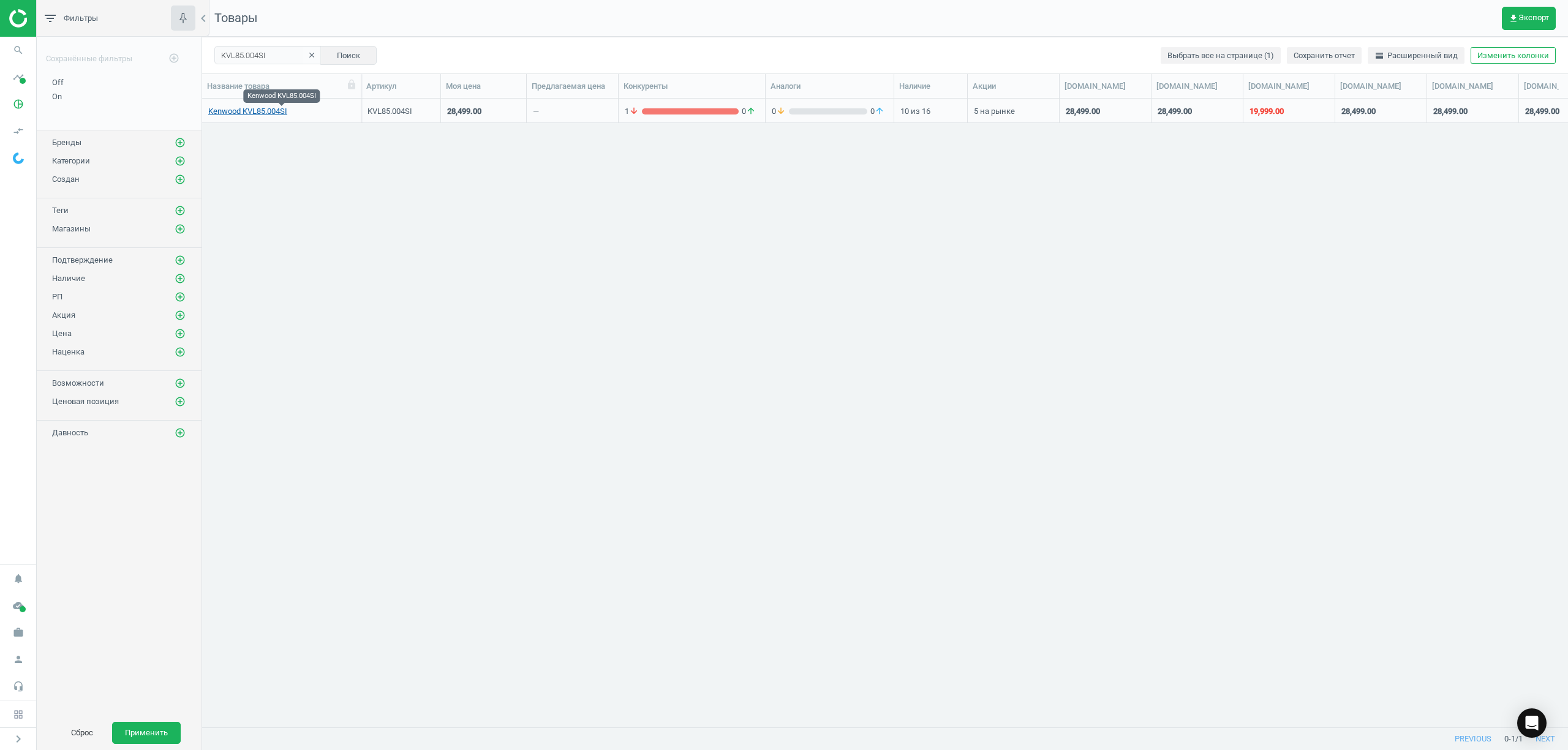
click at [274, 115] on link "Kenwood KVL85.004SI" at bounding box center [248, 112] width 79 height 11
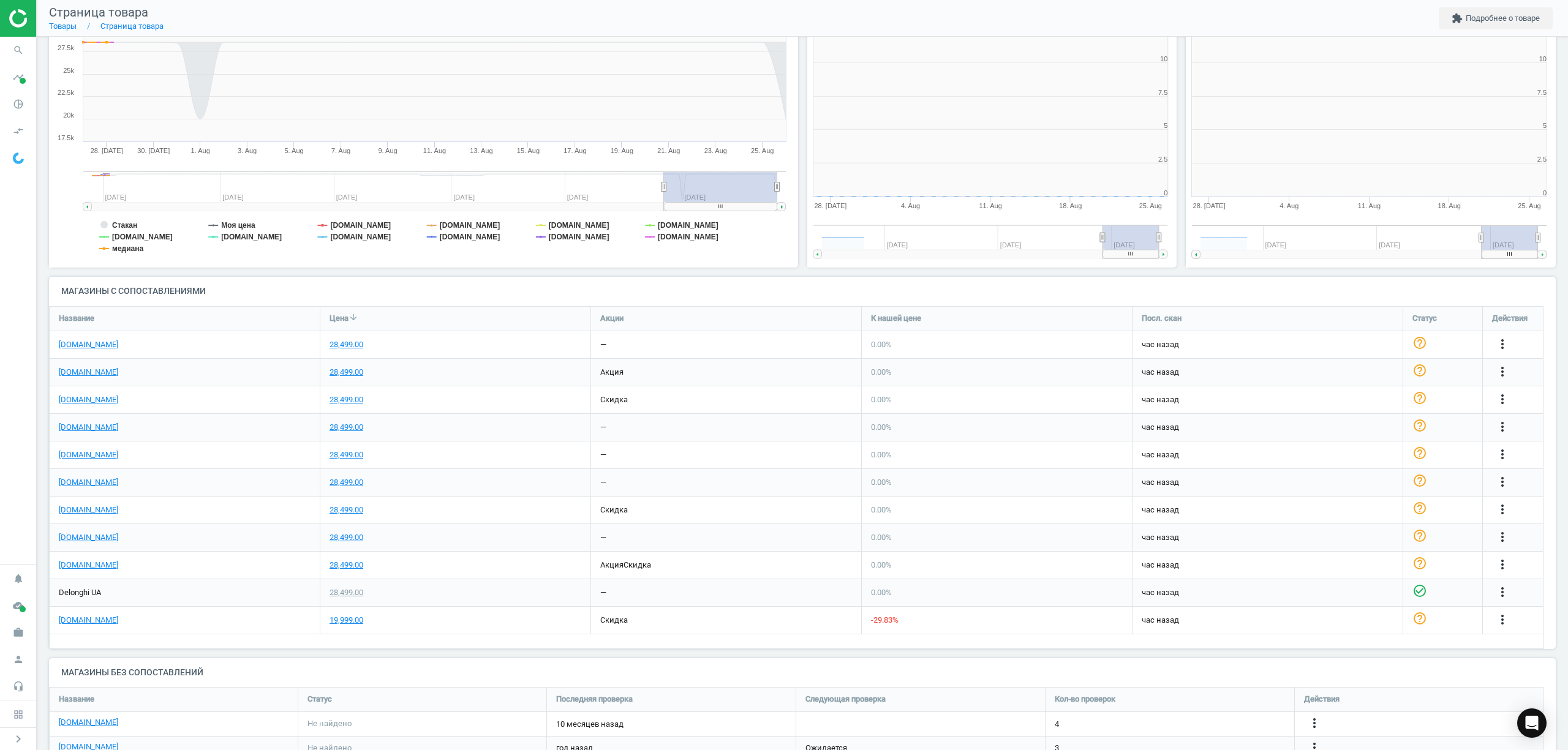
scroll to position [270, 392]
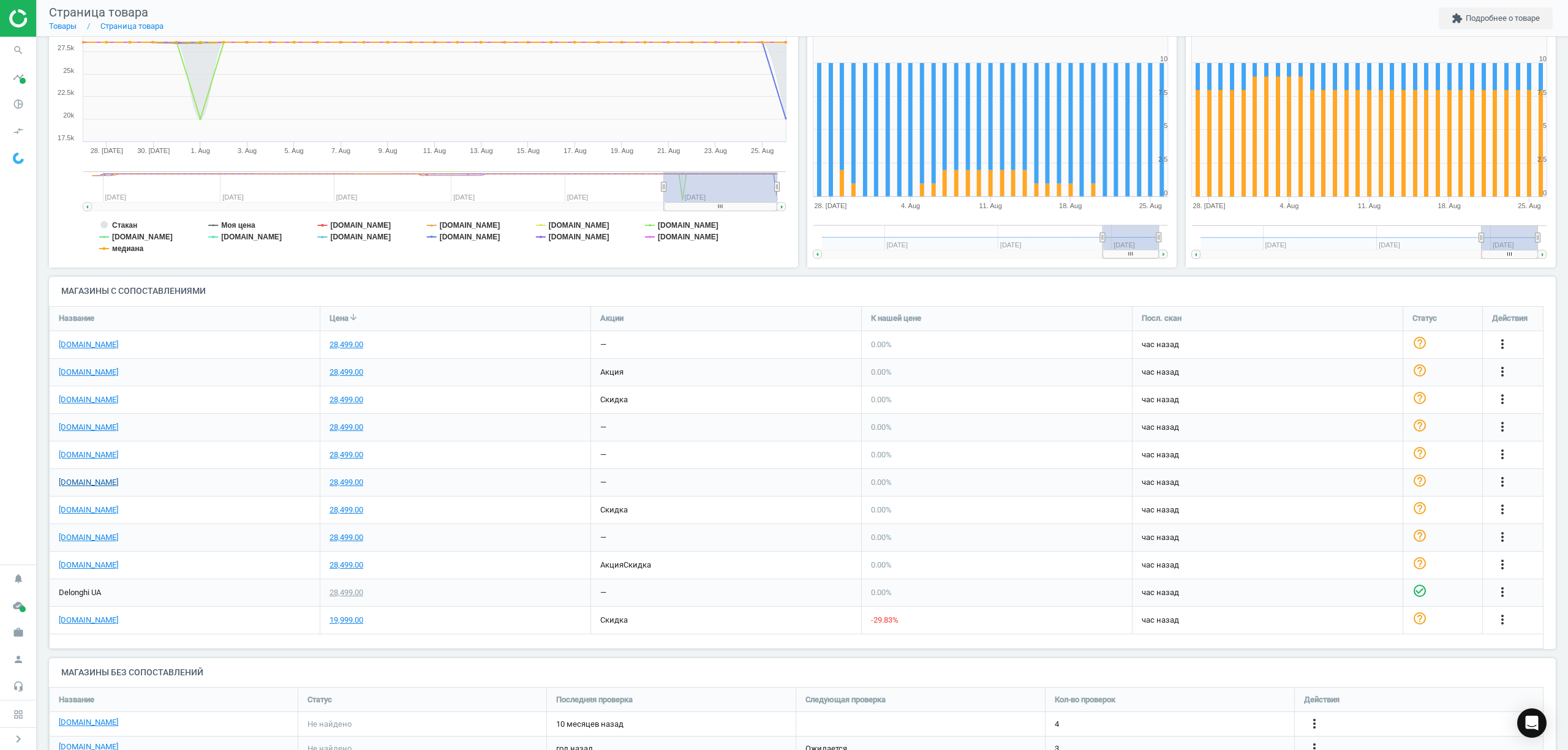
click at [86, 482] on link "[DOMAIN_NAME]" at bounding box center [88, 482] width 59 height 11
click at [16, 104] on icon "pie_chart_outlined" at bounding box center [18, 104] width 23 height 23
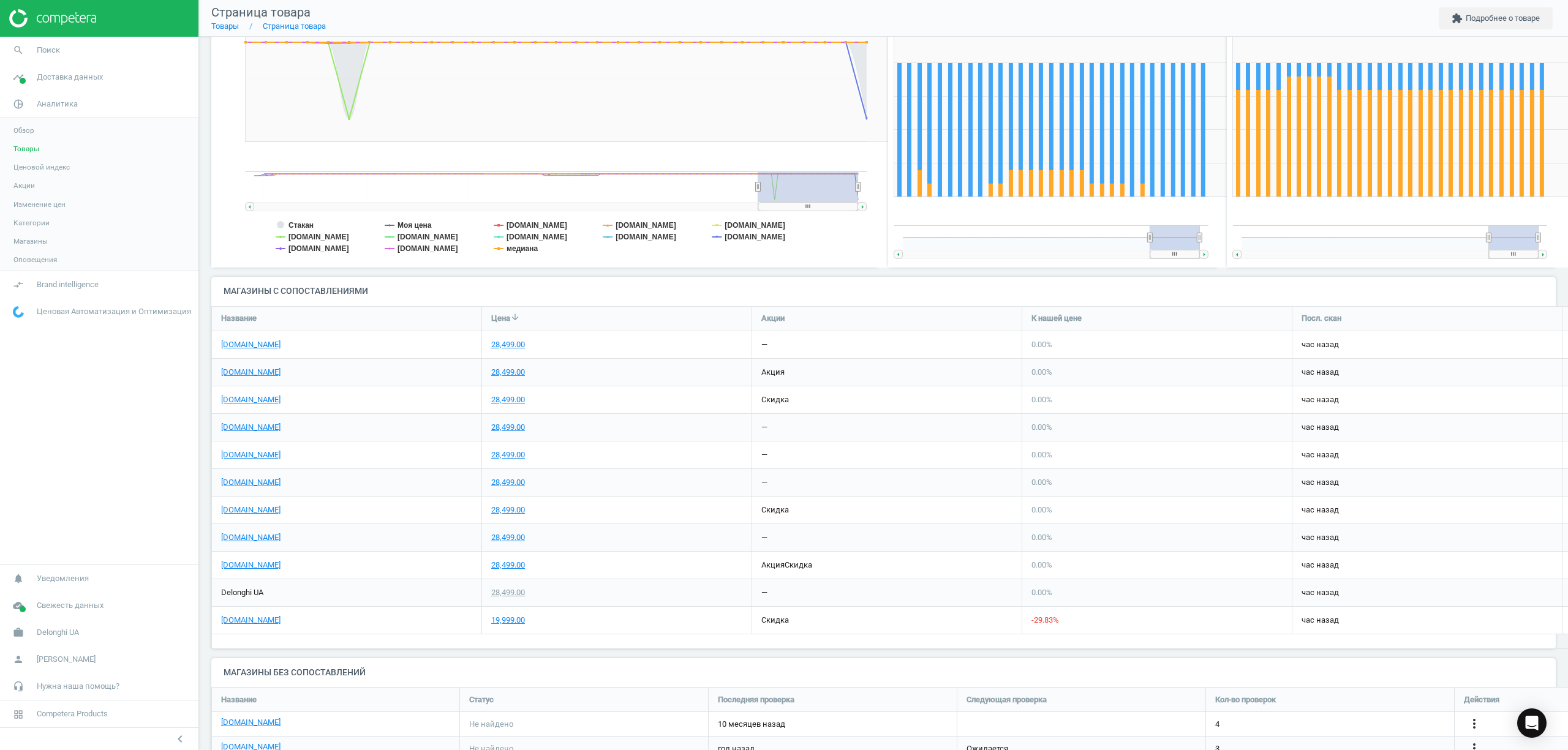
scroll to position [6, 6]
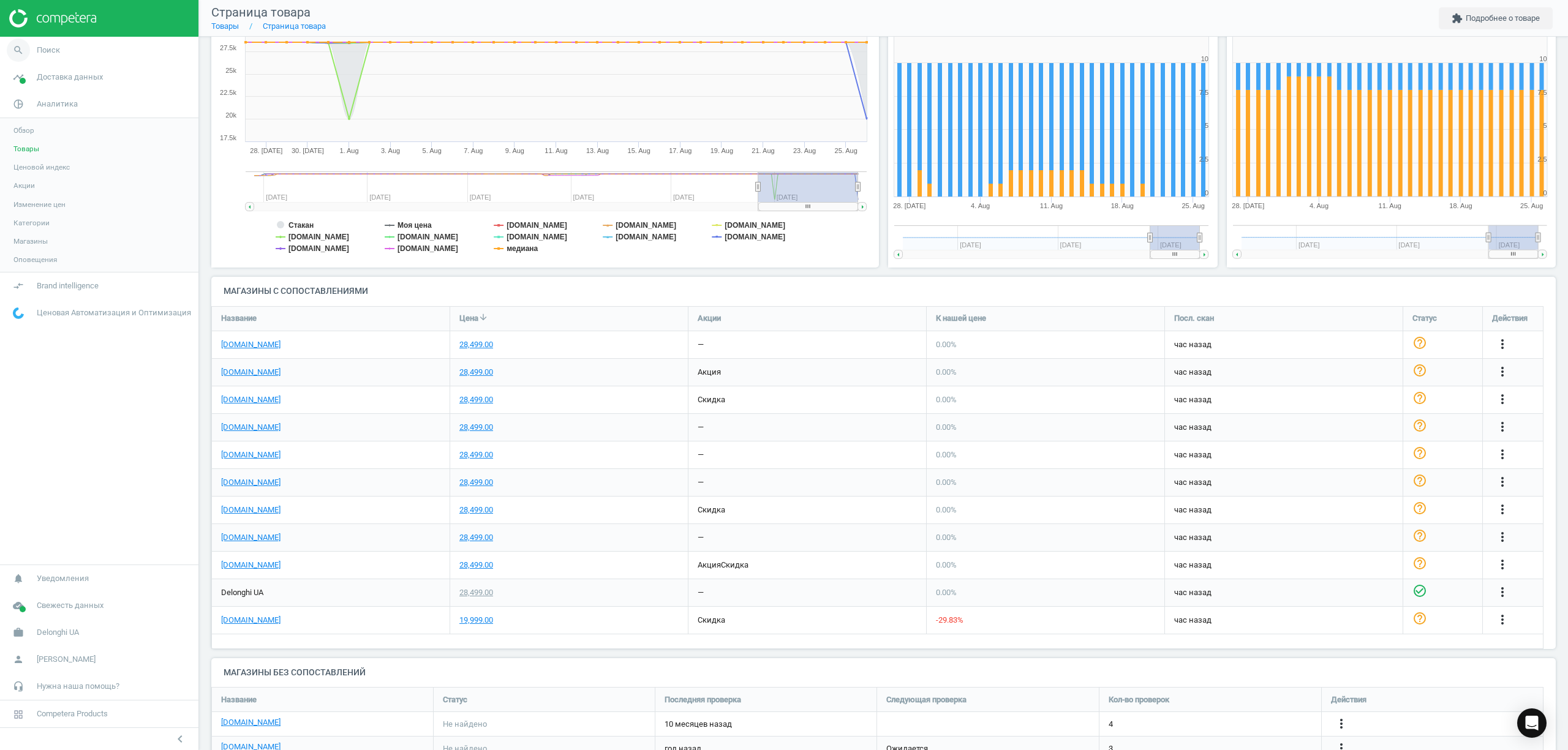
click at [35, 52] on span "search" at bounding box center [18, 50] width 37 height 27
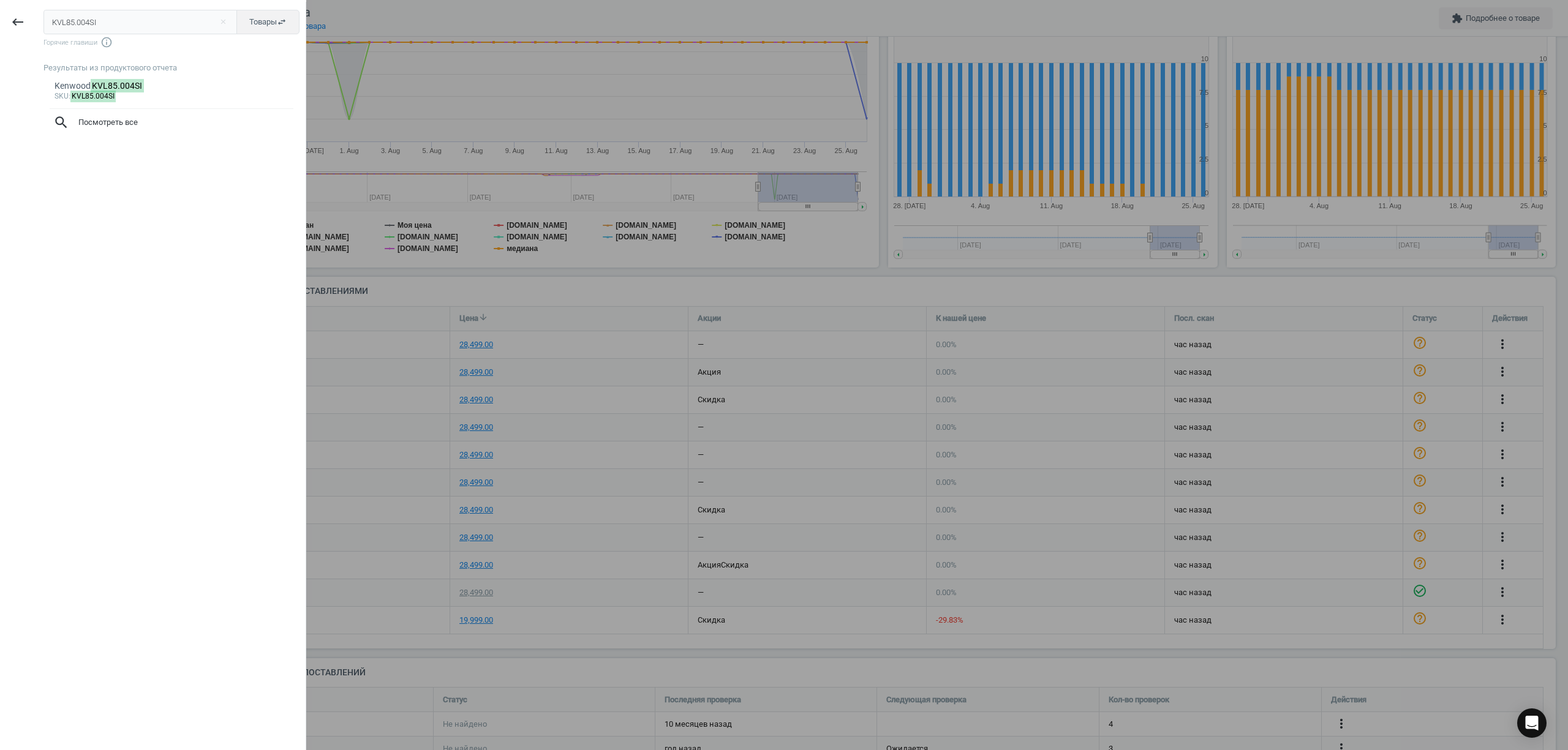
drag, startPoint x: 120, startPoint y: 18, endPoint x: 0, endPoint y: 30, distance: 120.6
click at [0, 30] on div "keyboard_backspace KVL85.004SI close Товары swap_horiz Горячие главиши info_out…" at bounding box center [153, 377] width 306 height 750
type input "KZM35000GY"
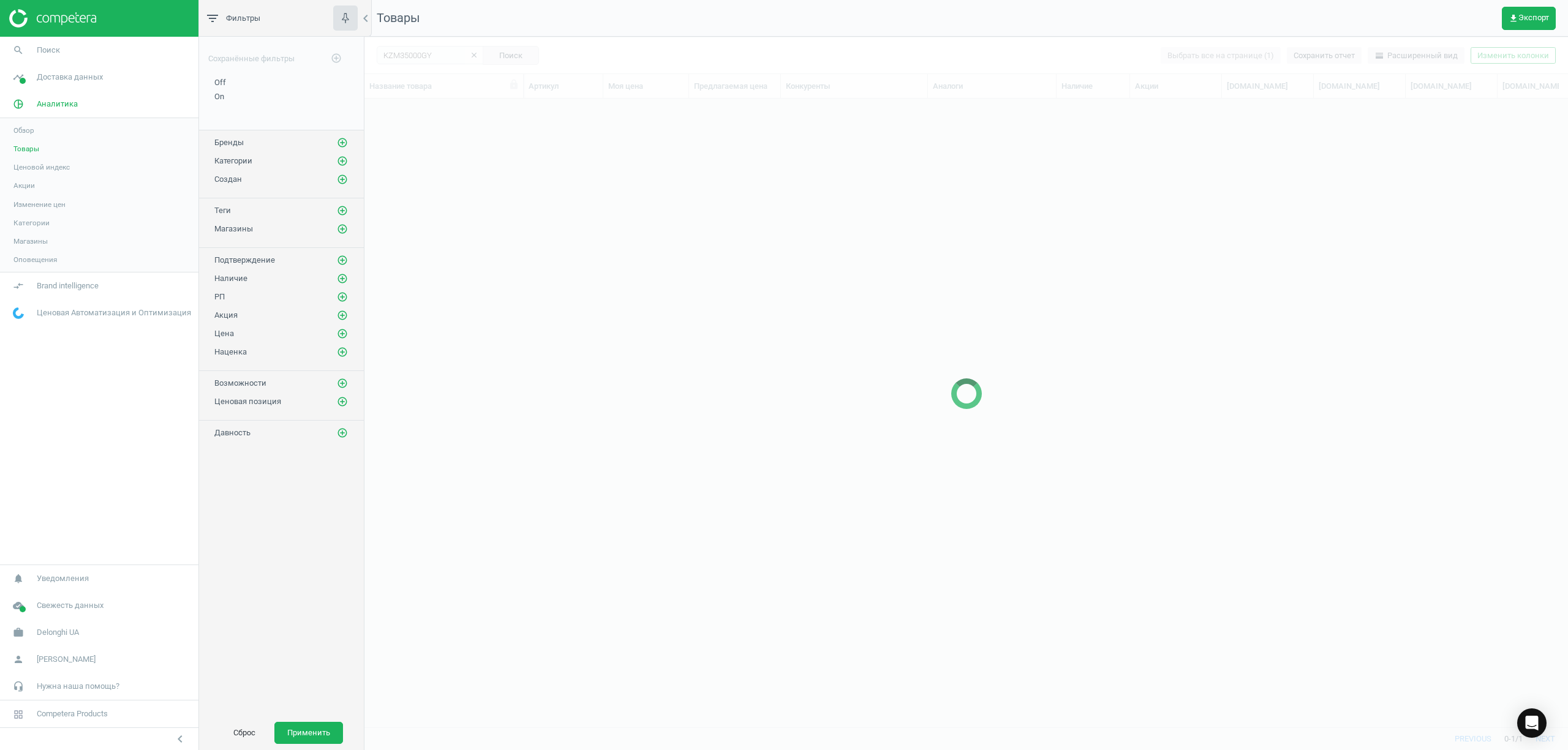
scroll to position [603, 1191]
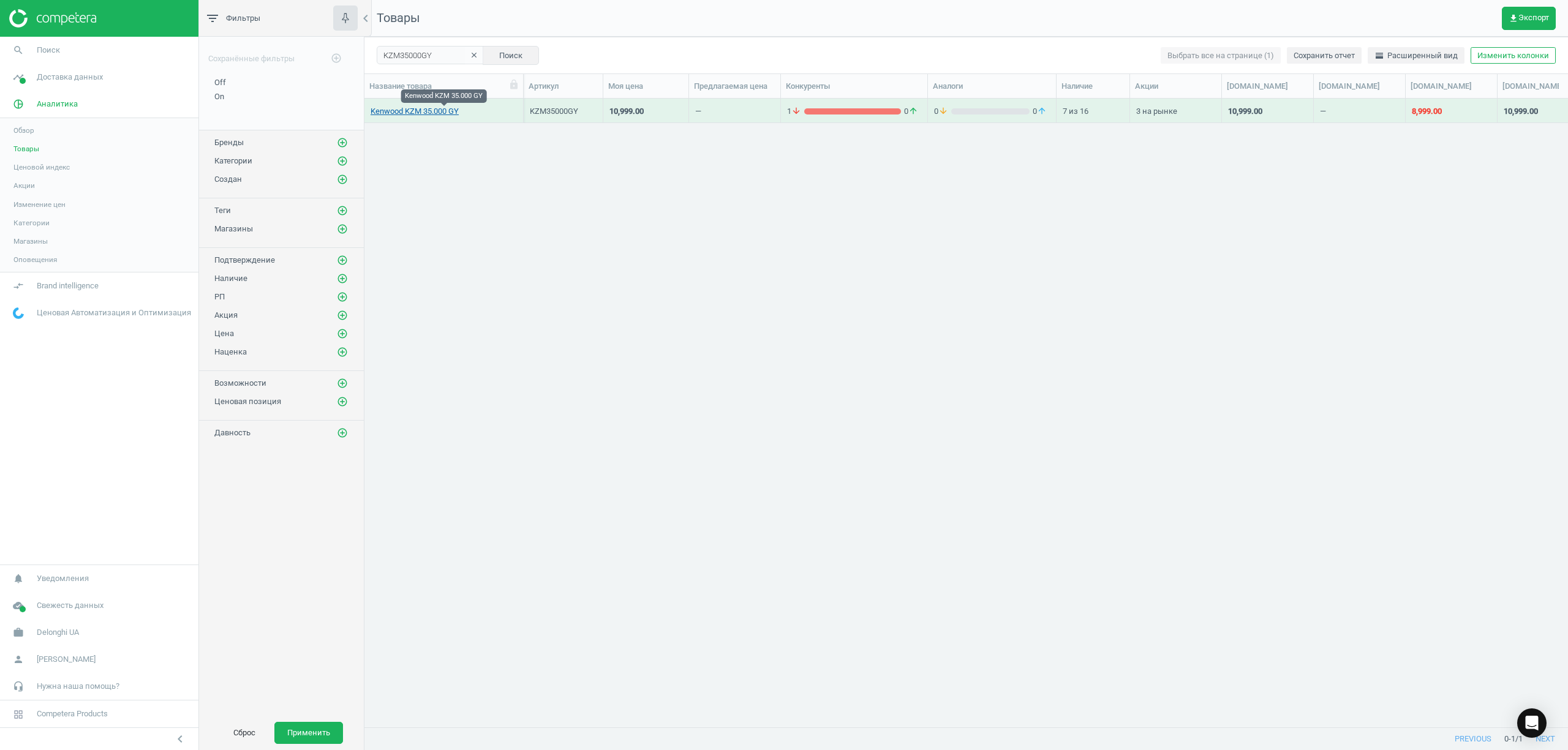
click at [432, 106] on link "Kenwood KZM 35.000 GY" at bounding box center [414, 112] width 88 height 11
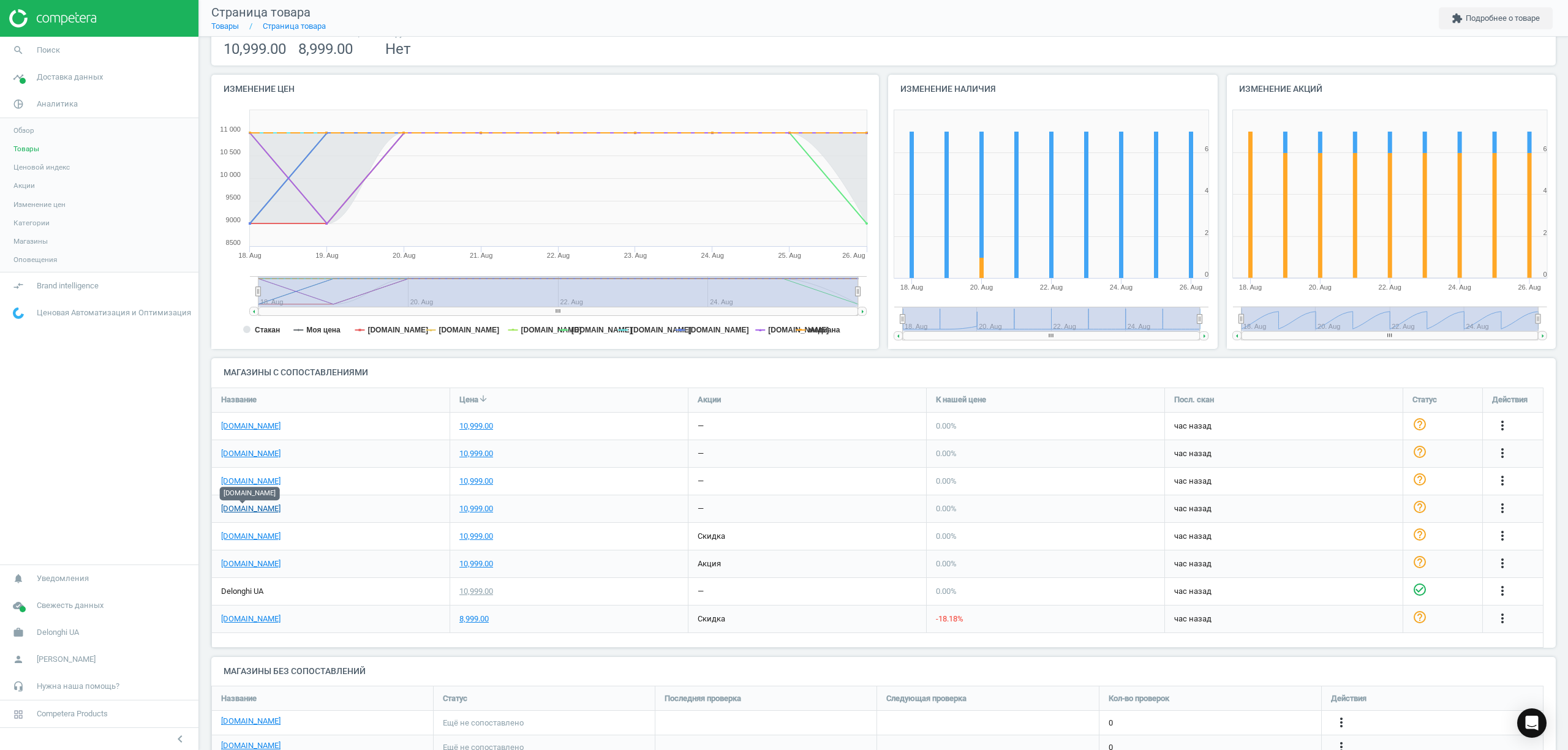
click at [247, 513] on link "[DOMAIN_NAME]" at bounding box center [251, 508] width 59 height 11
